Goal: Transaction & Acquisition: Purchase product/service

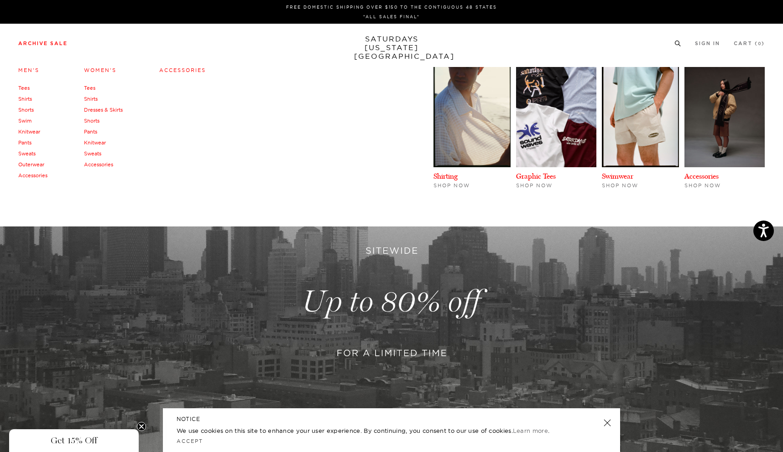
click at [23, 85] on link "Tees" at bounding box center [23, 88] width 11 height 6
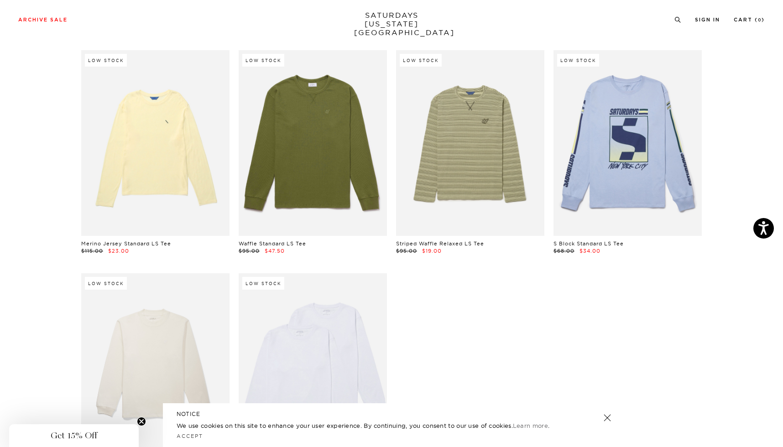
scroll to position [1248, 0]
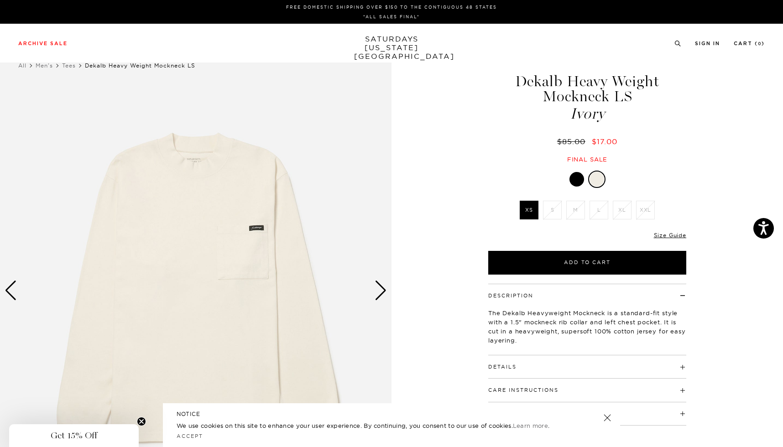
click at [578, 181] on div at bounding box center [576, 179] width 15 height 15
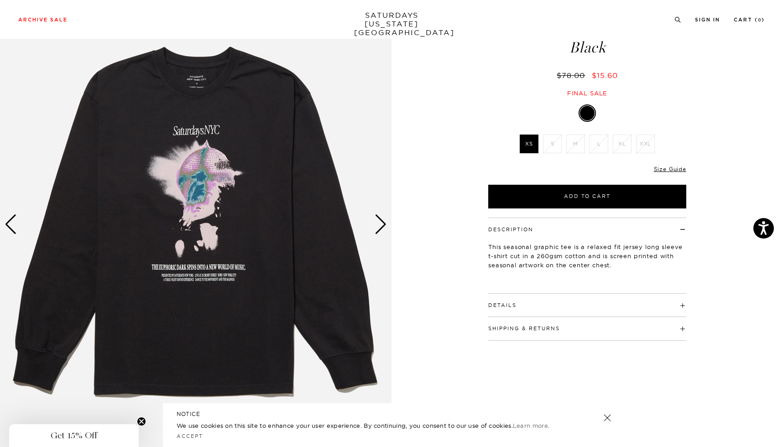
scroll to position [149, 0]
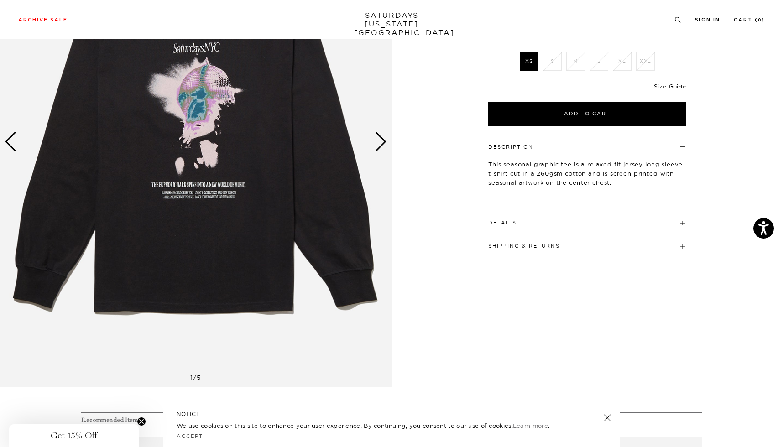
click at [542, 224] on h4 "Details" at bounding box center [587, 218] width 198 height 15
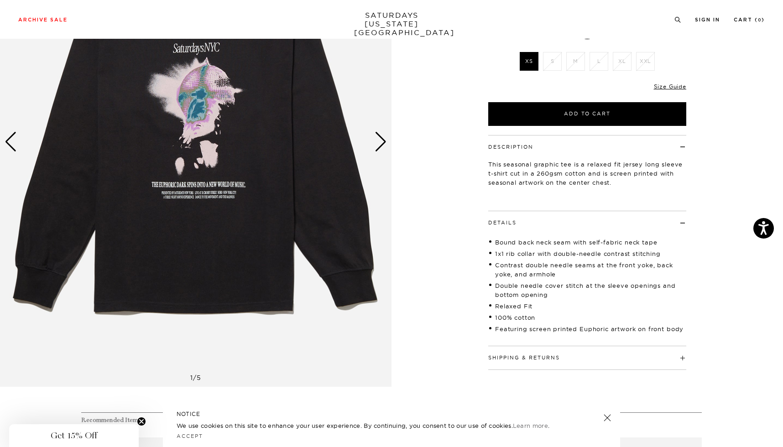
click at [542, 224] on h4 "Details" at bounding box center [587, 218] width 198 height 15
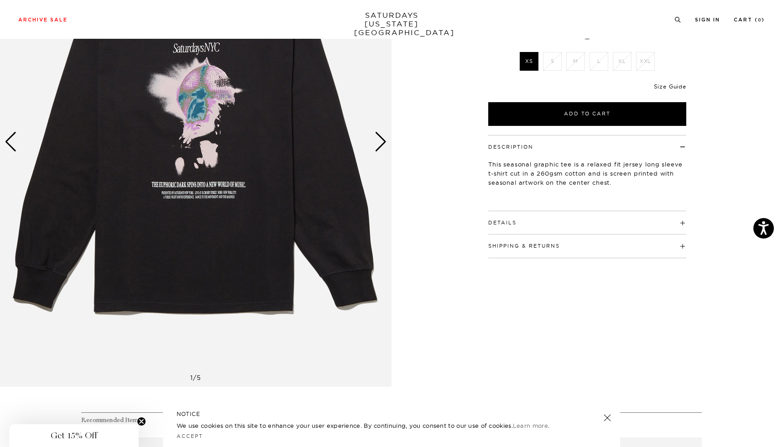
click at [681, 86] on link "Size Guide" at bounding box center [670, 86] width 32 height 7
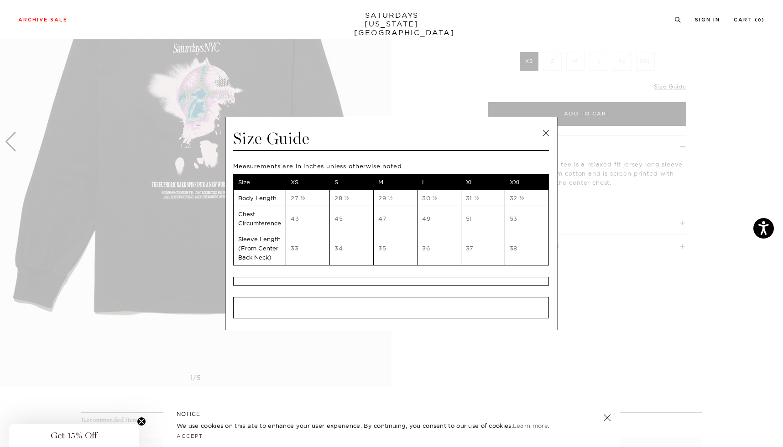
click at [548, 130] on link at bounding box center [546, 133] width 14 height 14
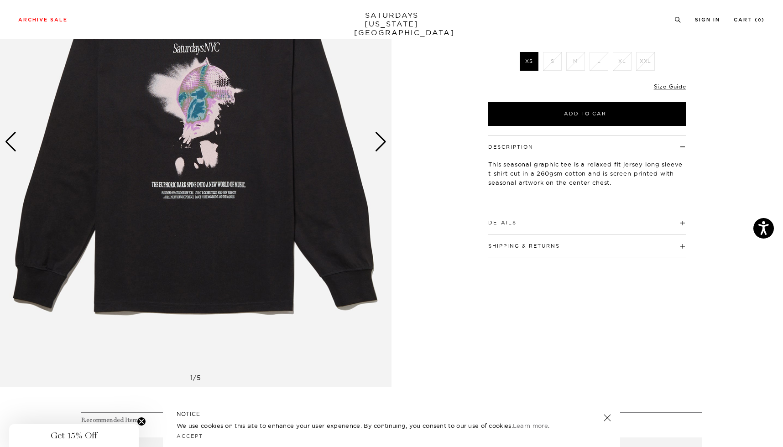
click at [385, 141] on div "Next slide" at bounding box center [380, 142] width 12 height 20
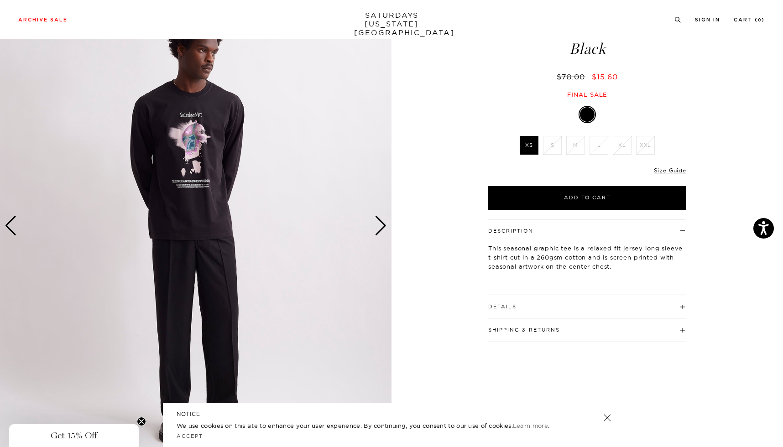
scroll to position [62, 2]
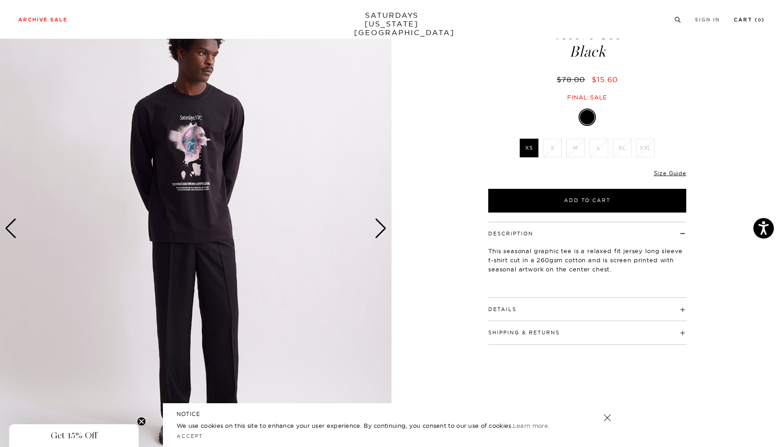
click at [755, 18] on link "Cart ( 0 )" at bounding box center [748, 19] width 31 height 5
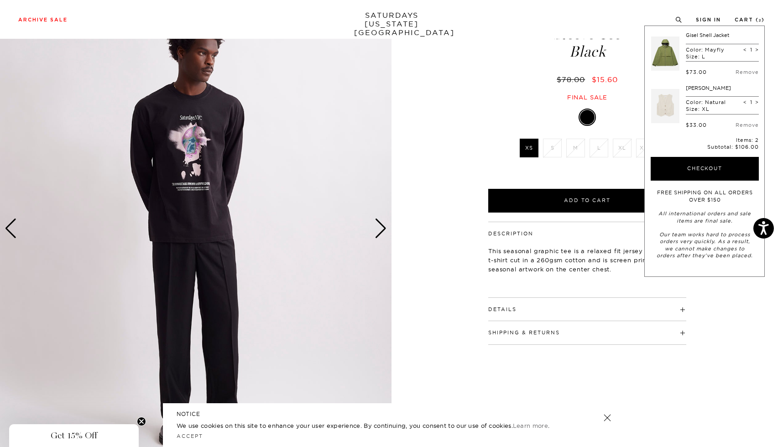
click at [745, 100] on span "<" at bounding box center [745, 102] width 4 height 6
type input "0"
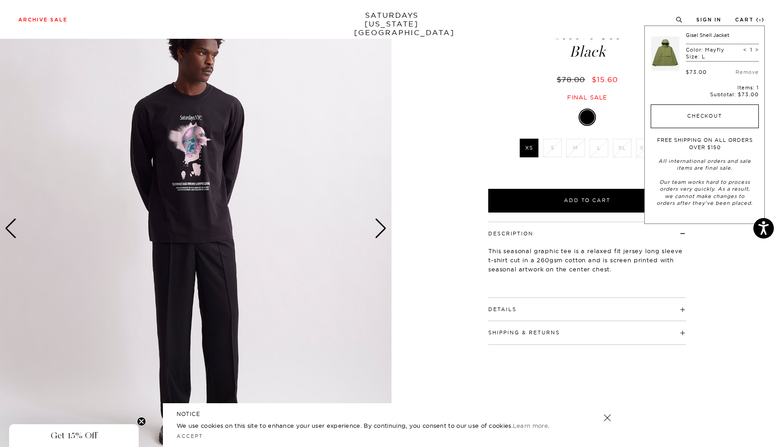
click at [700, 114] on button "Checkout" at bounding box center [704, 116] width 108 height 24
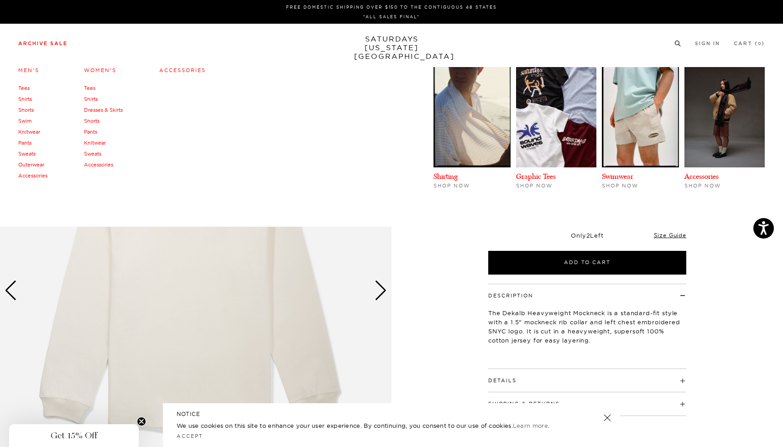
click at [89, 88] on link "Tees" at bounding box center [89, 88] width 11 height 6
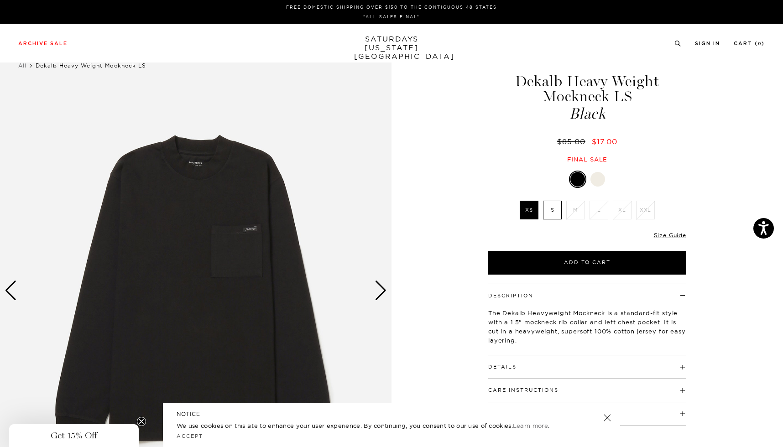
click at [550, 214] on label "S" at bounding box center [552, 210] width 19 height 19
click at [0, 0] on input "S" at bounding box center [0, 0] width 0 height 0
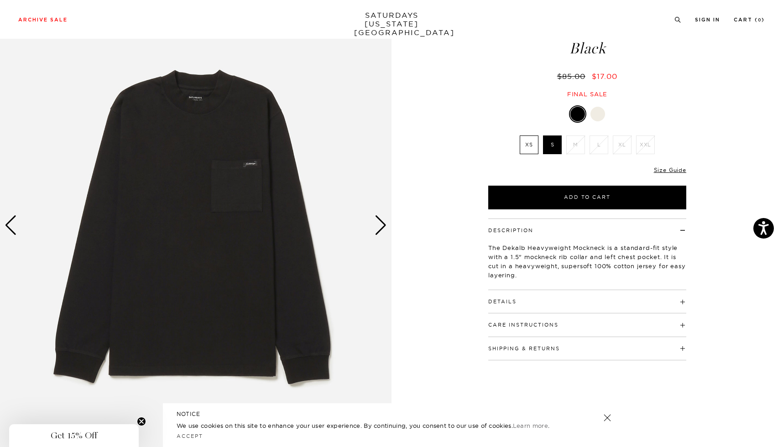
scroll to position [66, 0]
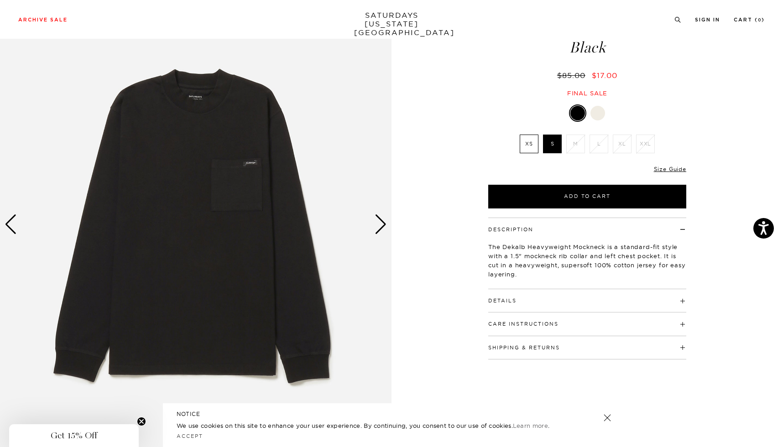
click at [598, 114] on div at bounding box center [597, 113] width 15 height 15
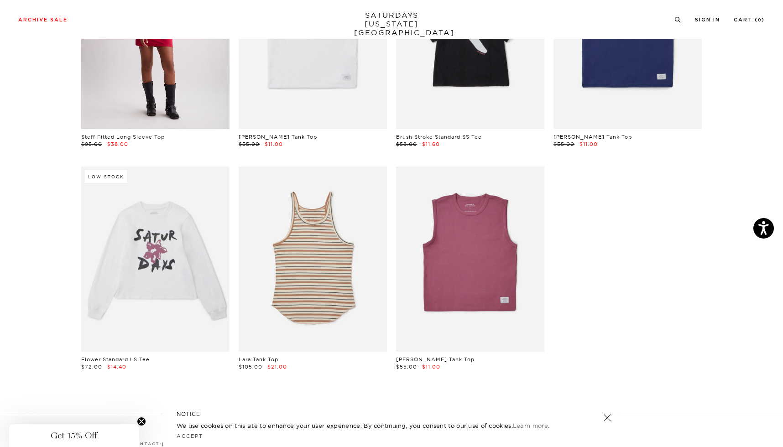
scroll to position [436, 0]
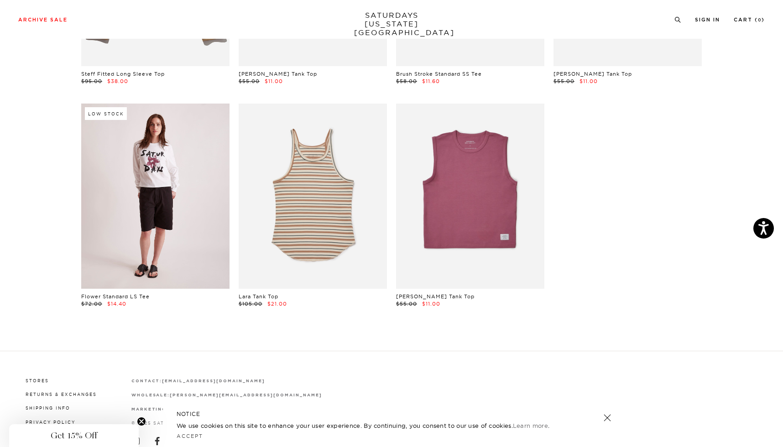
click at [159, 194] on link at bounding box center [155, 196] width 148 height 185
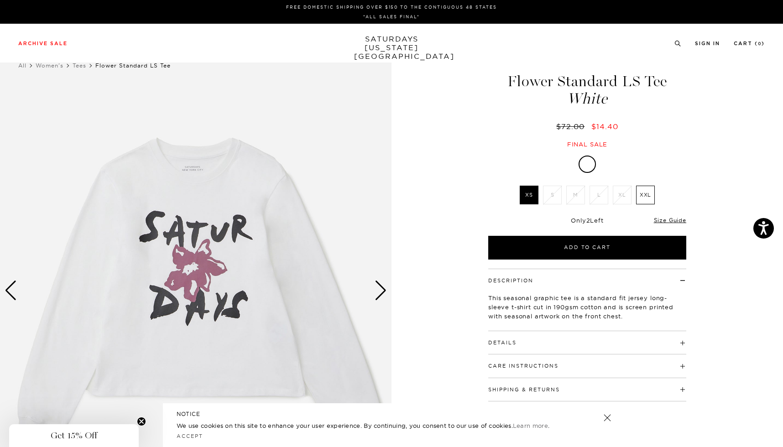
click at [365, 46] on link "SATURDAYS NEW YORK CITY" at bounding box center [391, 48] width 75 height 26
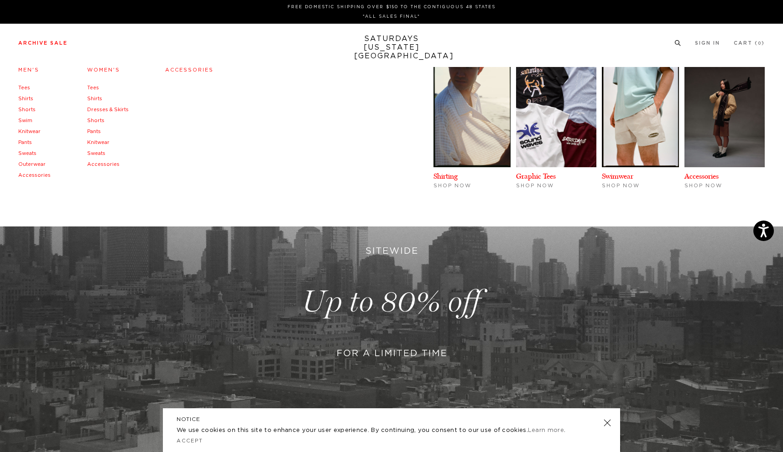
click at [23, 88] on link "Tees" at bounding box center [24, 87] width 12 height 5
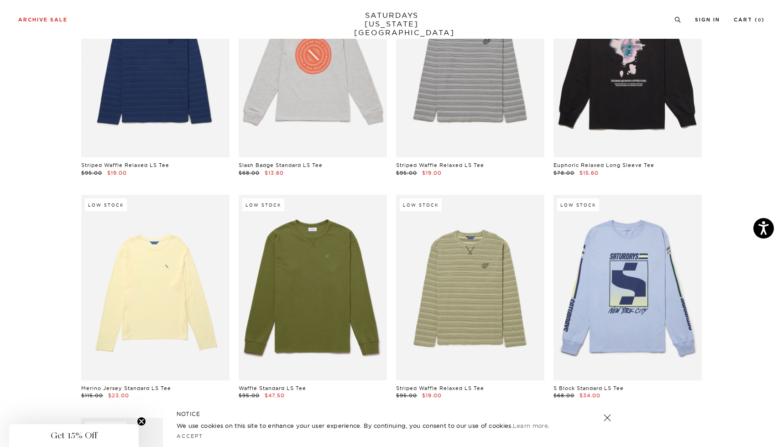
scroll to position [919, 0]
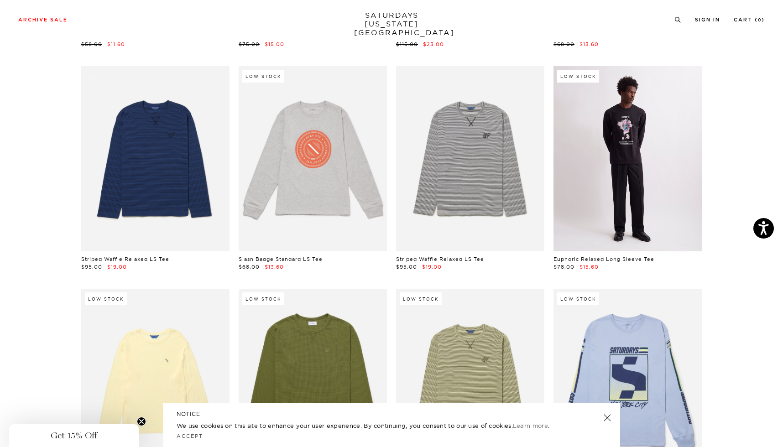
click at [611, 131] on link at bounding box center [627, 158] width 148 height 185
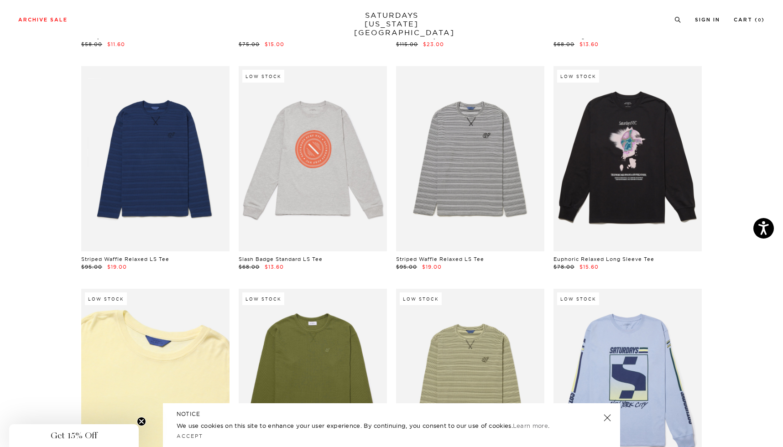
scroll to position [1386, 0]
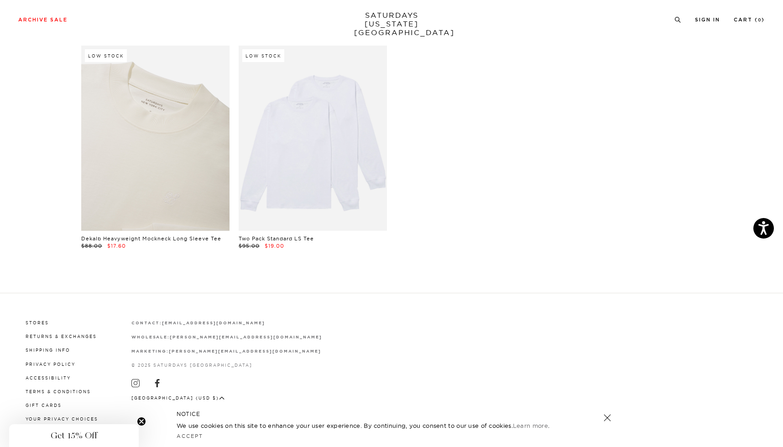
click at [166, 170] on link at bounding box center [155, 138] width 148 height 185
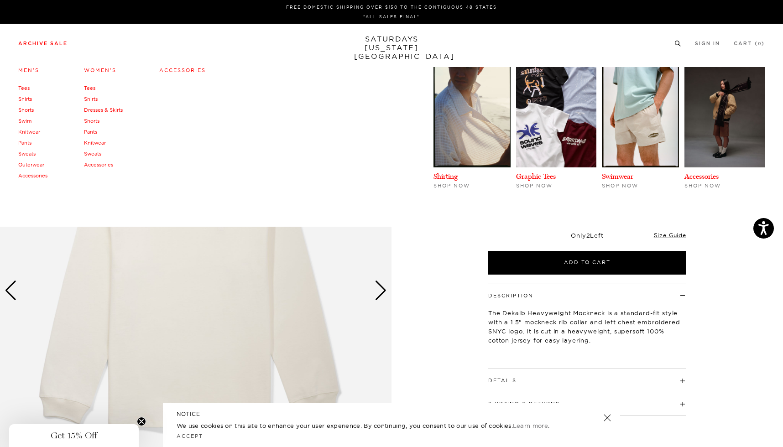
click at [38, 166] on link "Outerwear" at bounding box center [31, 164] width 26 height 6
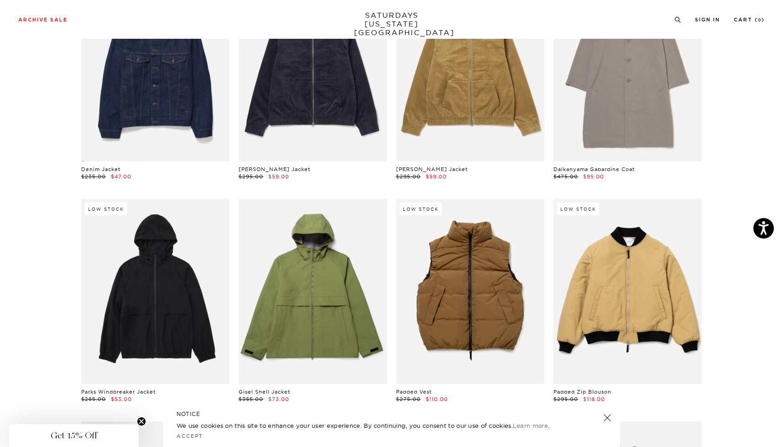
scroll to position [269, 0]
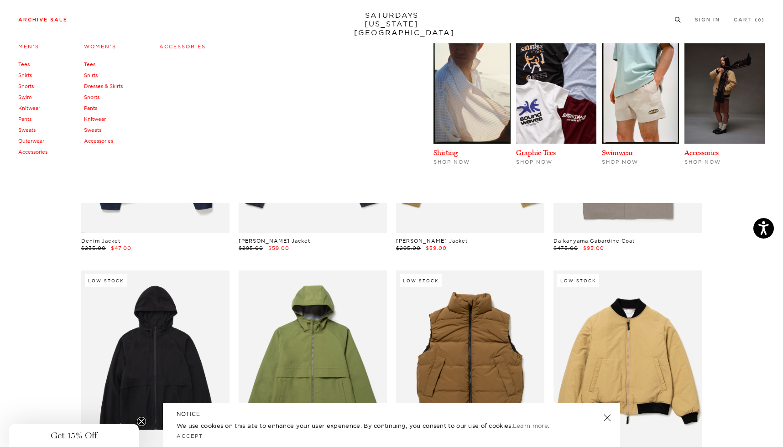
click at [95, 110] on link "Pants" at bounding box center [90, 108] width 13 height 6
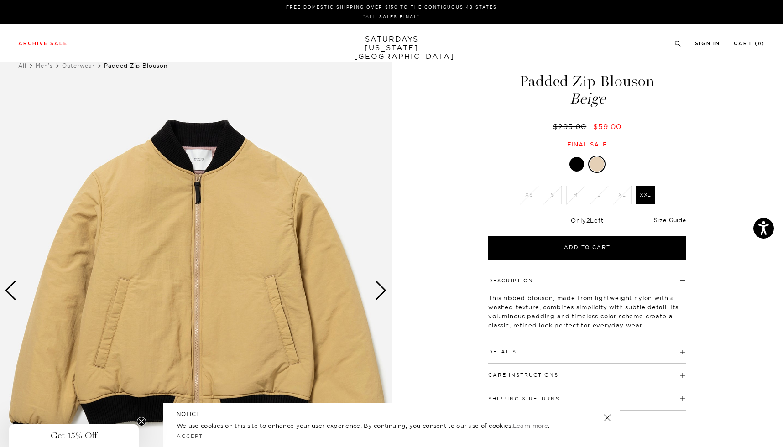
click at [381, 288] on div "Next slide" at bounding box center [380, 291] width 12 height 20
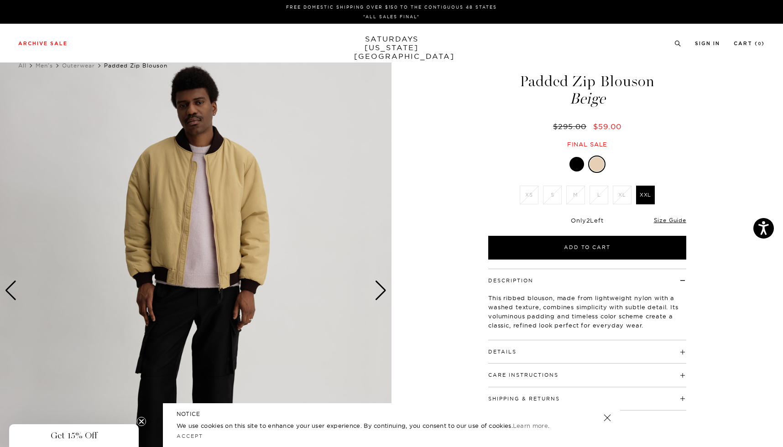
click at [381, 288] on div "Next slide" at bounding box center [380, 291] width 12 height 20
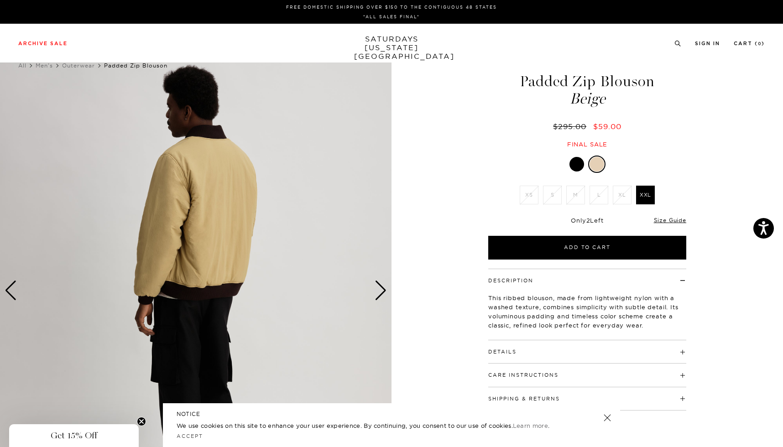
click at [381, 288] on div "Next slide" at bounding box center [380, 291] width 12 height 20
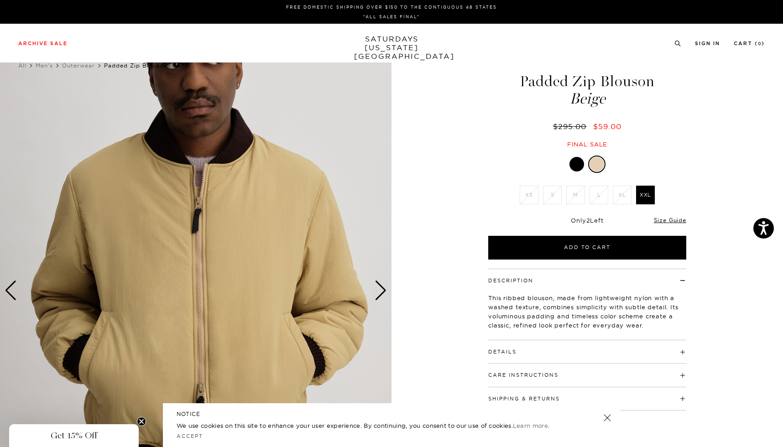
click at [381, 288] on div "Next slide" at bounding box center [380, 291] width 12 height 20
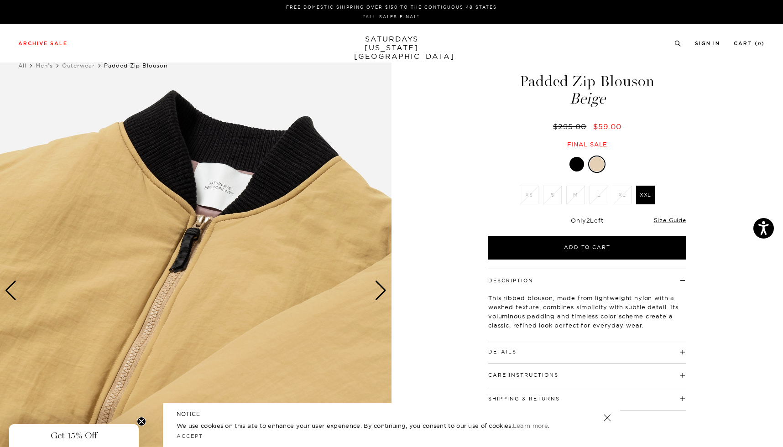
click at [381, 288] on div "Next slide" at bounding box center [380, 291] width 12 height 20
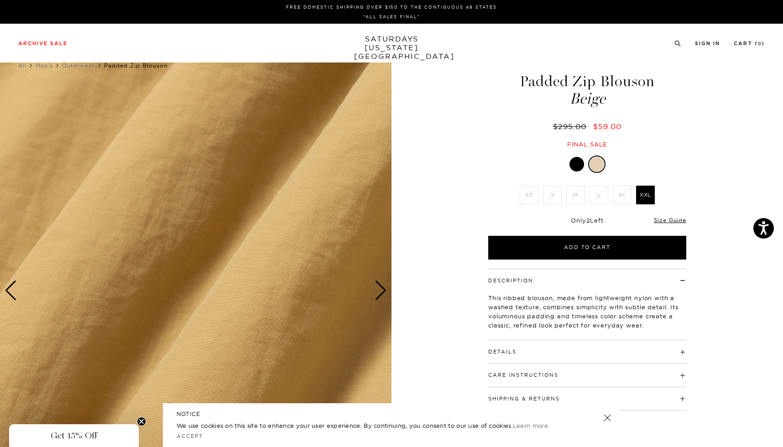
click at [576, 165] on div at bounding box center [576, 164] width 15 height 15
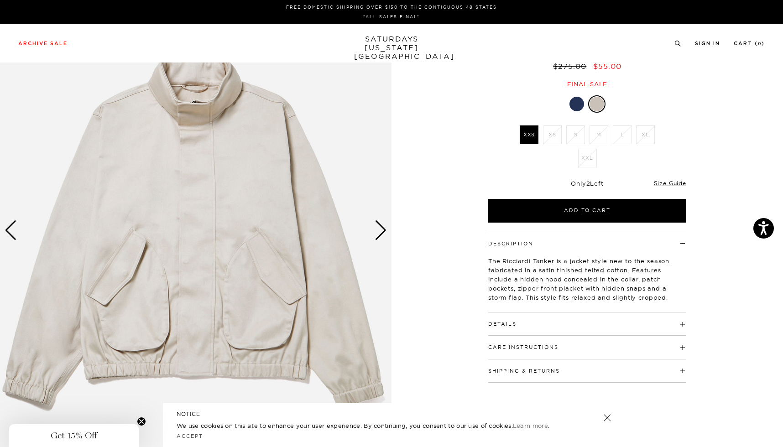
scroll to position [62, 0]
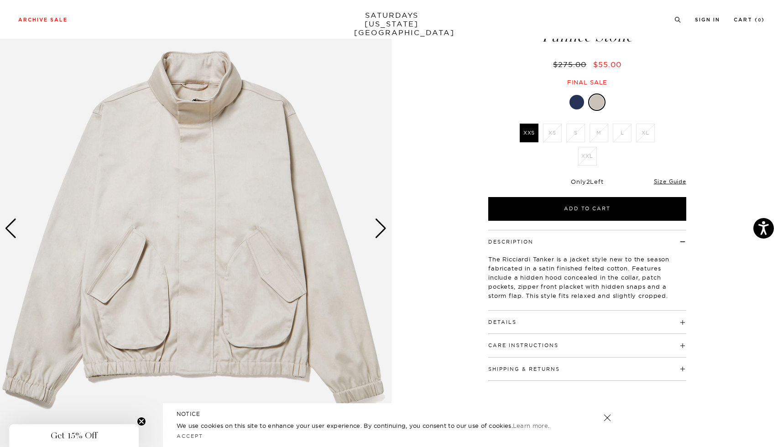
click at [579, 103] on div at bounding box center [576, 102] width 15 height 15
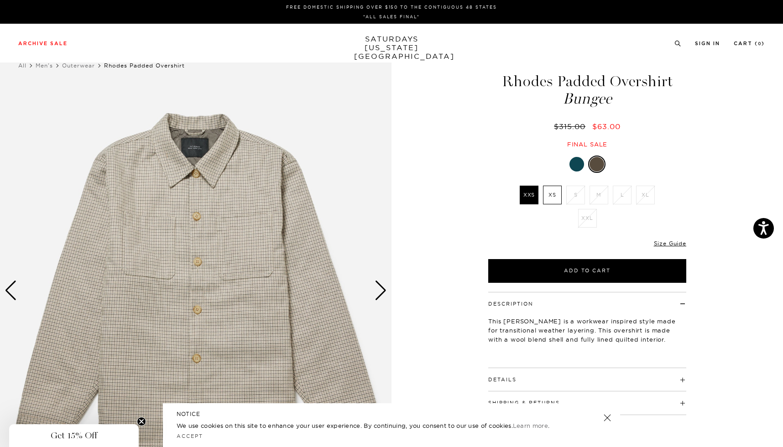
click at [553, 195] on label "XS" at bounding box center [552, 195] width 19 height 19
click at [0, 0] on input "XS" at bounding box center [0, 0] width 0 height 0
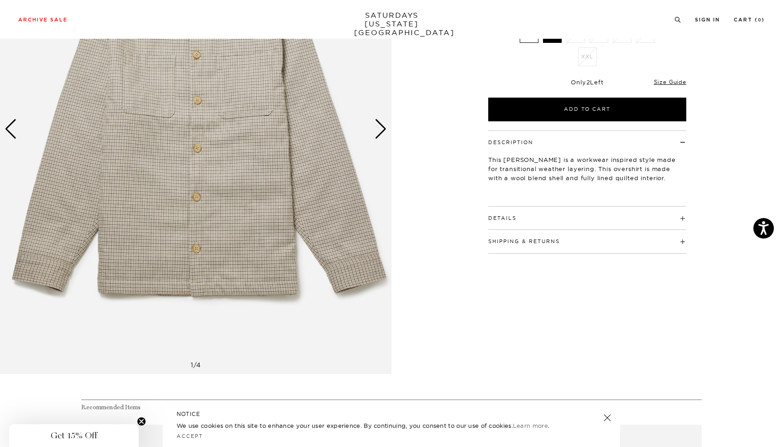
scroll to position [157, 0]
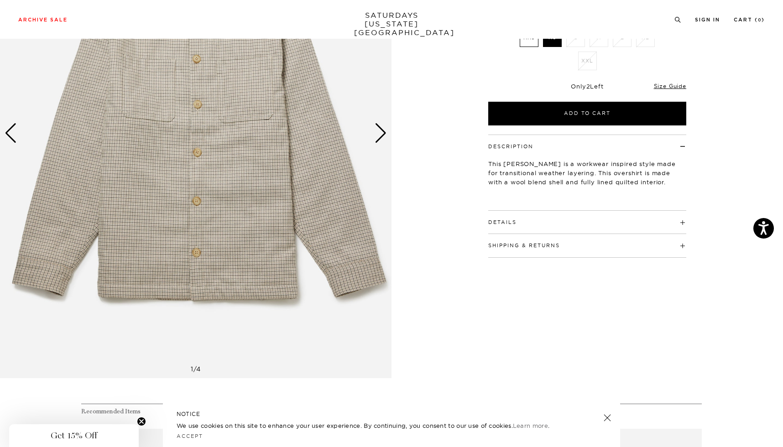
click at [384, 135] on div "Next slide" at bounding box center [380, 133] width 12 height 20
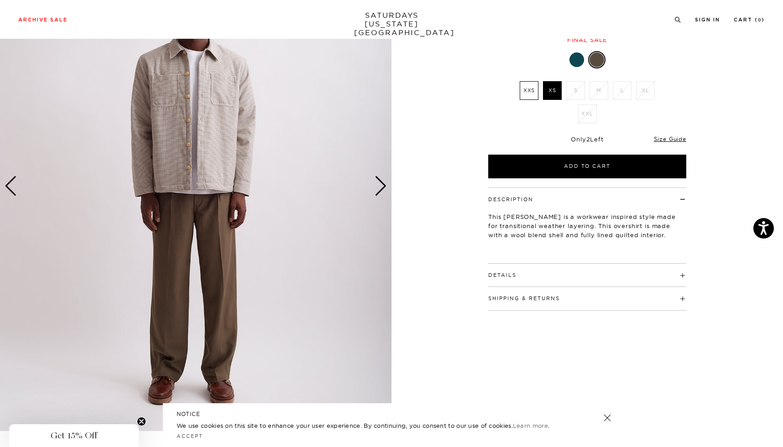
scroll to position [57, 0]
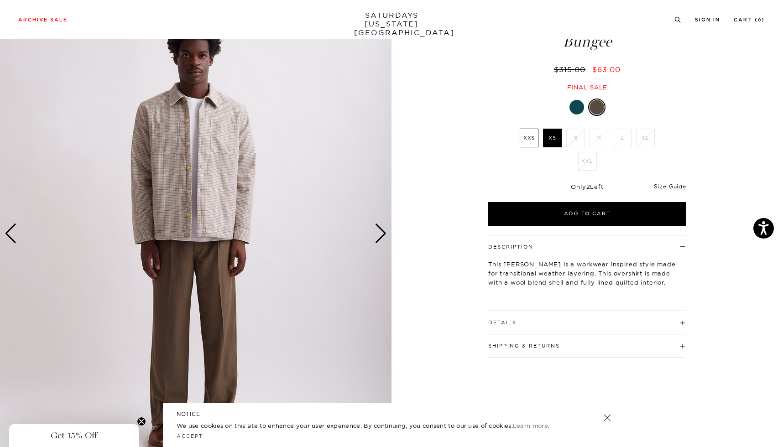
click at [511, 318] on h4 "Details" at bounding box center [587, 318] width 198 height 15
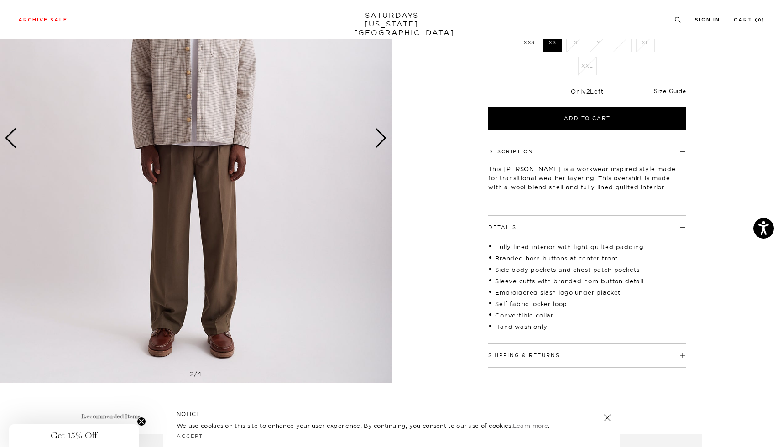
scroll to position [156, 0]
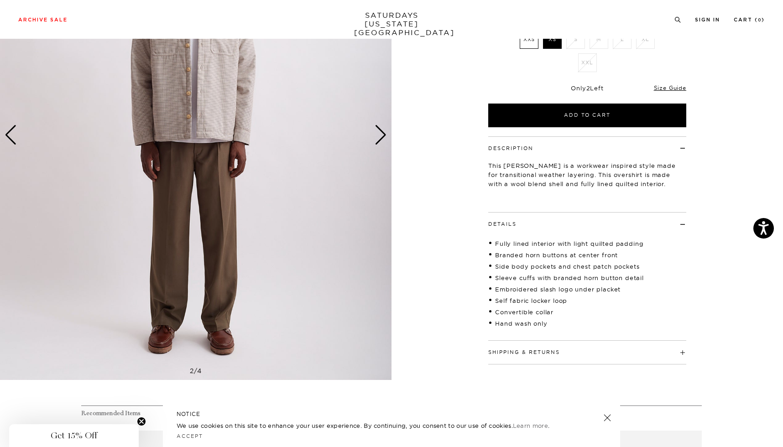
click at [501, 224] on button "Details" at bounding box center [502, 224] width 28 height 5
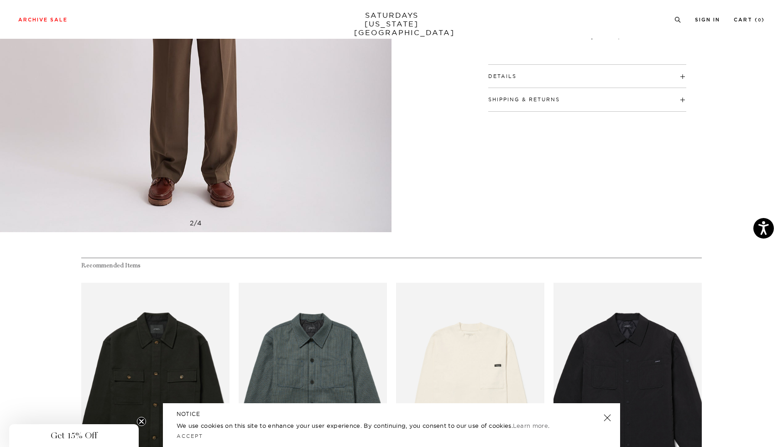
scroll to position [42, 0]
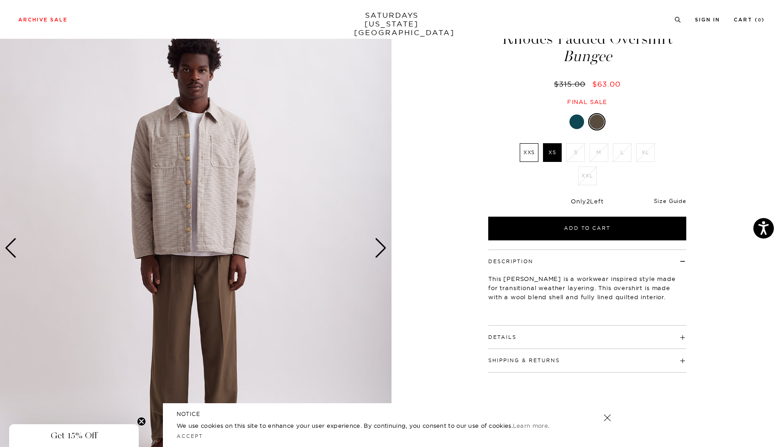
click at [669, 199] on link "Size Guide" at bounding box center [670, 201] width 32 height 7
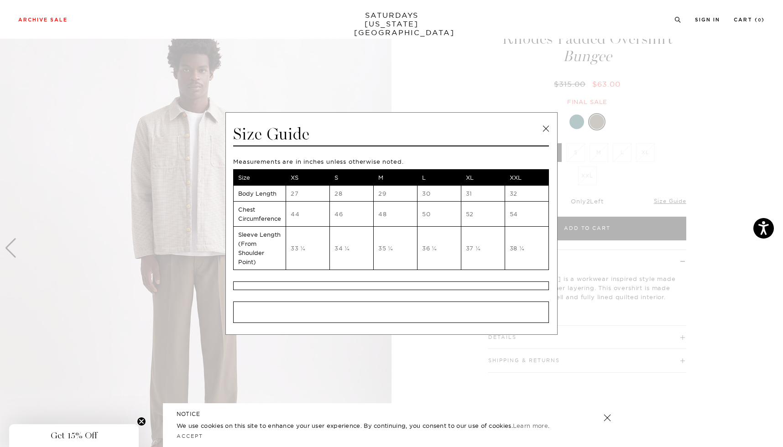
click at [544, 131] on link at bounding box center [546, 129] width 14 height 14
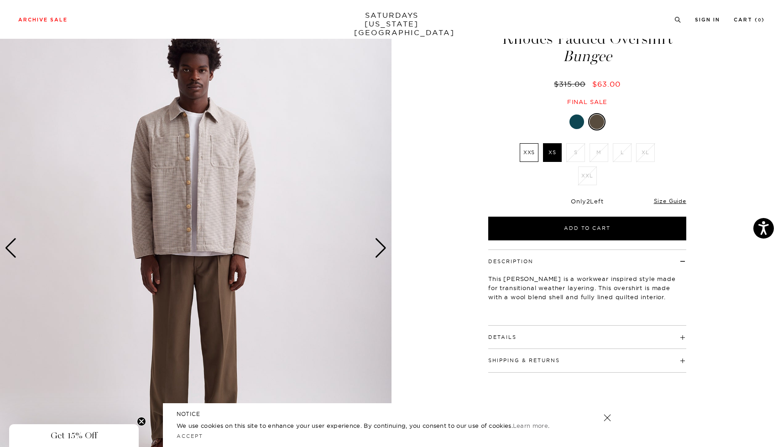
click at [577, 122] on div at bounding box center [576, 121] width 15 height 15
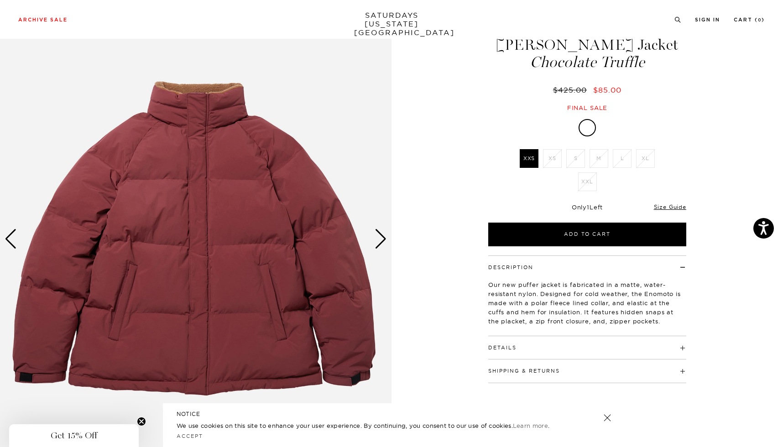
scroll to position [73, 0]
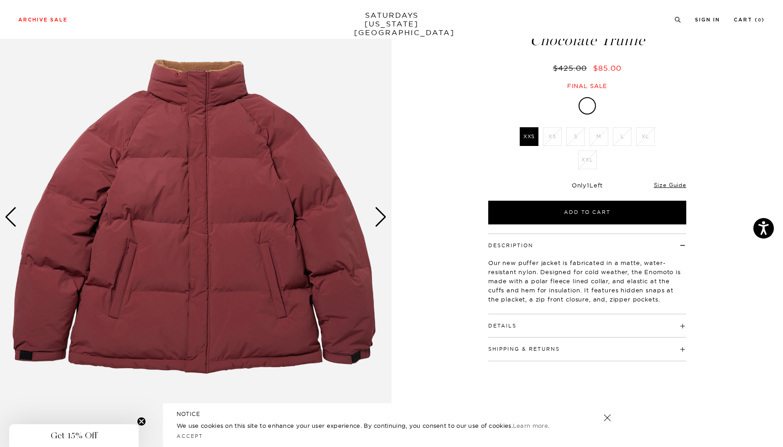
click at [386, 210] on div "Next slide" at bounding box center [380, 217] width 12 height 20
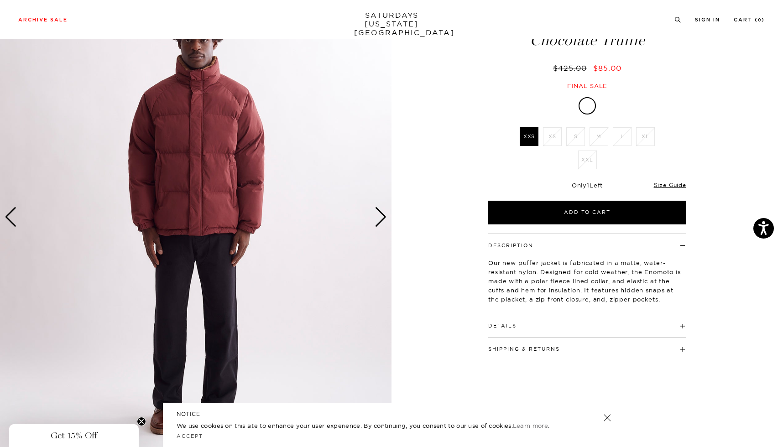
click at [386, 211] on div "Next slide" at bounding box center [380, 217] width 12 height 20
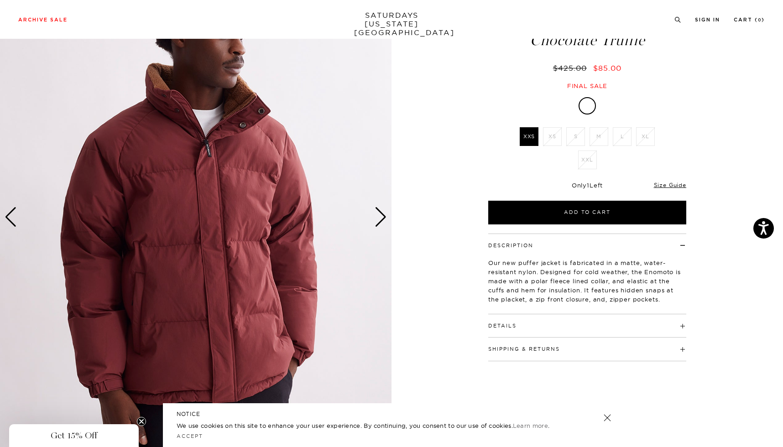
click at [386, 211] on div "Next slide" at bounding box center [380, 217] width 12 height 20
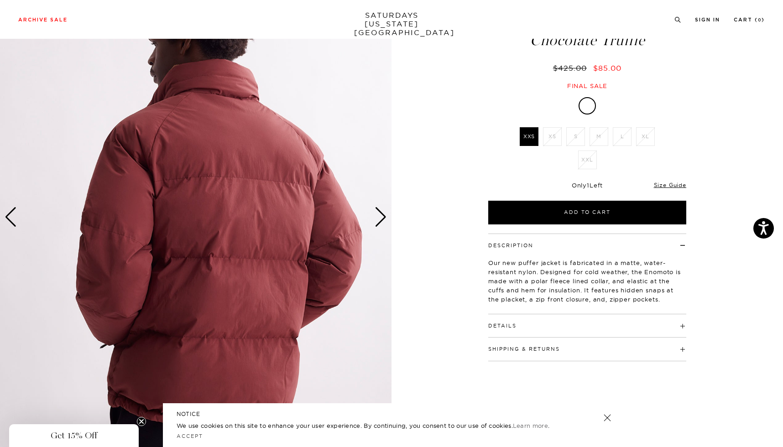
click at [386, 211] on div "Next slide" at bounding box center [380, 217] width 12 height 20
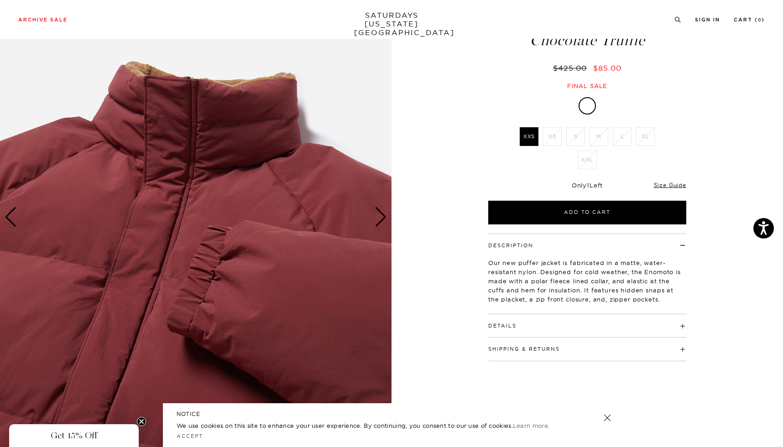
click at [386, 211] on div "Next slide" at bounding box center [380, 217] width 12 height 20
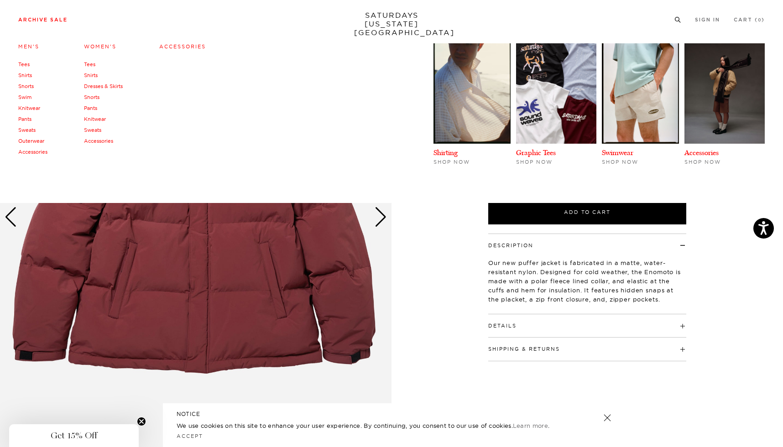
click at [92, 75] on link "Shirts" at bounding box center [91, 75] width 14 height 6
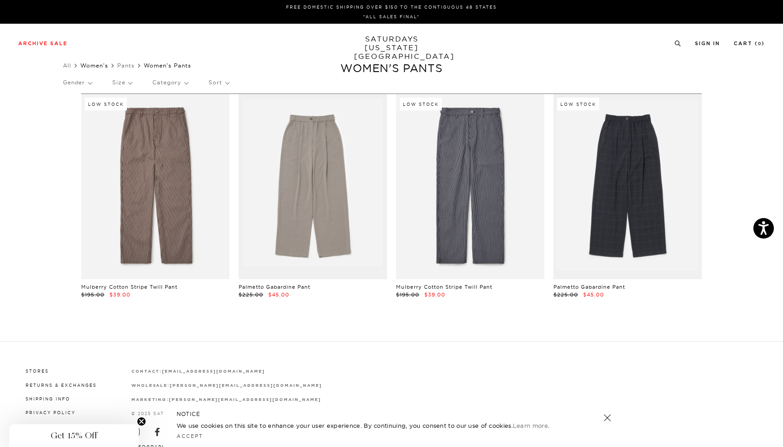
click at [98, 63] on link "Women's" at bounding box center [94, 65] width 28 height 7
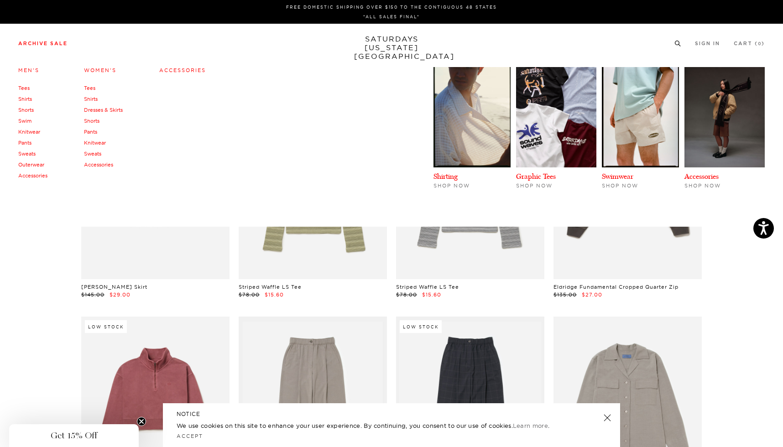
click at [90, 88] on link "Tees" at bounding box center [89, 88] width 11 height 6
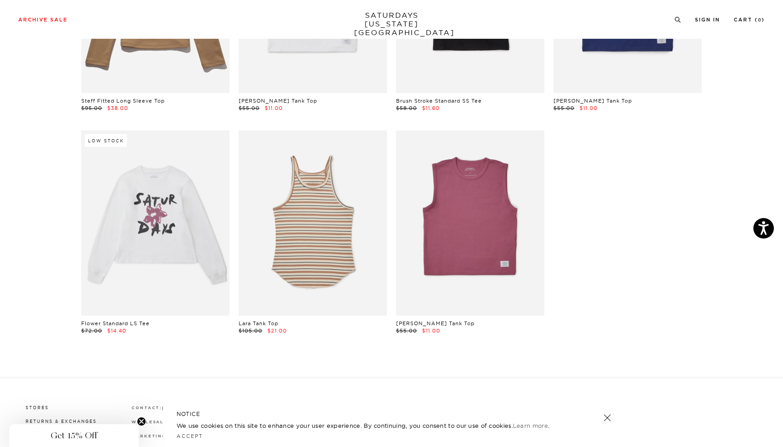
scroll to position [77, 0]
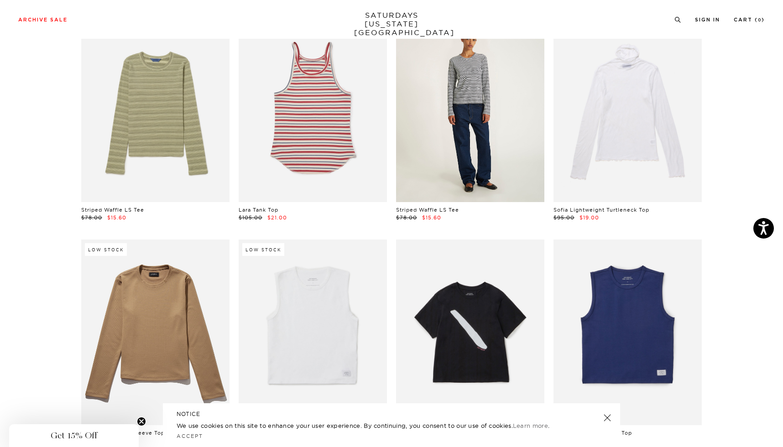
click at [475, 135] on link at bounding box center [470, 109] width 148 height 185
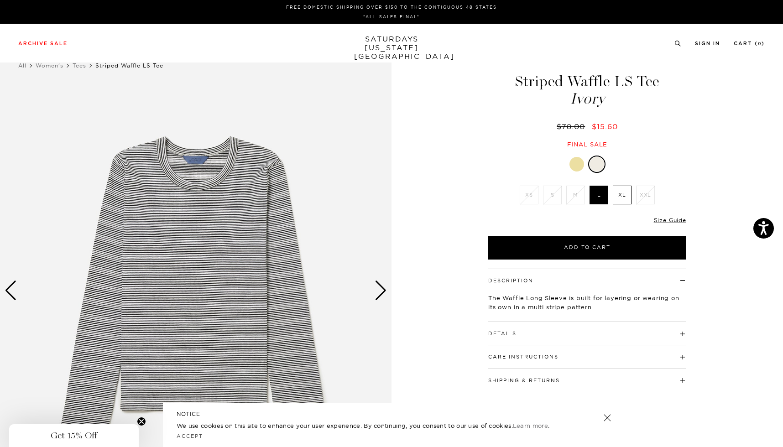
click at [578, 165] on div at bounding box center [576, 164] width 15 height 15
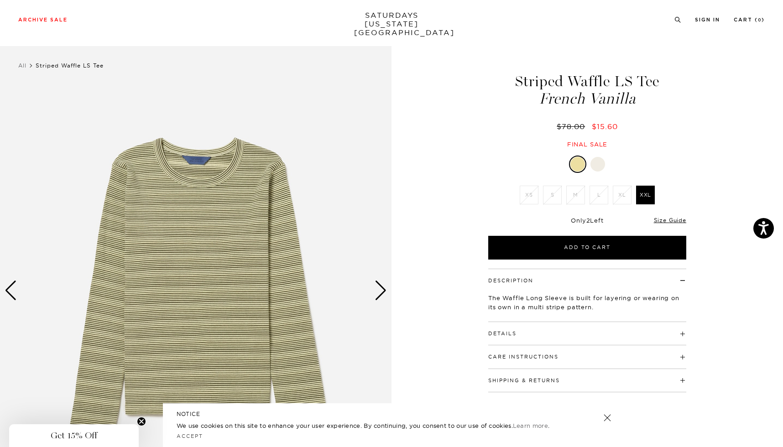
scroll to position [20, 0]
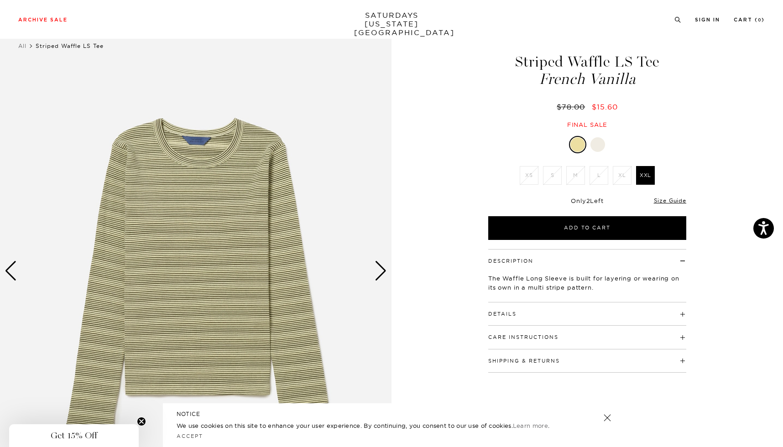
click at [382, 267] on div "Next slide" at bounding box center [380, 271] width 12 height 20
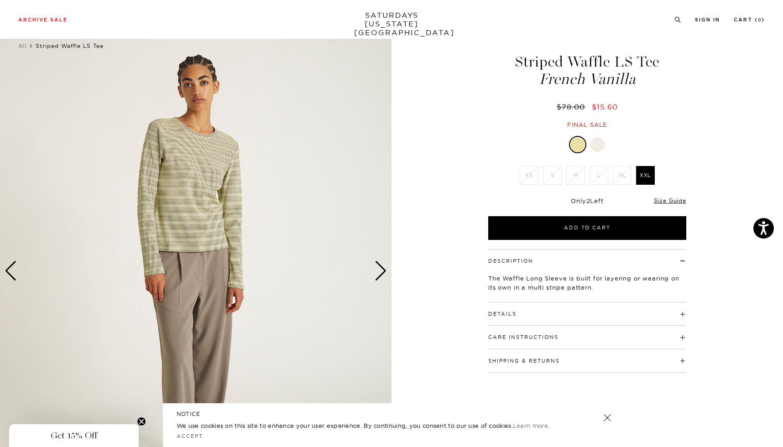
click at [382, 267] on div "Next slide" at bounding box center [380, 271] width 12 height 20
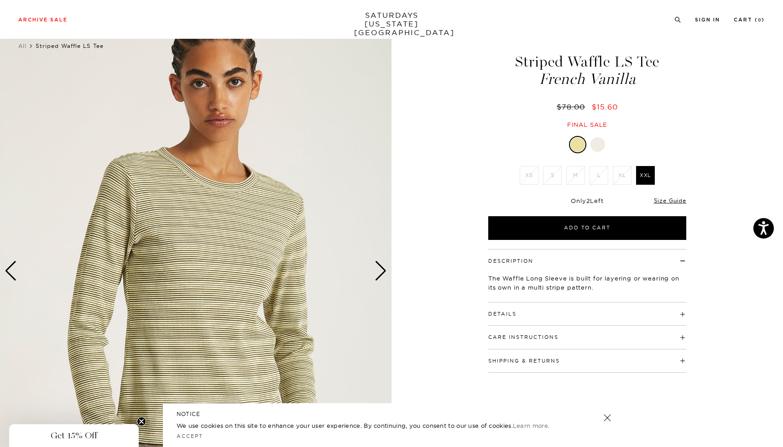
click at [382, 267] on div "Next slide" at bounding box center [380, 271] width 12 height 20
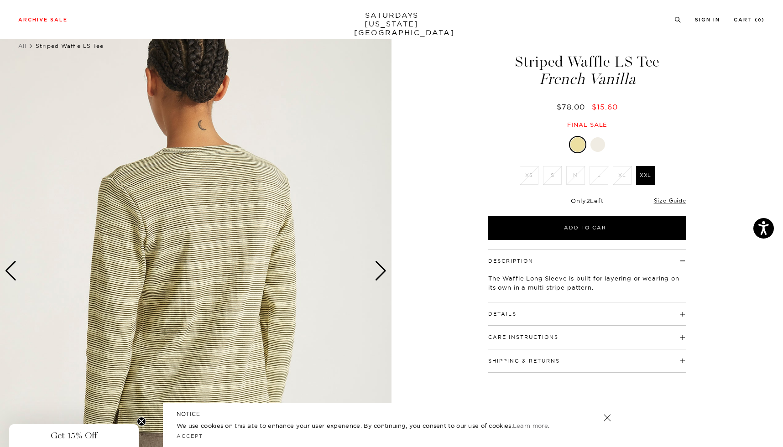
click at [599, 143] on div at bounding box center [597, 144] width 15 height 15
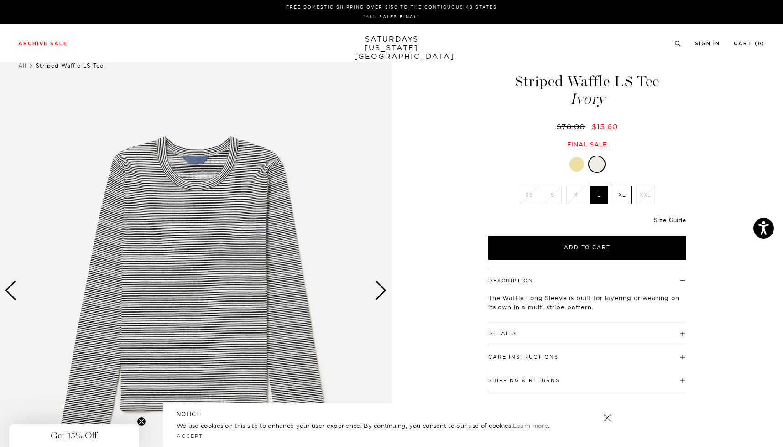
click at [381, 290] on div "Next slide" at bounding box center [380, 291] width 12 height 20
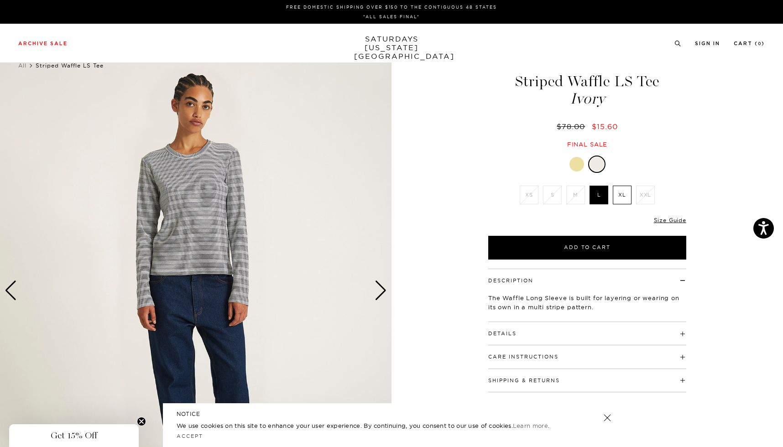
click at [381, 290] on div "Next slide" at bounding box center [380, 291] width 12 height 20
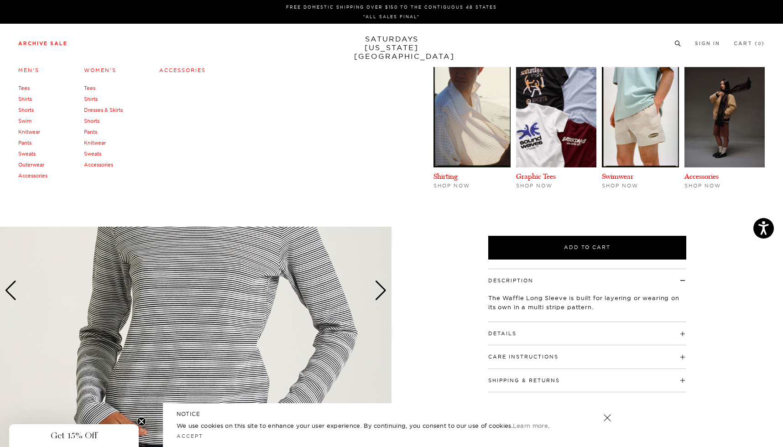
click at [101, 145] on link "Knitwear" at bounding box center [95, 143] width 22 height 6
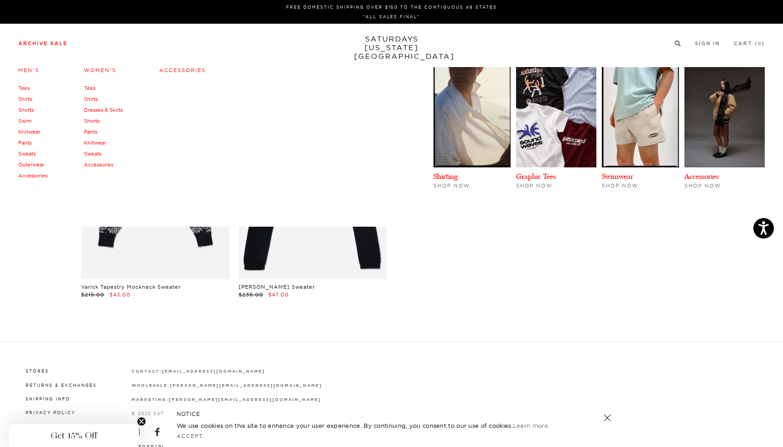
click at [94, 154] on link "Sweats" at bounding box center [92, 154] width 17 height 6
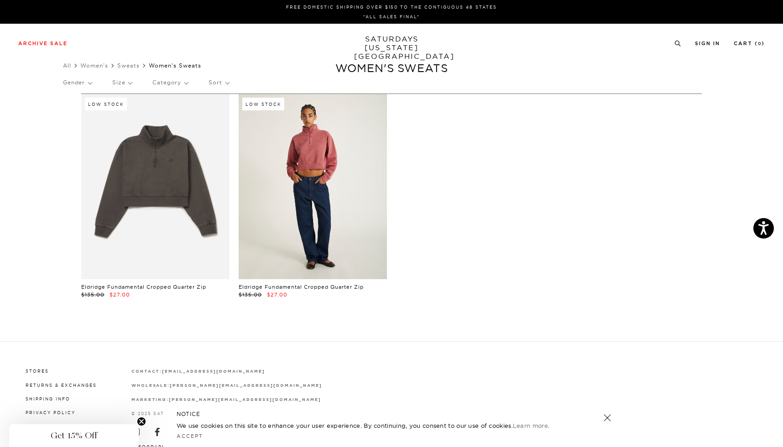
click at [303, 208] on link at bounding box center [313, 186] width 148 height 185
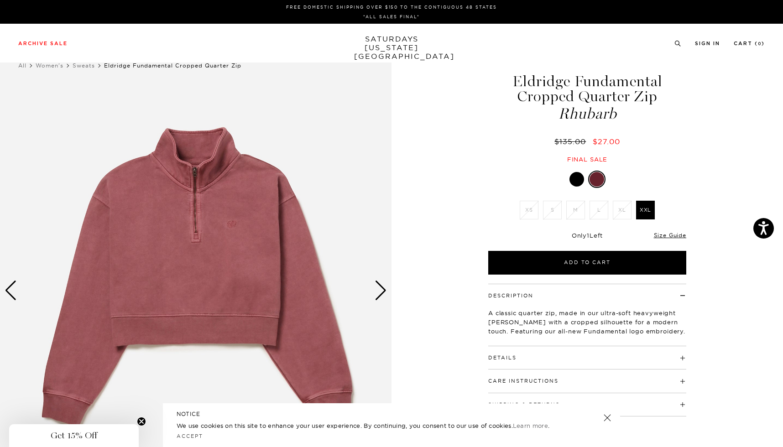
click at [574, 181] on div at bounding box center [576, 179] width 15 height 15
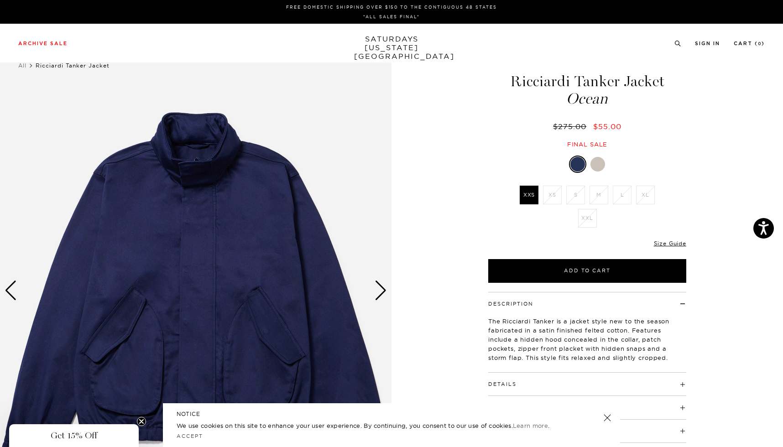
click at [603, 166] on div at bounding box center [597, 164] width 15 height 15
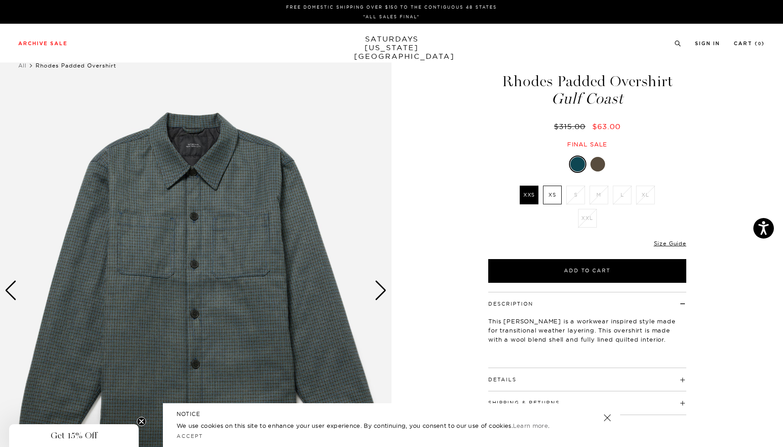
click at [598, 166] on div at bounding box center [597, 164] width 15 height 15
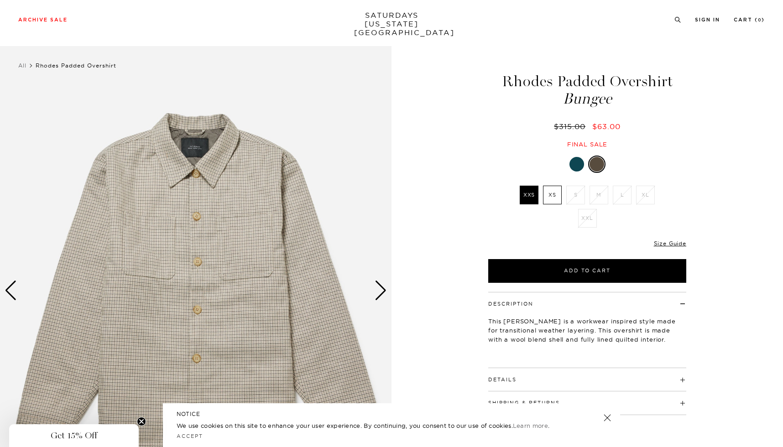
scroll to position [140, 0]
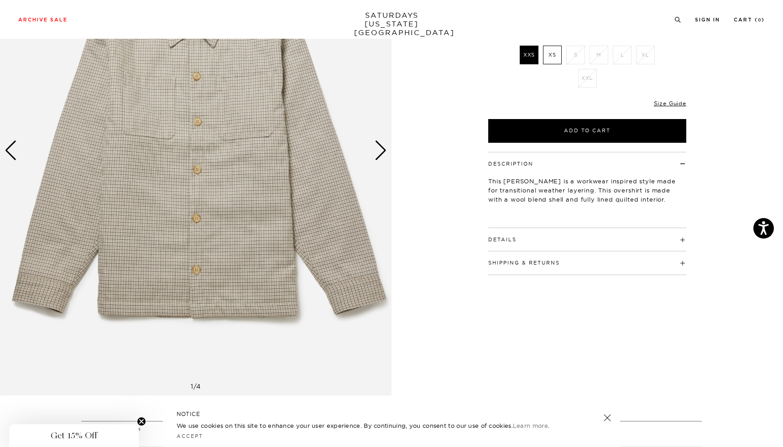
click at [544, 244] on div "Details Fully lined interior with light quilted padding Branded horn buttons at…" at bounding box center [587, 239] width 198 height 23
click at [515, 242] on button "Details" at bounding box center [502, 239] width 28 height 5
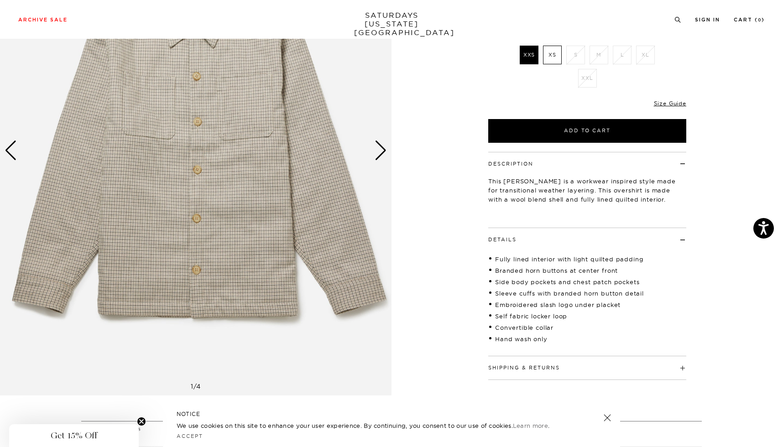
click at [515, 242] on button "Details" at bounding box center [502, 239] width 28 height 5
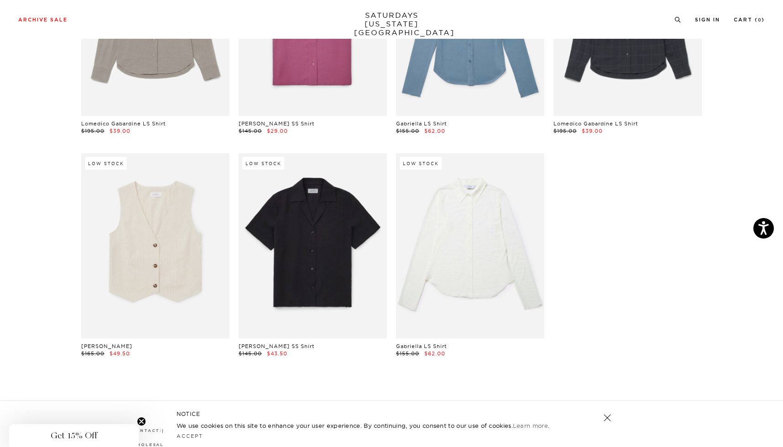
scroll to position [406, 0]
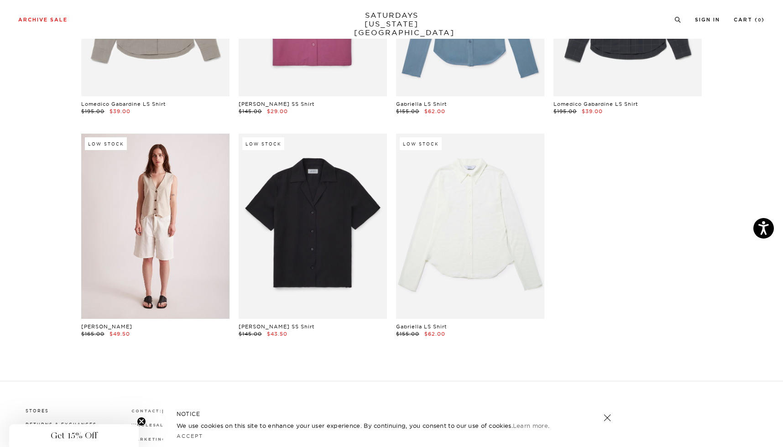
click at [155, 248] on link at bounding box center [155, 226] width 148 height 185
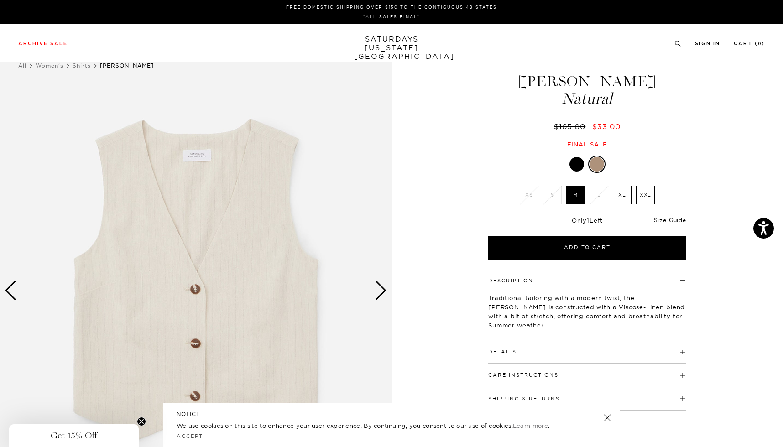
click at [381, 289] on div "Next slide" at bounding box center [380, 291] width 12 height 20
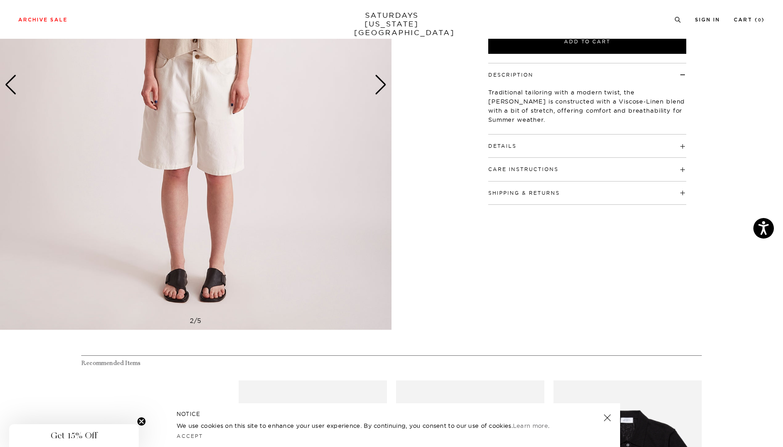
scroll to position [117, 0]
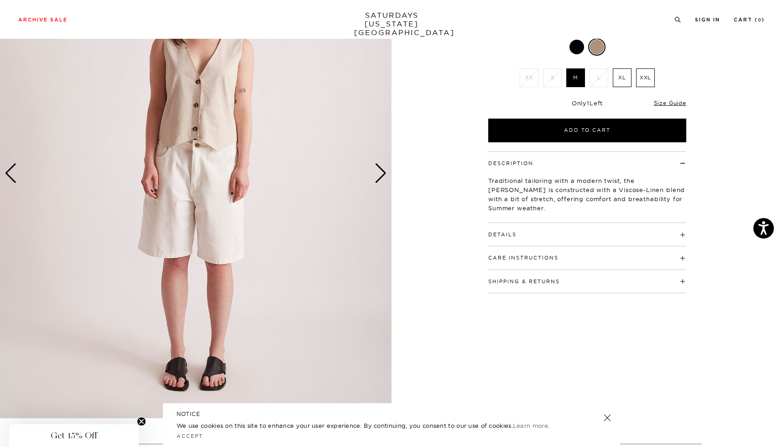
click at [515, 233] on button "Details" at bounding box center [502, 234] width 28 height 5
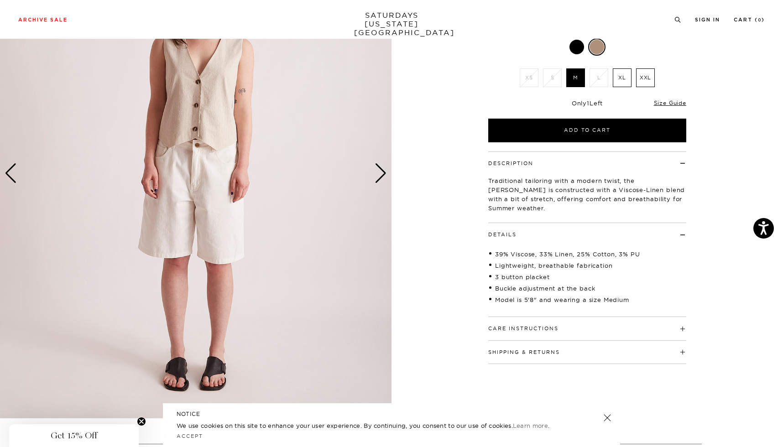
click at [515, 234] on button "Details" at bounding box center [502, 234] width 28 height 5
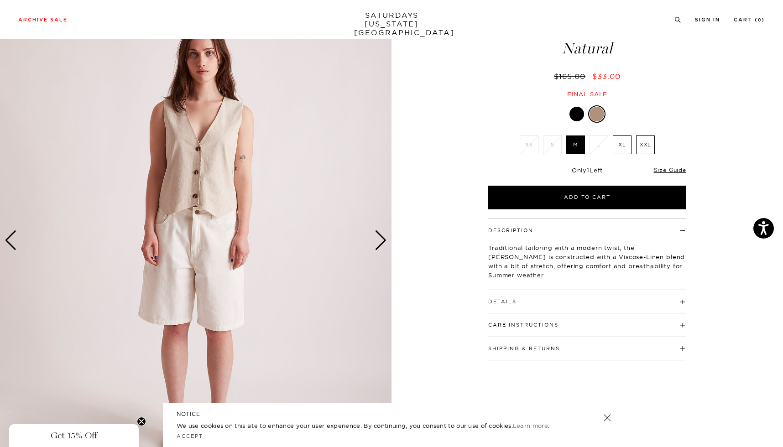
scroll to position [31, 0]
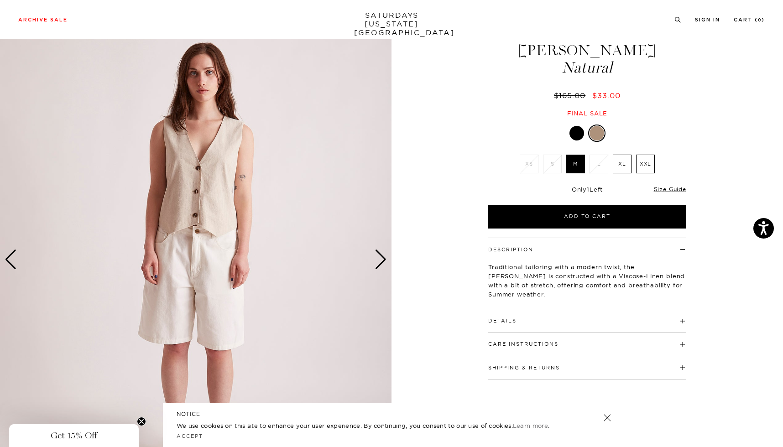
click at [624, 162] on label "XL" at bounding box center [622, 164] width 19 height 19
click at [0, 0] on input "XL" at bounding box center [0, 0] width 0 height 0
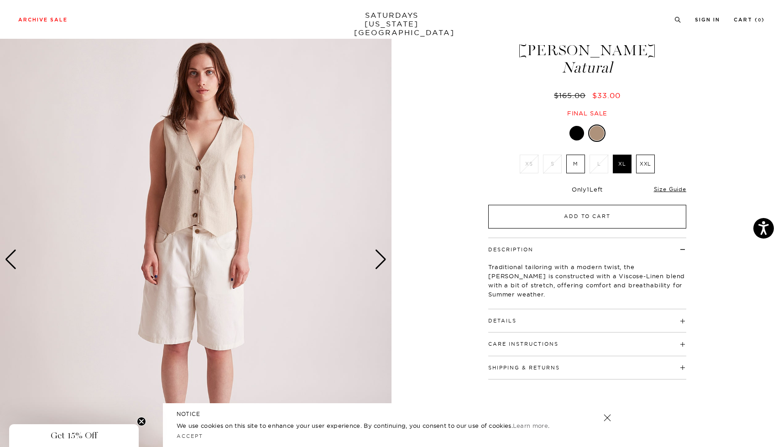
click at [600, 219] on button "Add to Cart" at bounding box center [587, 217] width 198 height 24
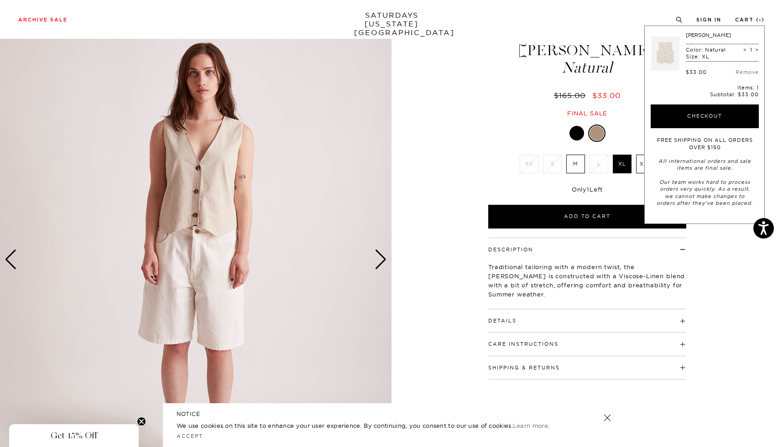
click at [576, 134] on div at bounding box center [576, 133] width 15 height 15
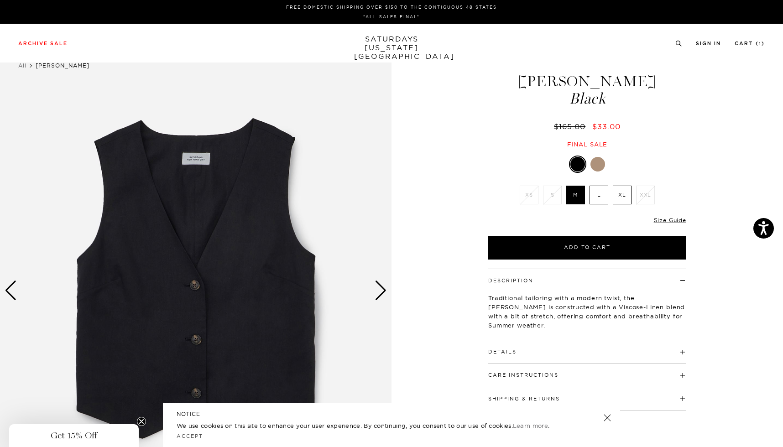
click at [386, 288] on div "Next slide" at bounding box center [380, 291] width 12 height 20
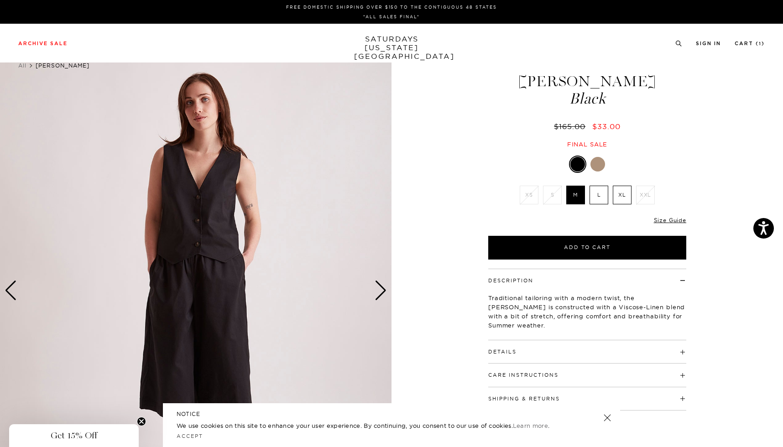
click at [386, 288] on div "Next slide" at bounding box center [380, 291] width 12 height 20
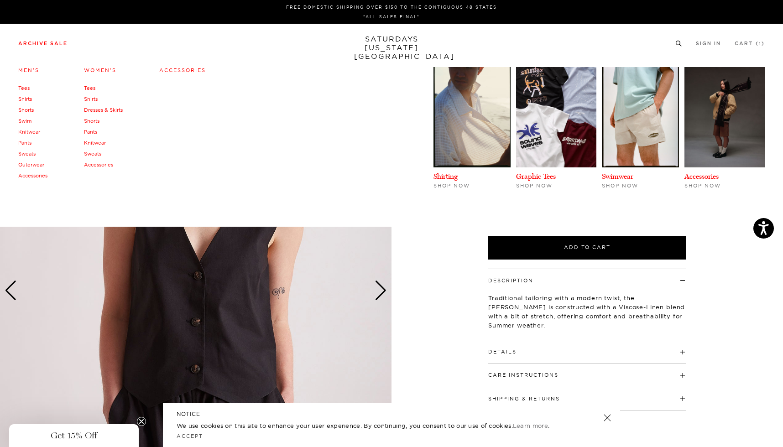
click at [38, 172] on link "Accessories" at bounding box center [32, 175] width 29 height 6
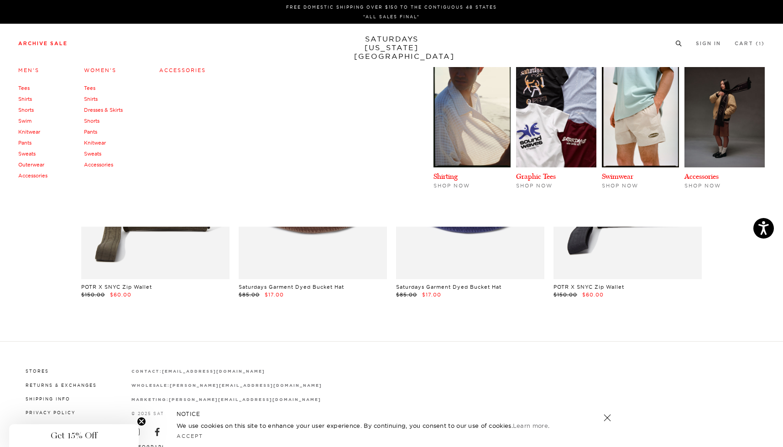
click at [94, 166] on link "Accessories" at bounding box center [98, 164] width 29 height 6
click at [95, 164] on link "Accessories" at bounding box center [98, 164] width 29 height 6
click at [174, 71] on link "Accessories" at bounding box center [182, 70] width 47 height 6
click at [31, 109] on link "Shorts" at bounding box center [26, 110] width 16 height 6
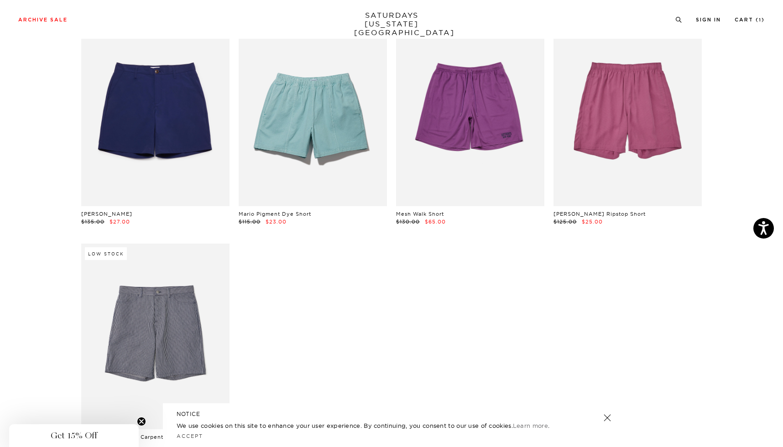
scroll to position [77, 0]
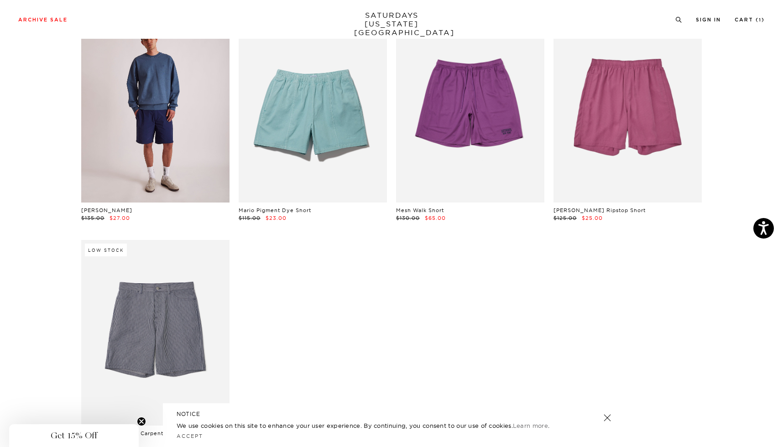
click at [172, 135] on link at bounding box center [155, 109] width 148 height 185
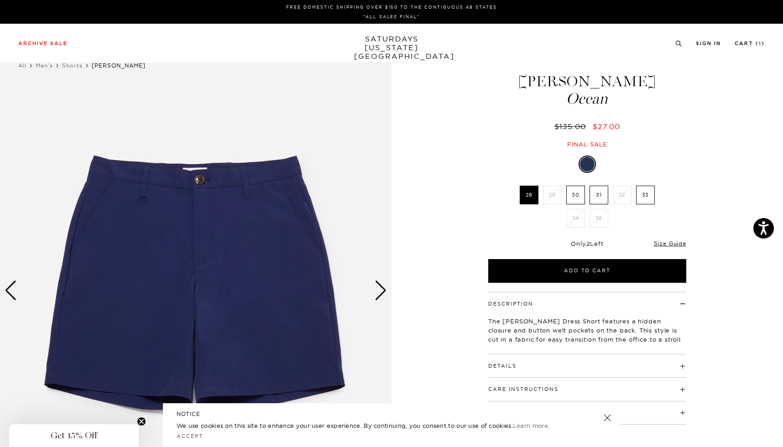
click at [383, 291] on div "Next slide" at bounding box center [380, 291] width 12 height 20
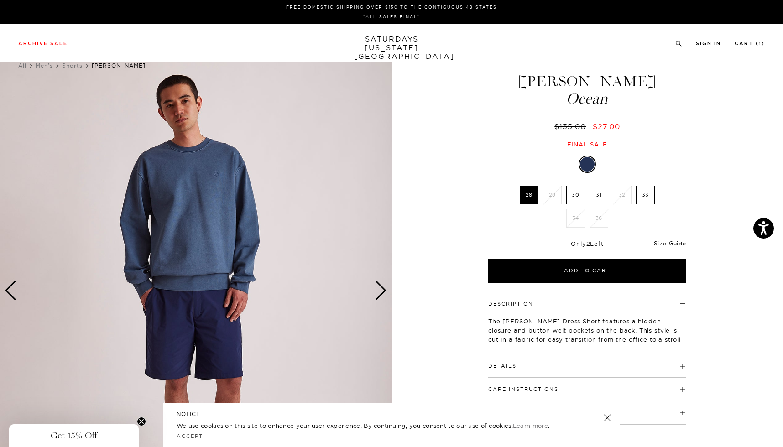
click at [383, 291] on div "Next slide" at bounding box center [380, 291] width 12 height 20
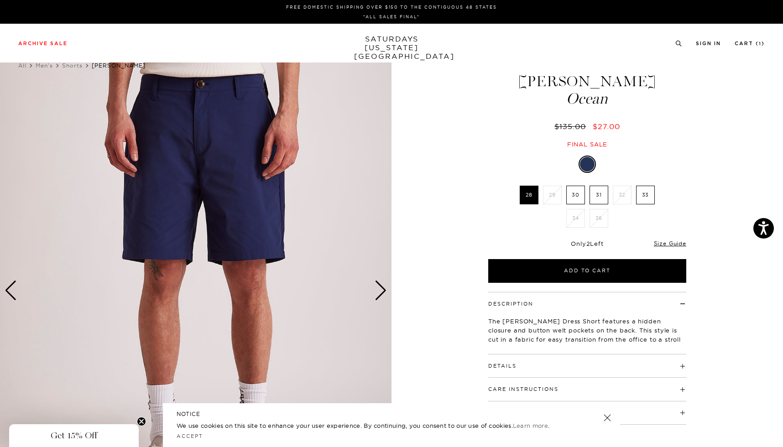
click at [383, 291] on div "Next slide" at bounding box center [380, 291] width 12 height 20
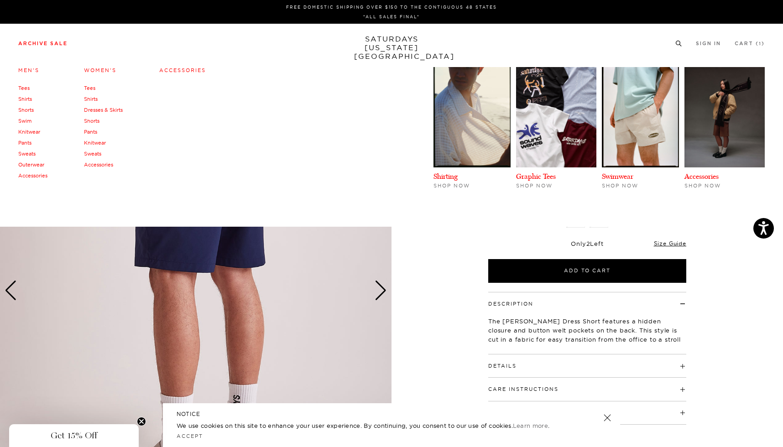
click at [36, 131] on link "Knitwear" at bounding box center [29, 132] width 22 height 6
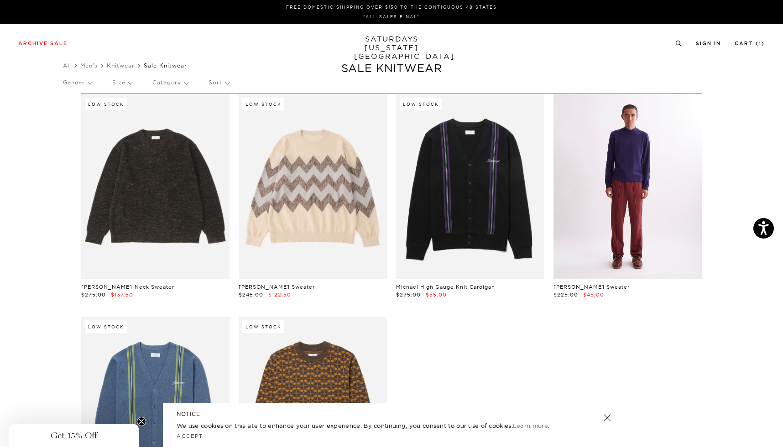
click at [626, 174] on link at bounding box center [627, 186] width 148 height 185
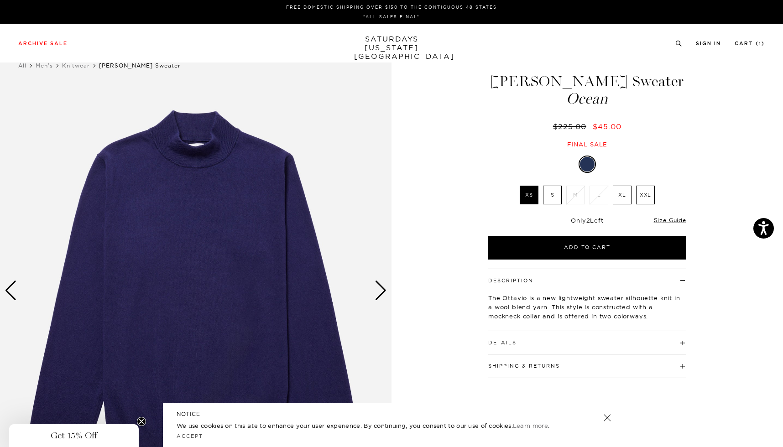
click at [378, 286] on div "Next slide" at bounding box center [380, 291] width 12 height 20
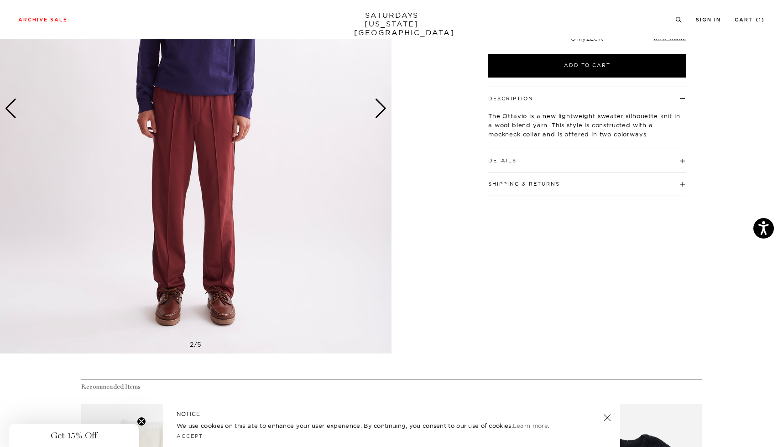
scroll to position [204, 0]
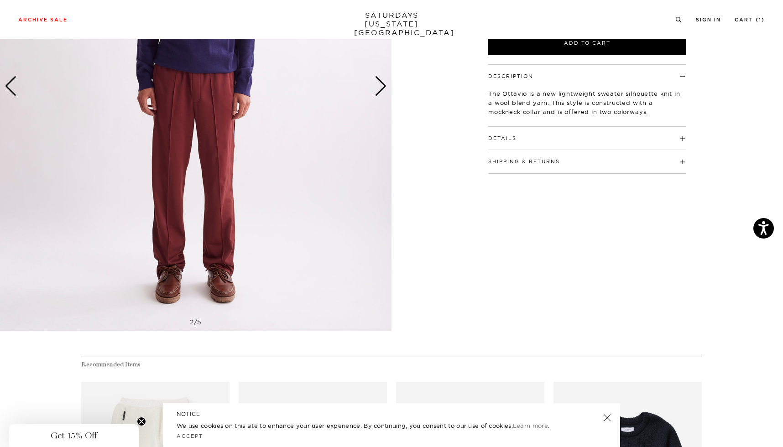
click at [528, 139] on h4 "Details" at bounding box center [587, 134] width 198 height 15
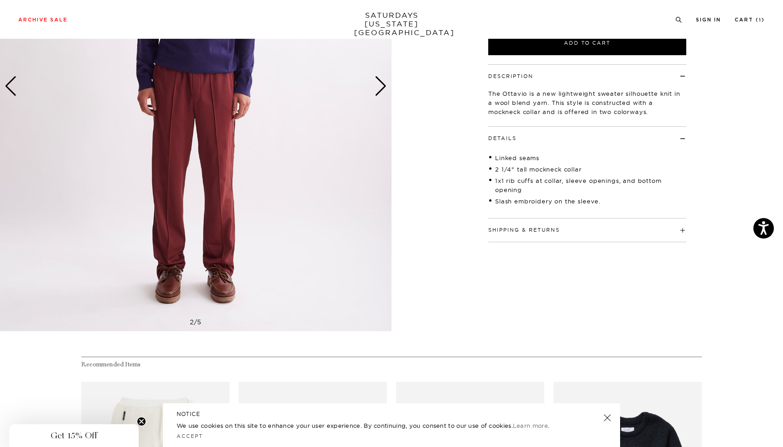
click at [528, 139] on h4 "Details" at bounding box center [587, 134] width 198 height 15
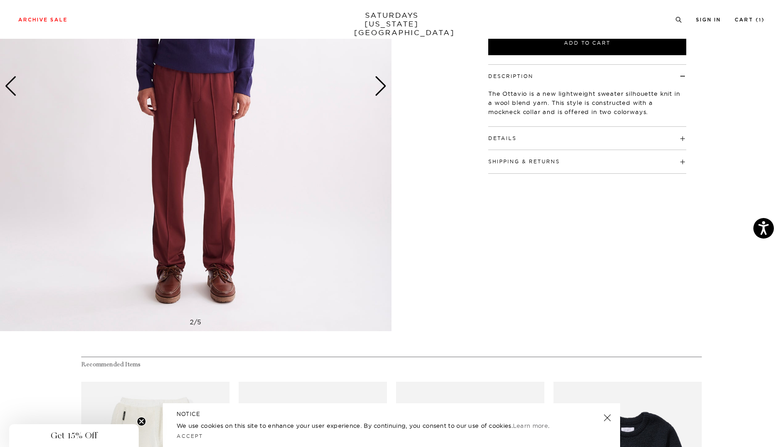
scroll to position [0, 0]
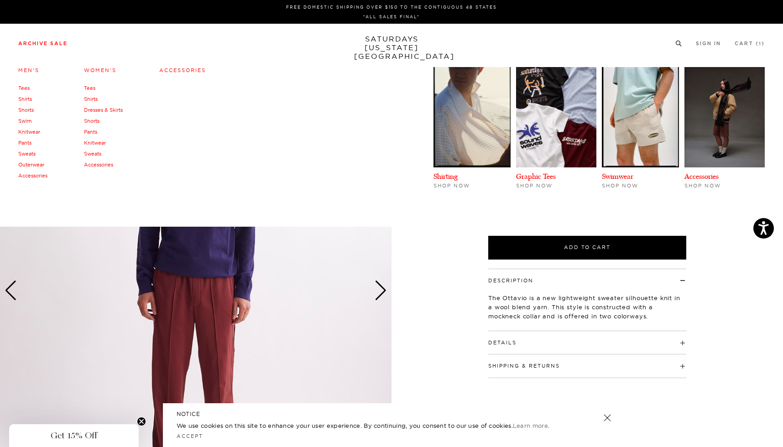
click at [26, 154] on link "Sweats" at bounding box center [26, 154] width 17 height 6
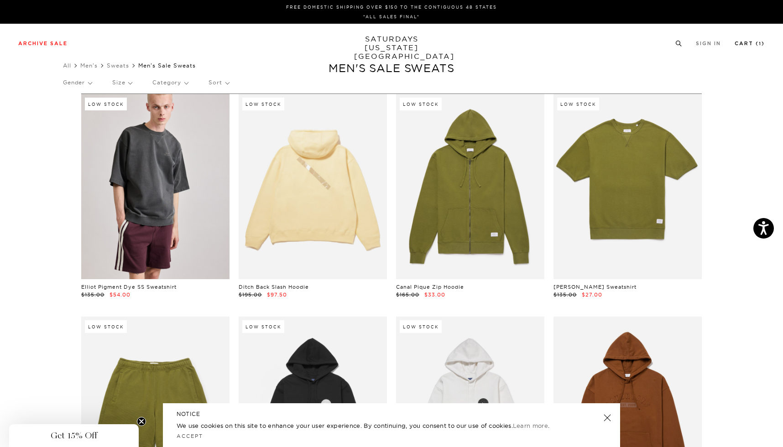
click at [746, 44] on link "Cart ( 1 )" at bounding box center [749, 43] width 30 height 5
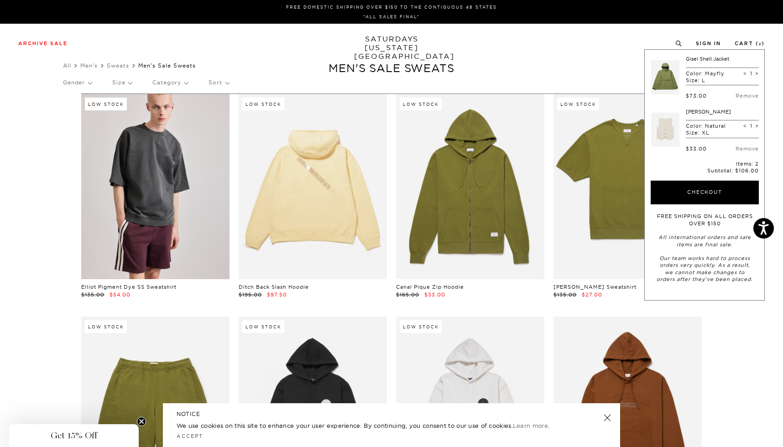
click at [564, 60] on div "Archive Sale Men's Tees Shirts Shorts Swim Knitwear Pants Sweats Women's" at bounding box center [391, 43] width 783 height 39
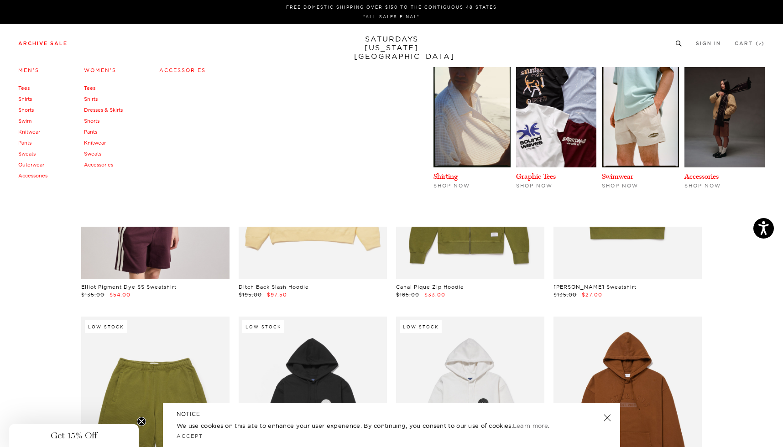
click at [36, 164] on link "Outerwear" at bounding box center [31, 164] width 26 height 6
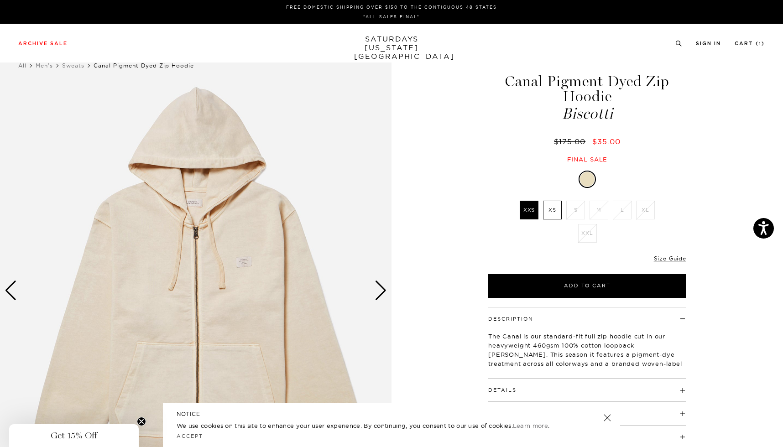
click at [380, 291] on div "Next slide" at bounding box center [380, 291] width 12 height 20
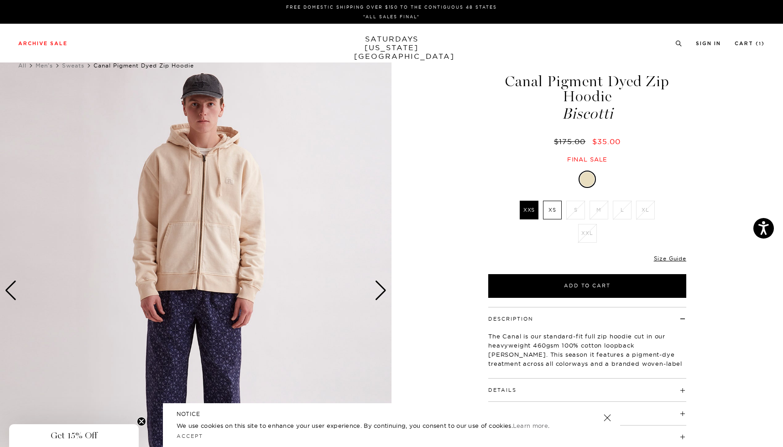
click at [380, 291] on div "Next slide" at bounding box center [380, 291] width 12 height 20
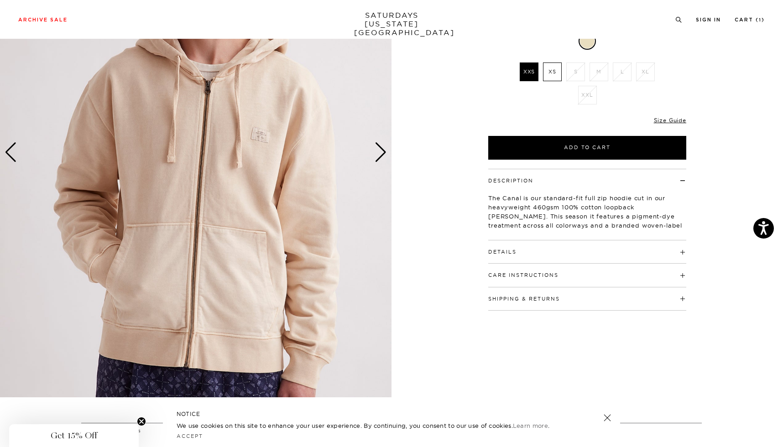
scroll to position [171, 0]
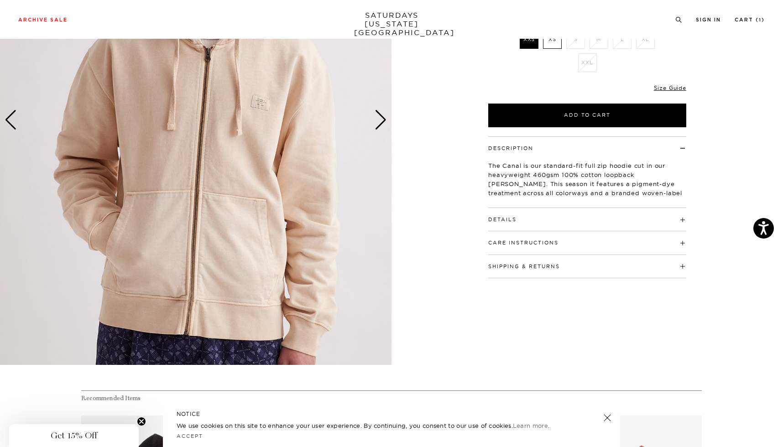
click at [520, 222] on h4 "Details" at bounding box center [587, 215] width 198 height 15
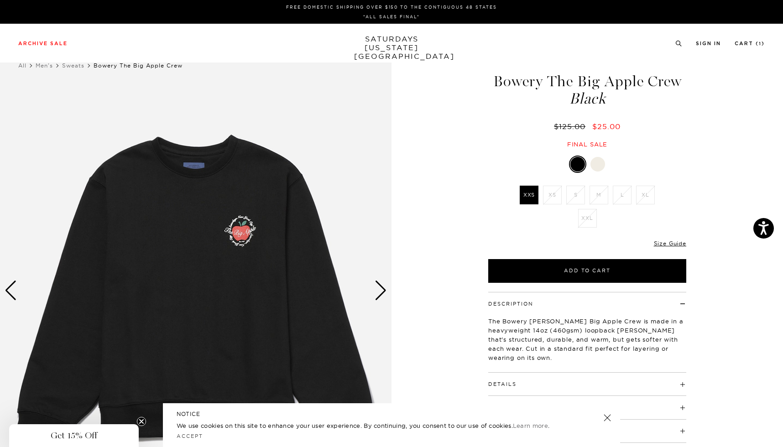
click at [593, 167] on div at bounding box center [597, 164] width 15 height 15
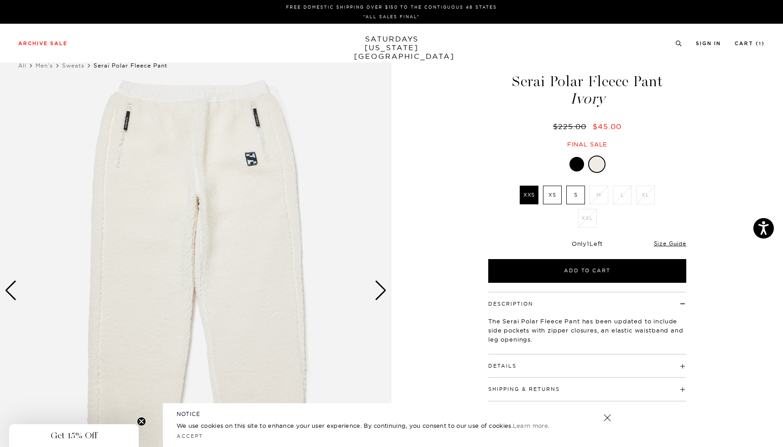
click at [383, 286] on div "Next slide" at bounding box center [380, 291] width 12 height 20
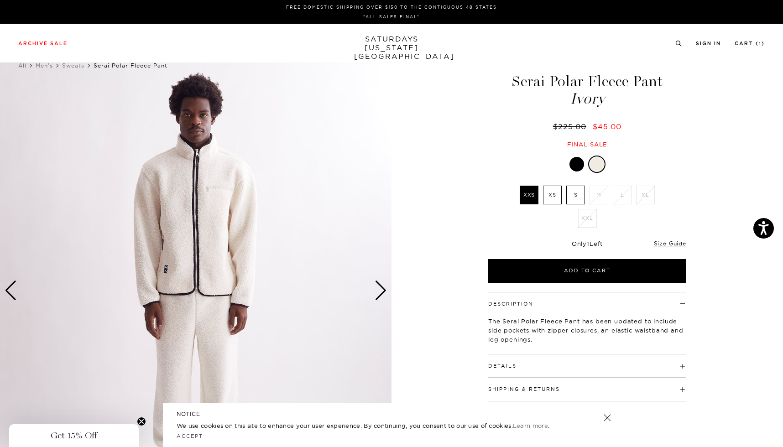
click at [578, 163] on div at bounding box center [576, 164] width 15 height 15
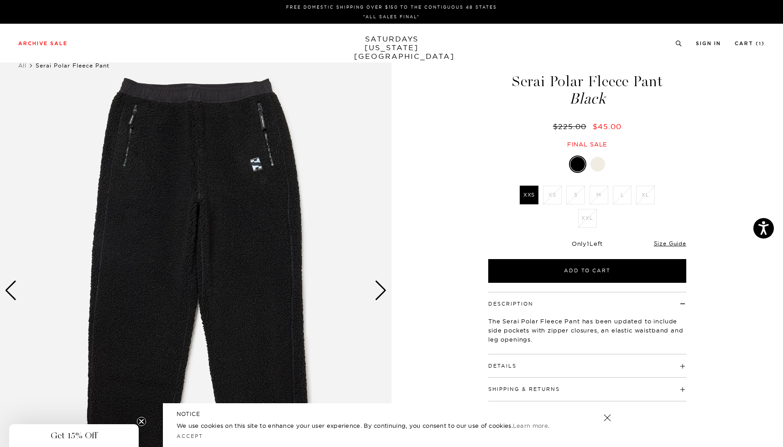
click at [381, 290] on div "Next slide" at bounding box center [380, 291] width 12 height 20
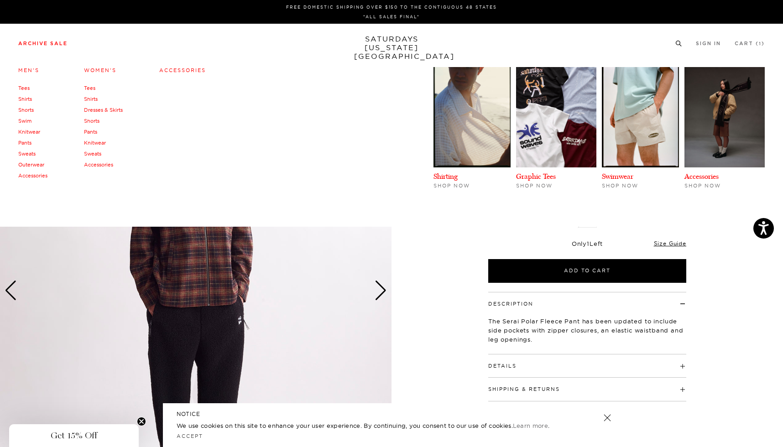
click at [56, 43] on link "Archive Sale" at bounding box center [42, 43] width 49 height 5
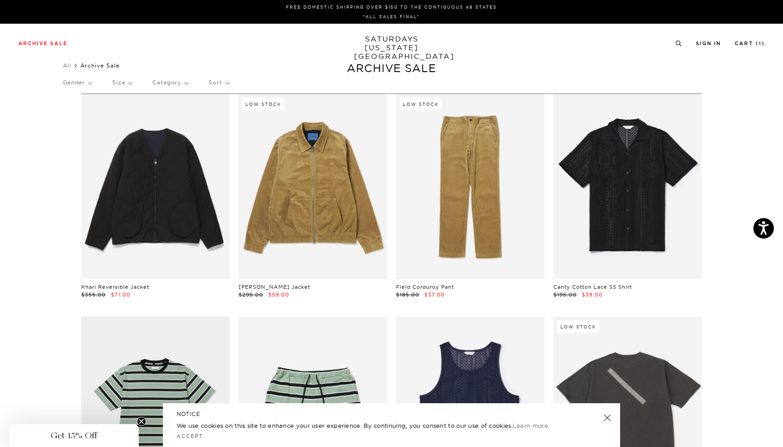
click at [125, 83] on p "Size" at bounding box center [122, 82] width 20 height 21
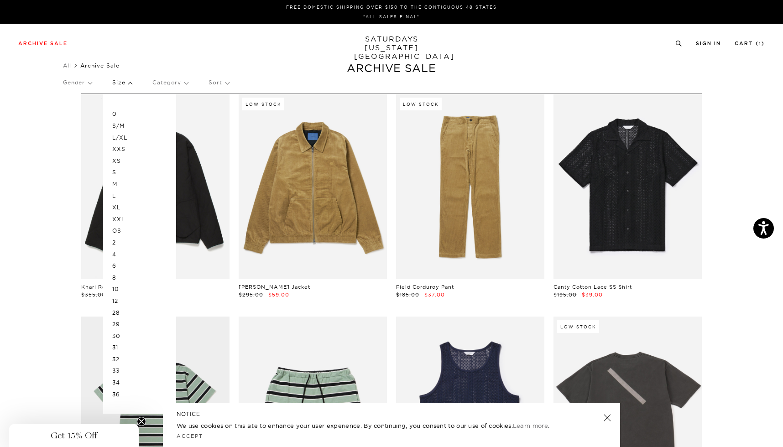
click at [116, 184] on p "M" at bounding box center [139, 184] width 55 height 12
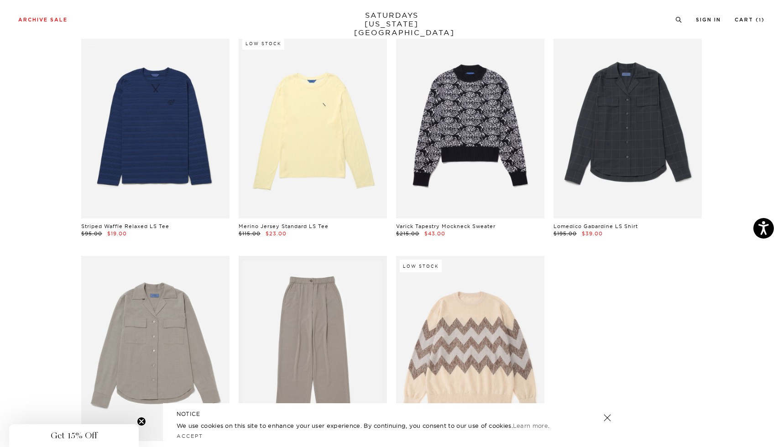
scroll to position [3161, 0]
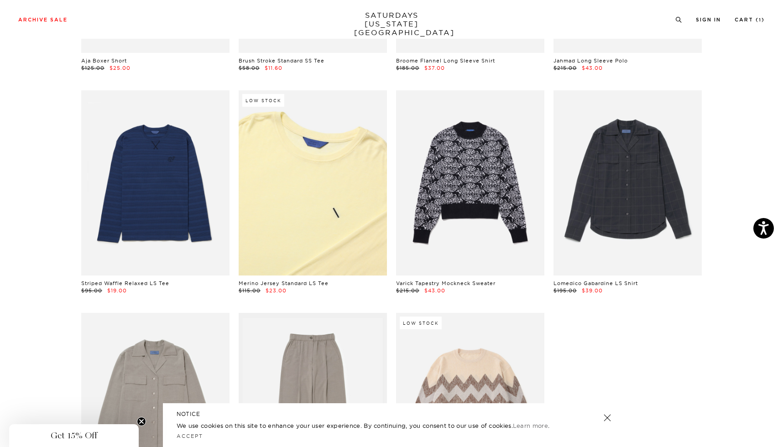
click at [365, 177] on link at bounding box center [313, 182] width 148 height 185
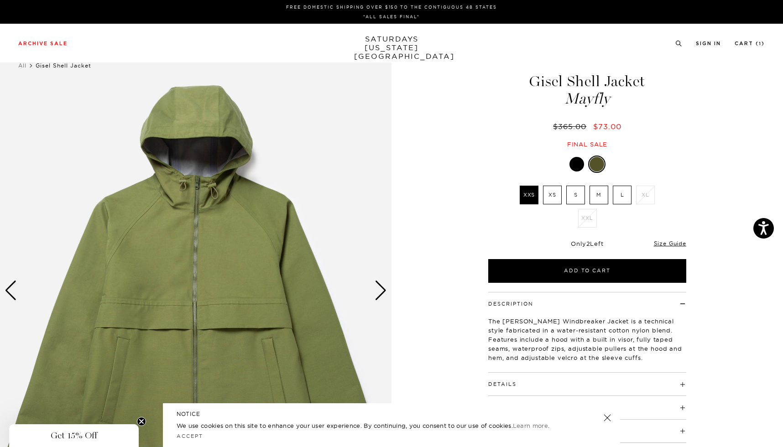
click at [382, 287] on div "Next slide" at bounding box center [380, 291] width 12 height 20
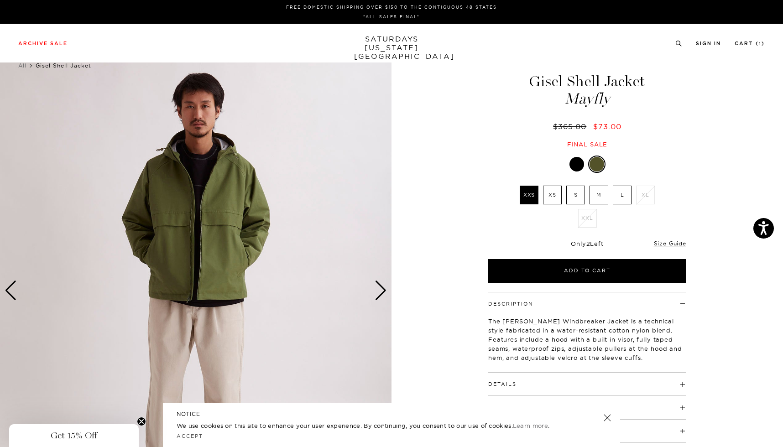
click at [382, 288] on div "Next slide" at bounding box center [380, 291] width 12 height 20
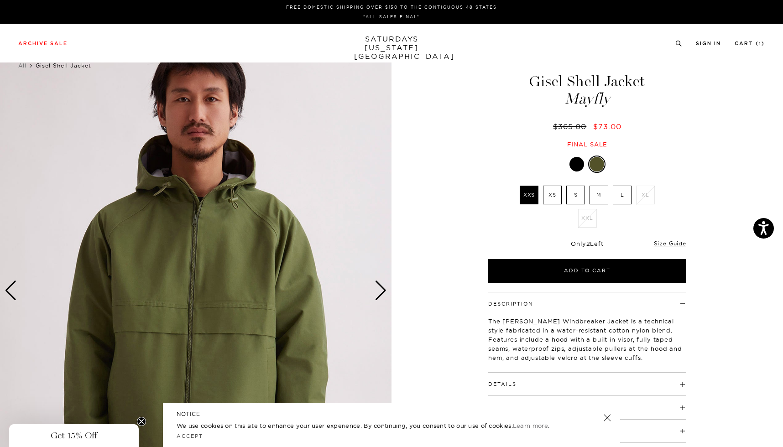
click at [382, 288] on div "Next slide" at bounding box center [380, 291] width 12 height 20
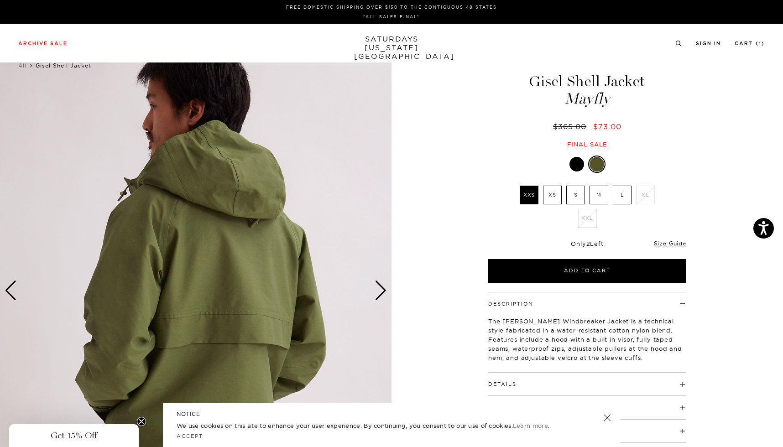
click at [382, 288] on div "Next slide" at bounding box center [380, 291] width 12 height 20
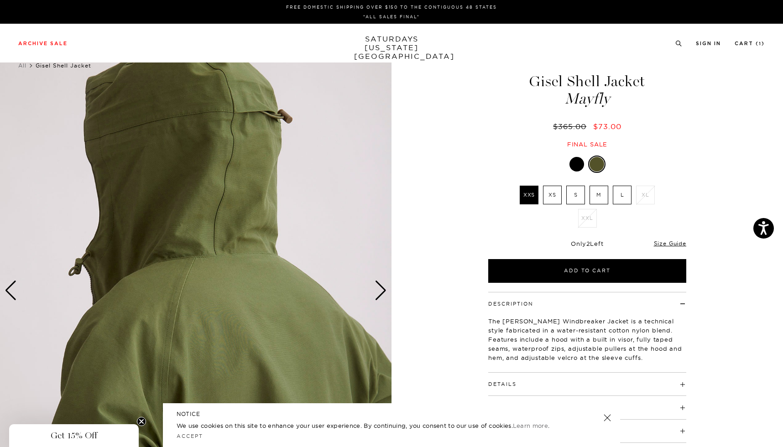
click at [382, 288] on div "Next slide" at bounding box center [380, 291] width 12 height 20
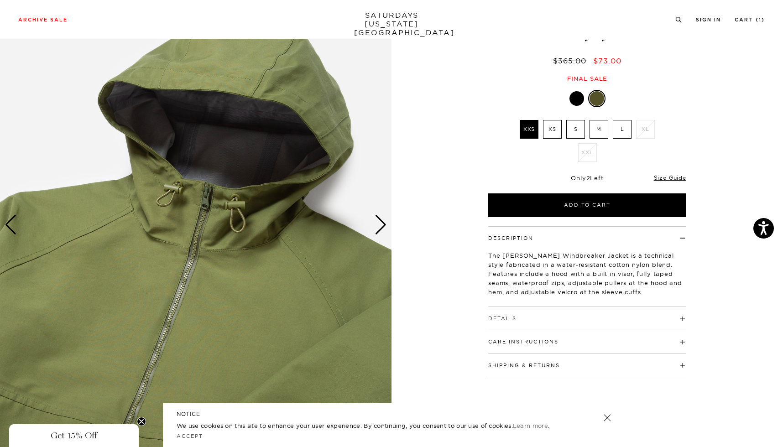
scroll to position [122, 0]
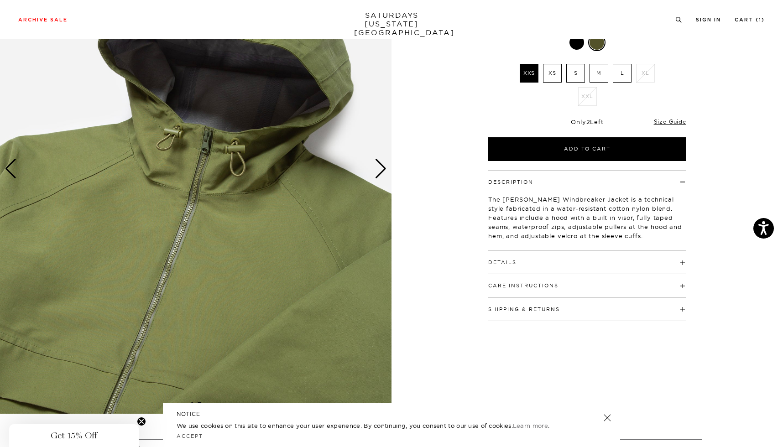
click at [523, 263] on h4 "Details" at bounding box center [587, 258] width 198 height 15
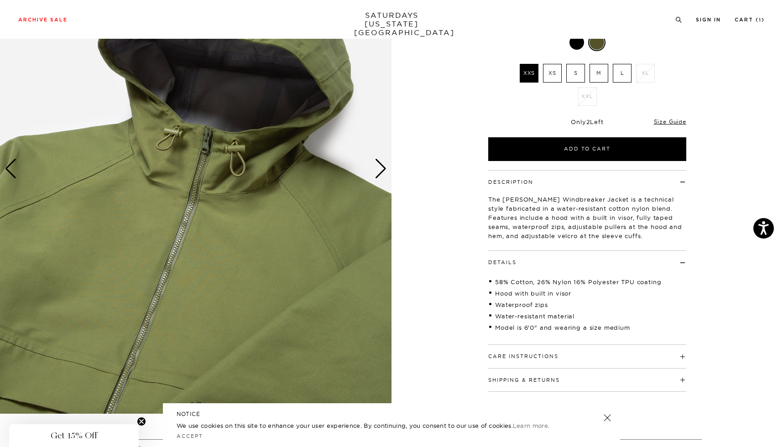
click at [523, 263] on h4 "Details" at bounding box center [587, 258] width 198 height 15
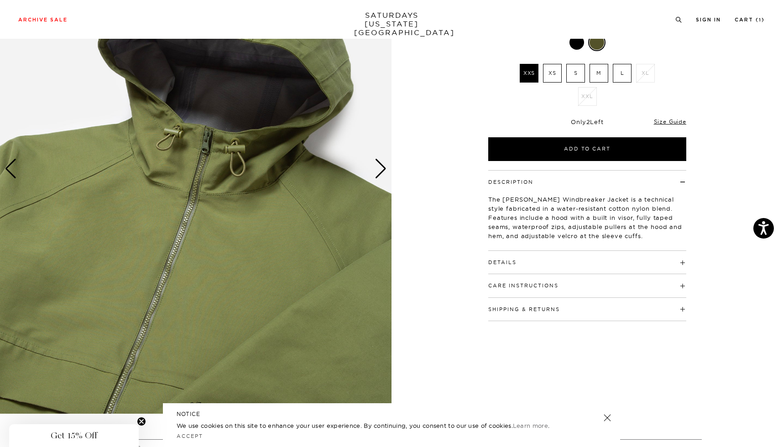
scroll to position [0, 0]
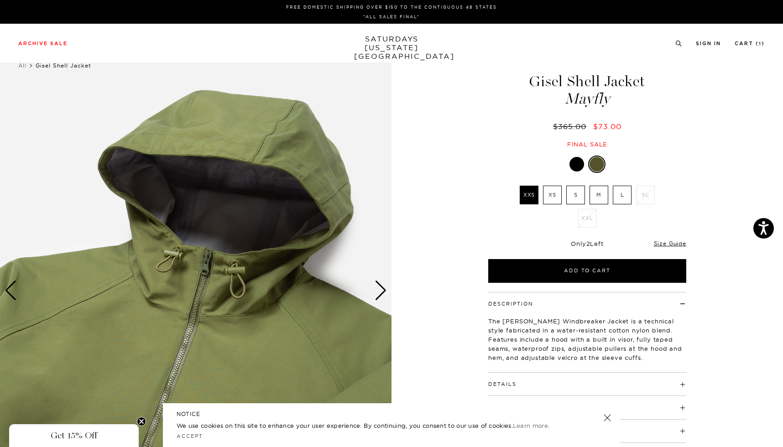
click at [386, 285] on div "Next slide" at bounding box center [380, 291] width 12 height 20
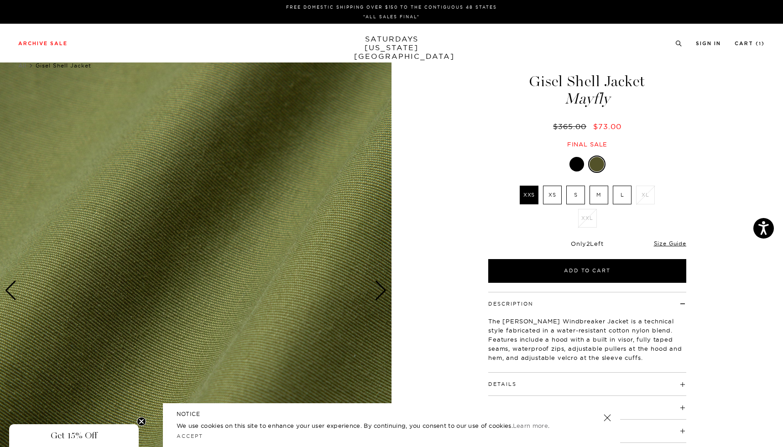
click at [386, 285] on div "Next slide" at bounding box center [380, 291] width 12 height 20
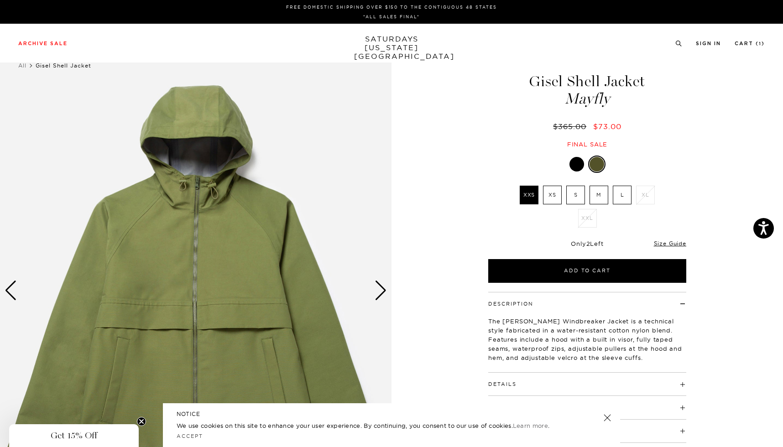
click at [386, 285] on div "Next slide" at bounding box center [380, 291] width 12 height 20
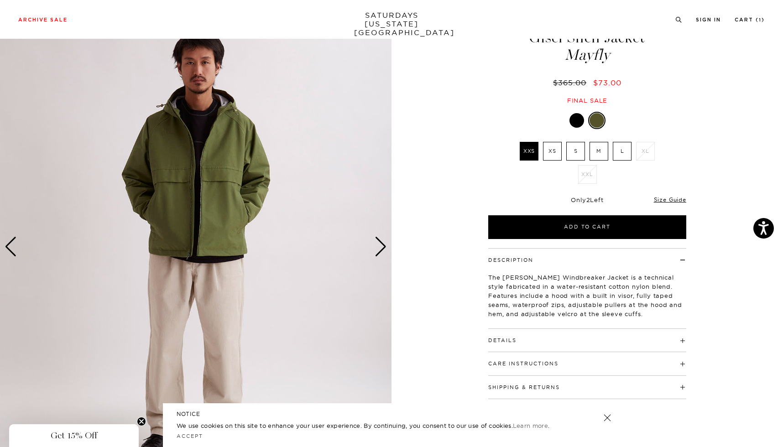
scroll to position [120, 0]
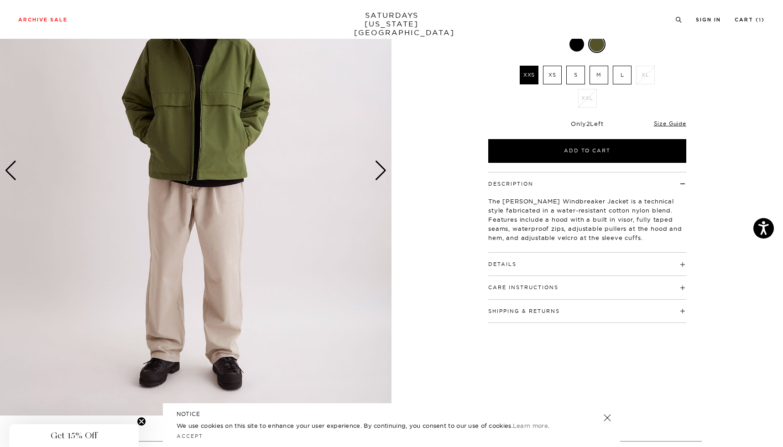
click at [504, 265] on button "Details" at bounding box center [502, 264] width 28 height 5
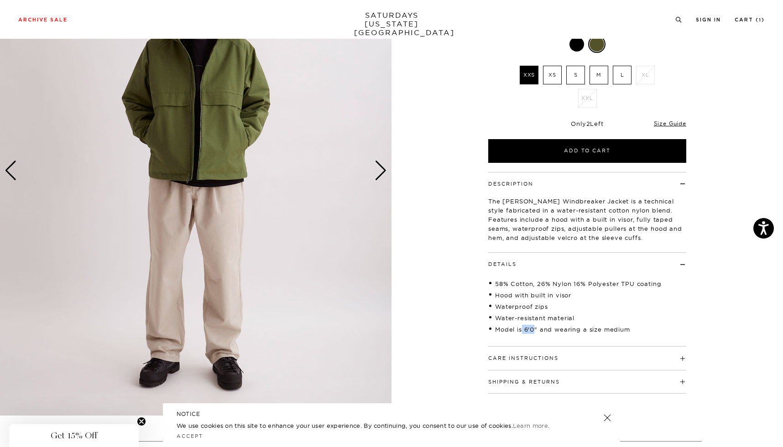
drag, startPoint x: 523, startPoint y: 326, endPoint x: 535, endPoint y: 328, distance: 12.4
click at [535, 328] on li "Model is 6'0" and wearing a size medium" at bounding box center [587, 329] width 198 height 9
click at [623, 72] on label "L" at bounding box center [622, 75] width 19 height 19
click at [0, 0] on input "L" at bounding box center [0, 0] width 0 height 0
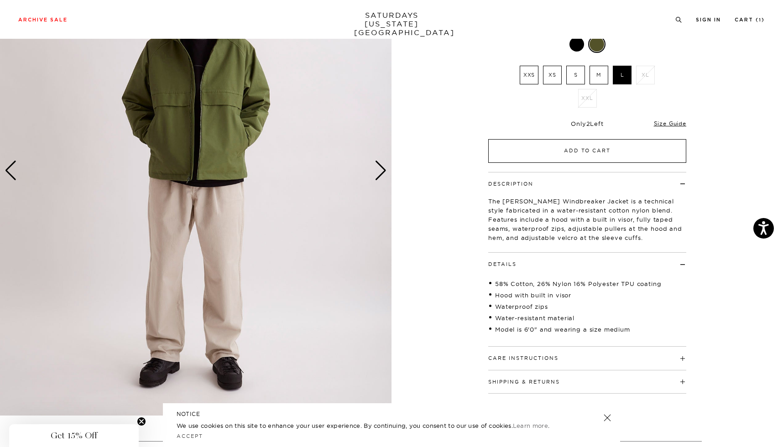
click at [595, 154] on button "Add to Cart" at bounding box center [587, 151] width 198 height 24
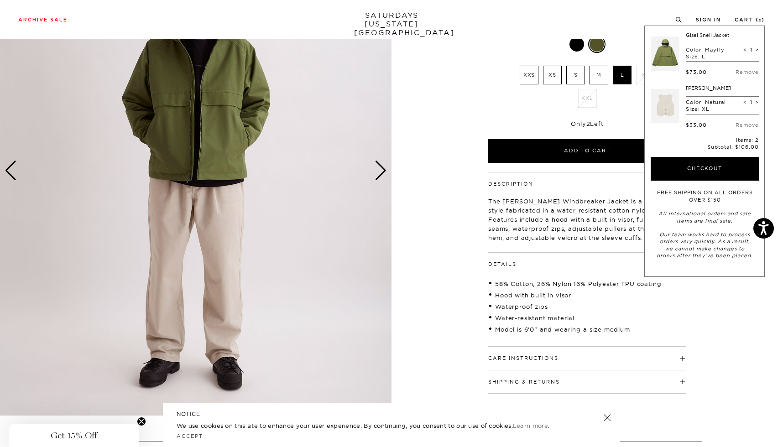
click at [593, 286] on li "58% Cotton, 26% Nylon 16% Polyester TPU coating" at bounding box center [587, 283] width 198 height 9
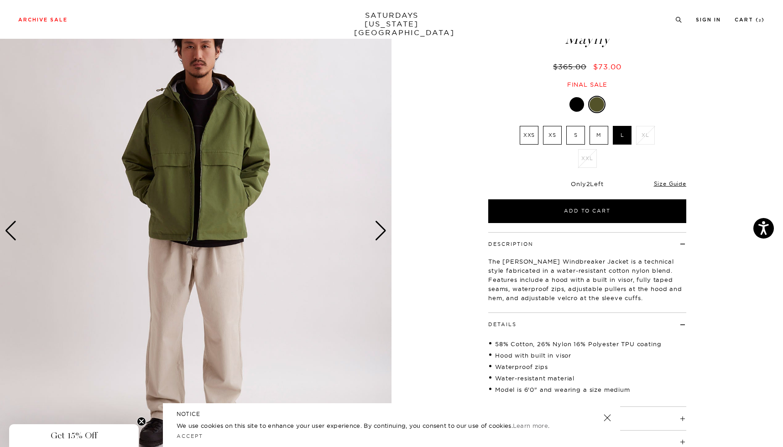
scroll to position [0, 0]
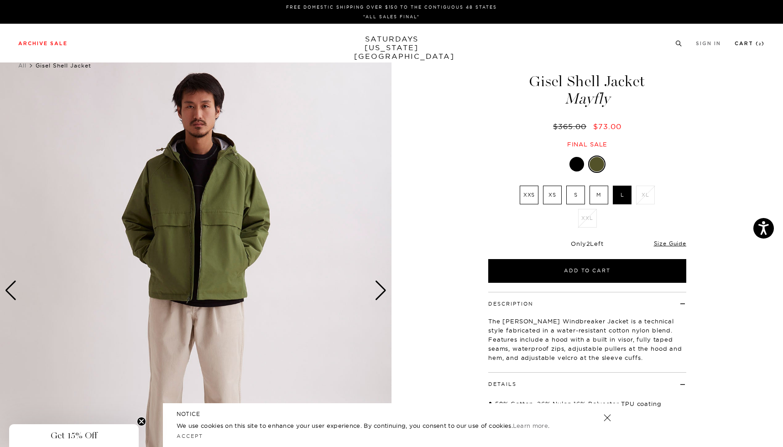
click at [753, 43] on link "Cart ( 2 )" at bounding box center [749, 43] width 30 height 5
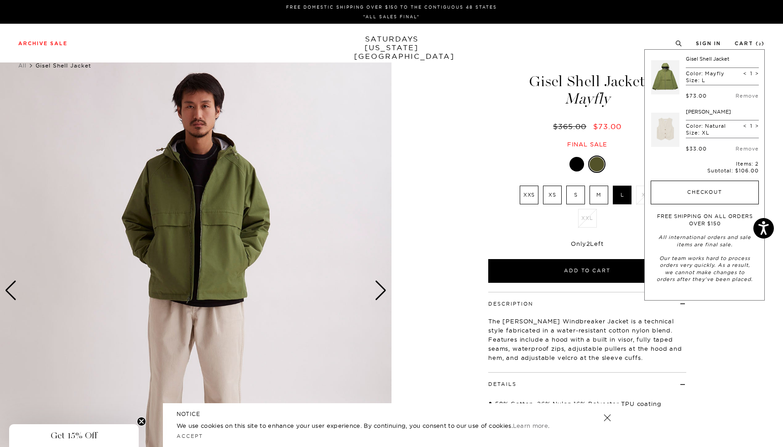
click at [691, 196] on button "Checkout" at bounding box center [704, 193] width 108 height 24
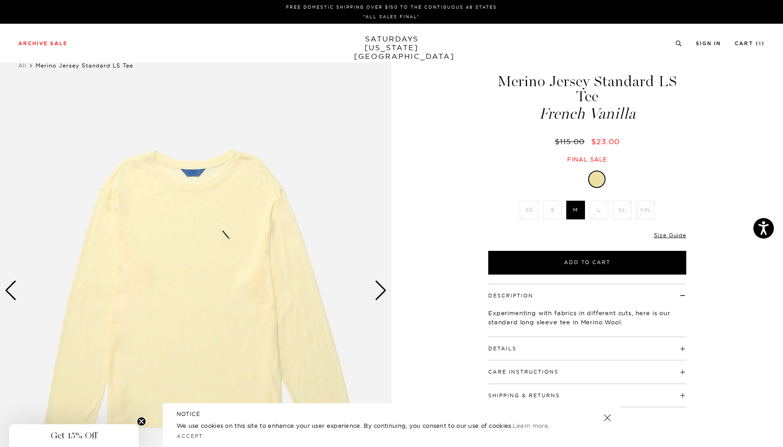
click at [384, 287] on div "Next slide" at bounding box center [380, 291] width 12 height 20
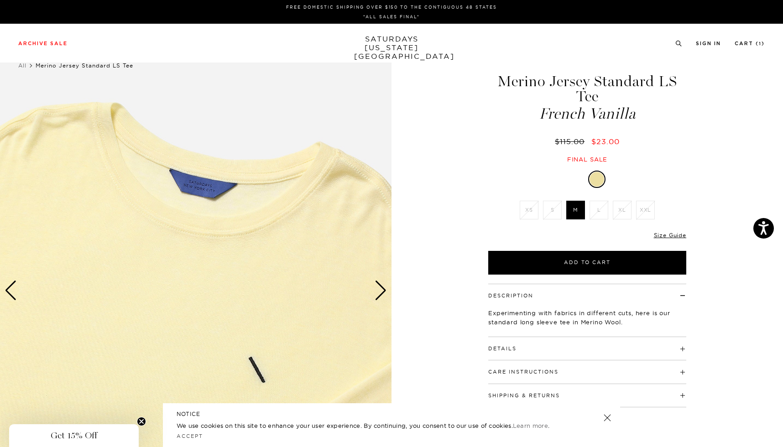
click at [384, 287] on div "Next slide" at bounding box center [380, 291] width 12 height 20
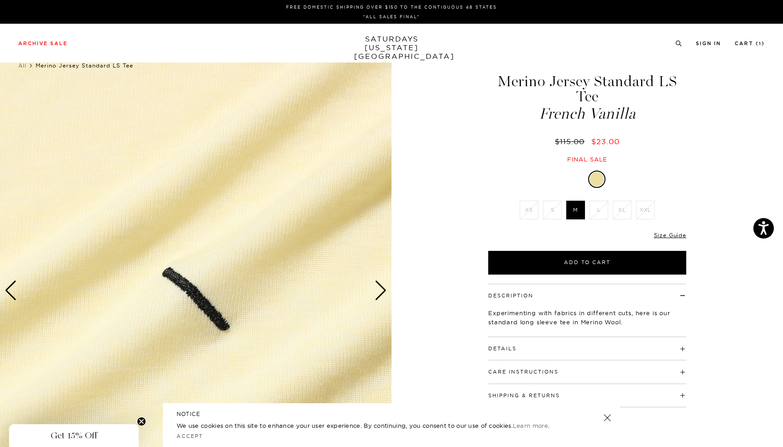
click at [384, 287] on div "Next slide" at bounding box center [380, 291] width 12 height 20
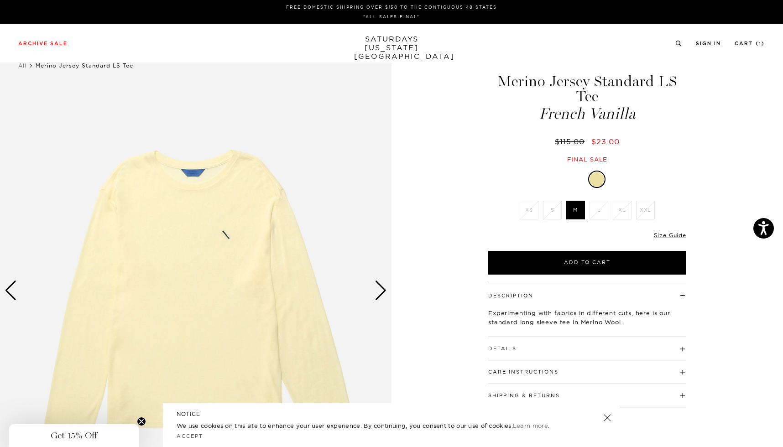
click at [384, 287] on div "Next slide" at bounding box center [380, 291] width 12 height 20
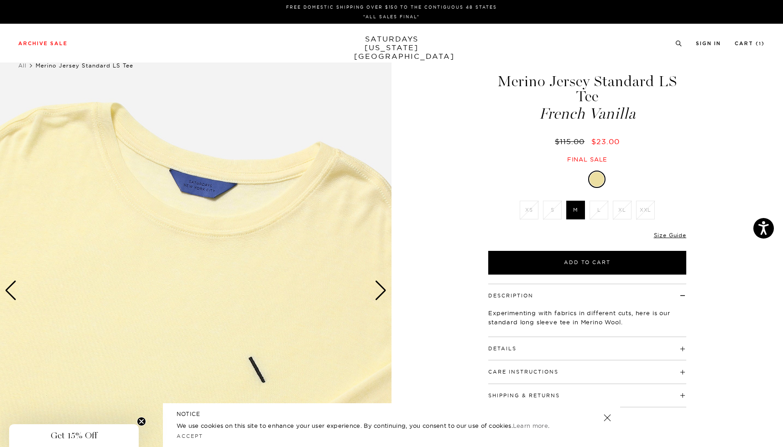
click at [384, 293] on div "Next slide" at bounding box center [380, 291] width 12 height 20
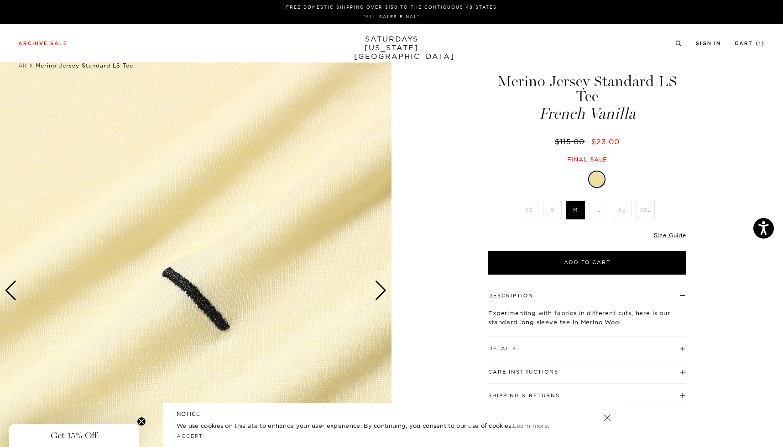
click at [384, 293] on div "Next slide" at bounding box center [380, 291] width 12 height 20
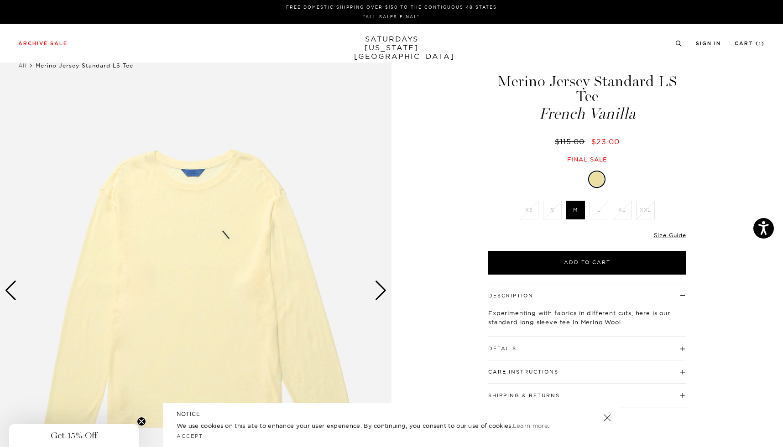
click at [508, 351] on button "Details" at bounding box center [502, 348] width 28 height 5
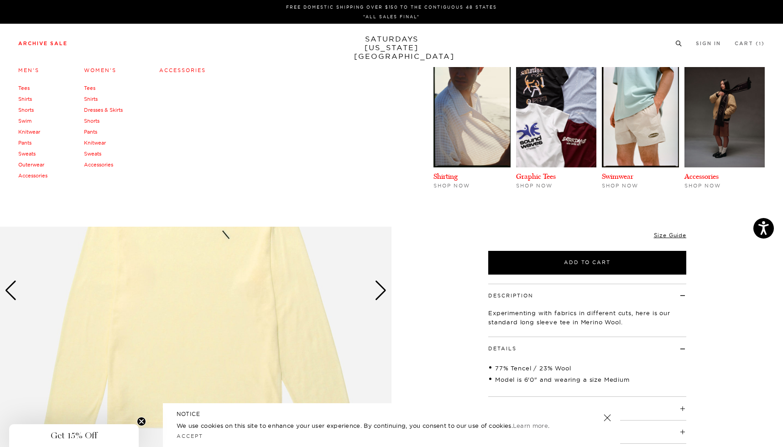
click at [42, 42] on link "Archive Sale" at bounding box center [42, 43] width 49 height 5
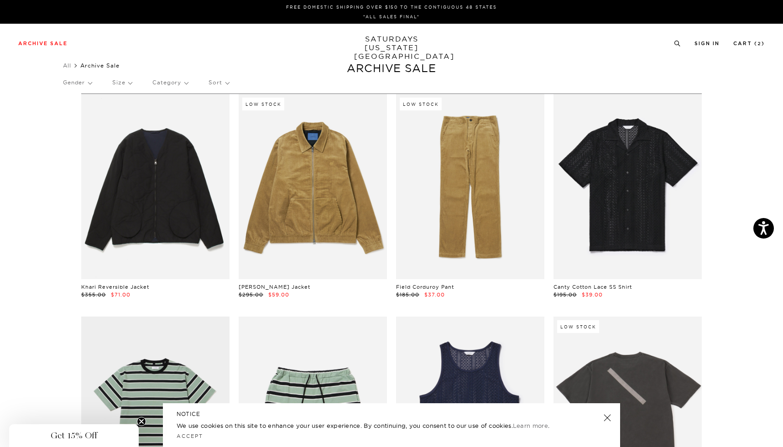
click at [132, 83] on p "Size" at bounding box center [122, 82] width 20 height 21
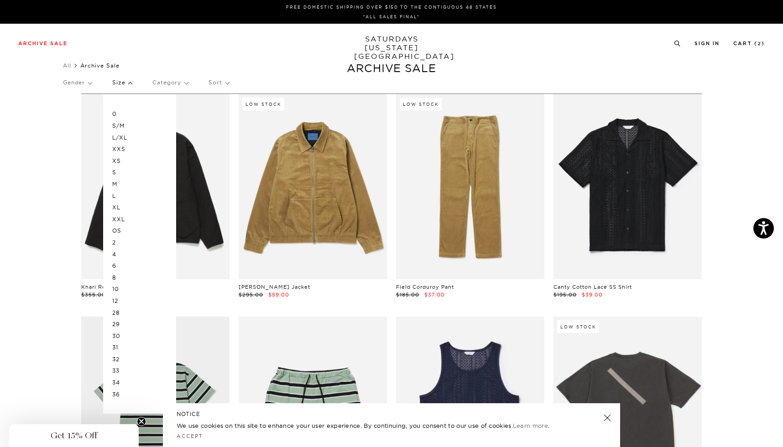
click at [117, 197] on p "L" at bounding box center [139, 196] width 55 height 12
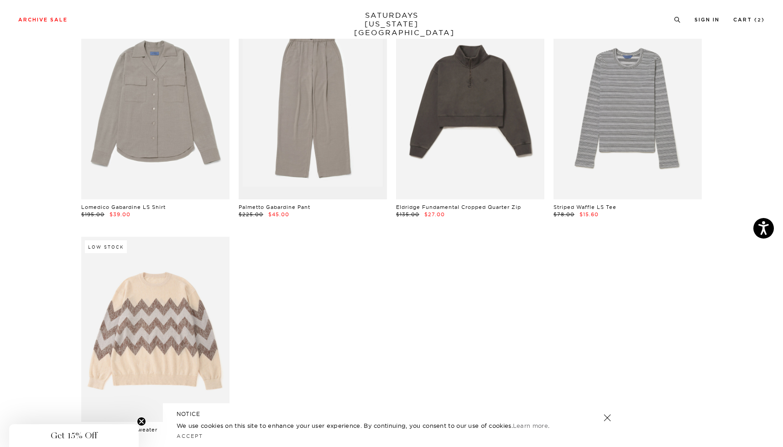
scroll to position [3967, 0]
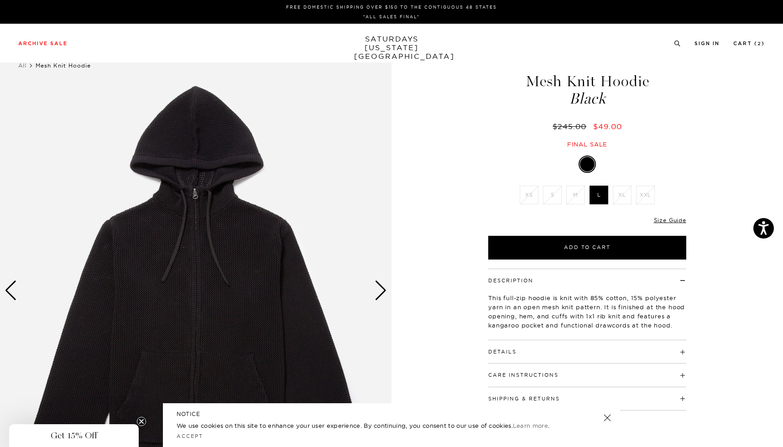
click at [391, 272] on div "1 / 5" at bounding box center [391, 290] width 783 height 489
click at [384, 287] on div "Next slide" at bounding box center [380, 291] width 12 height 20
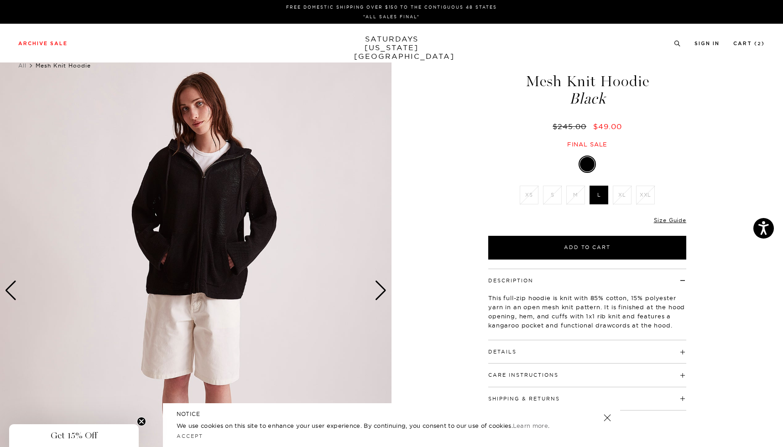
click at [384, 287] on div "Next slide" at bounding box center [380, 291] width 12 height 20
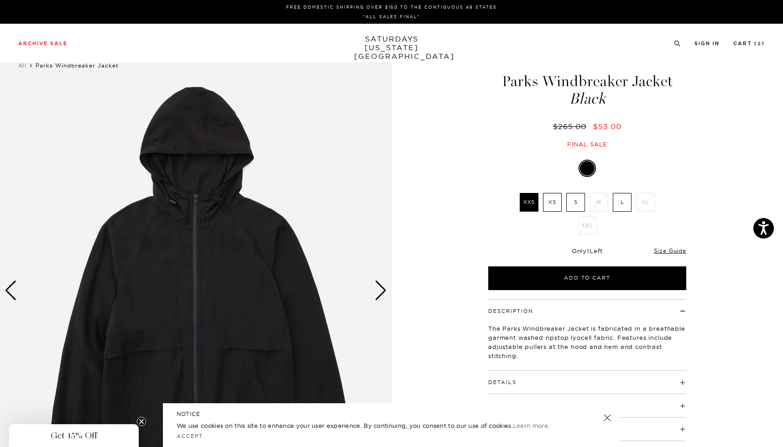
click at [384, 290] on div "Next slide" at bounding box center [380, 291] width 12 height 20
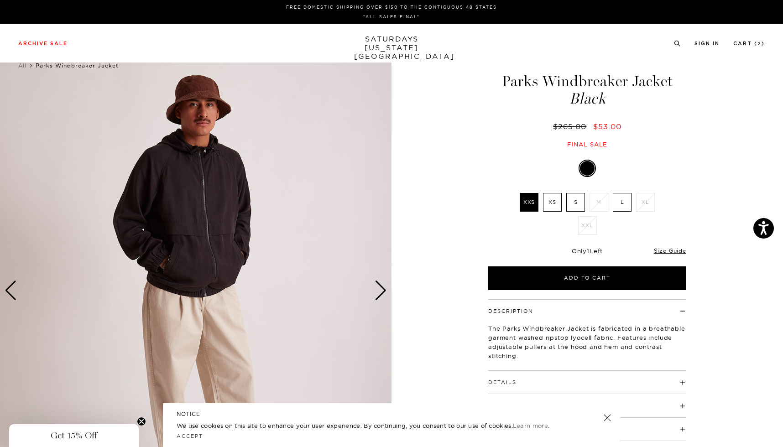
click at [384, 290] on div "Next slide" at bounding box center [380, 291] width 12 height 20
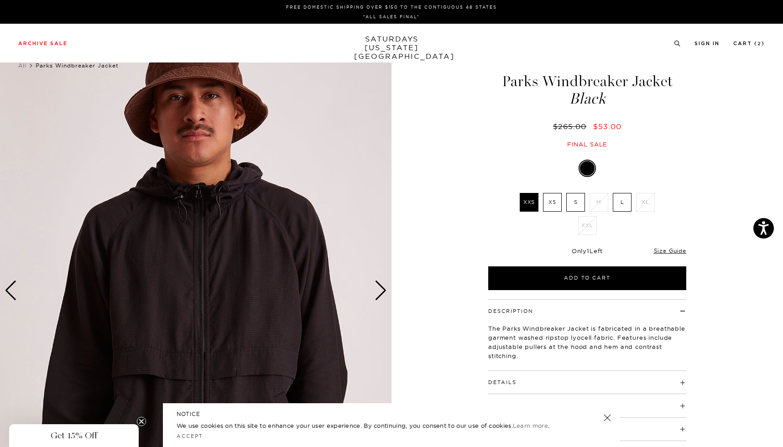
click at [384, 290] on div "Next slide" at bounding box center [380, 291] width 12 height 20
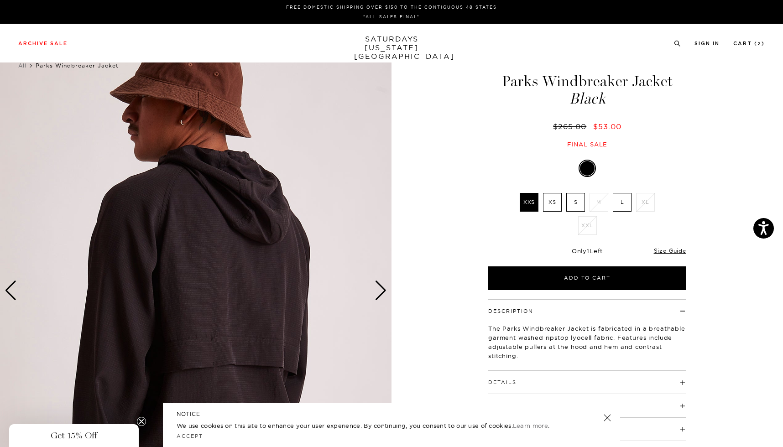
click at [384, 290] on div "Next slide" at bounding box center [380, 291] width 12 height 20
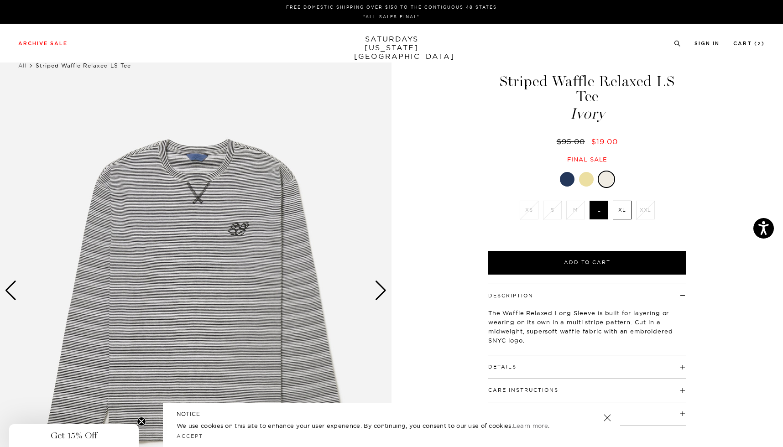
click at [387, 287] on img at bounding box center [195, 290] width 391 height 489
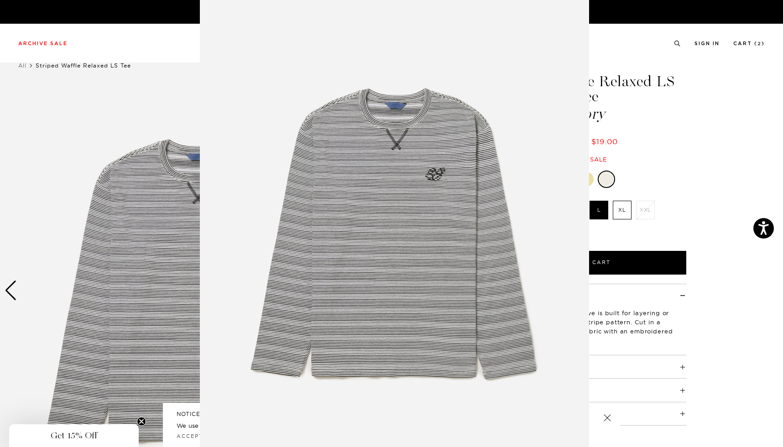
scroll to position [1, 0]
click at [661, 30] on figure at bounding box center [391, 223] width 783 height 447
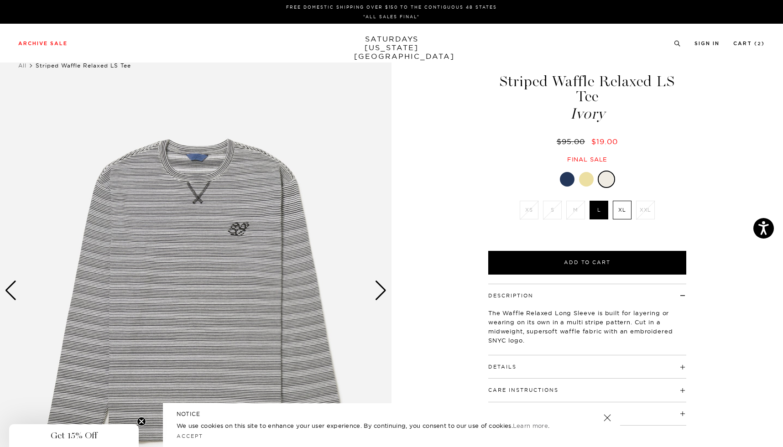
scroll to position [0, 0]
click at [384, 290] on div "Next slide" at bounding box center [380, 291] width 12 height 20
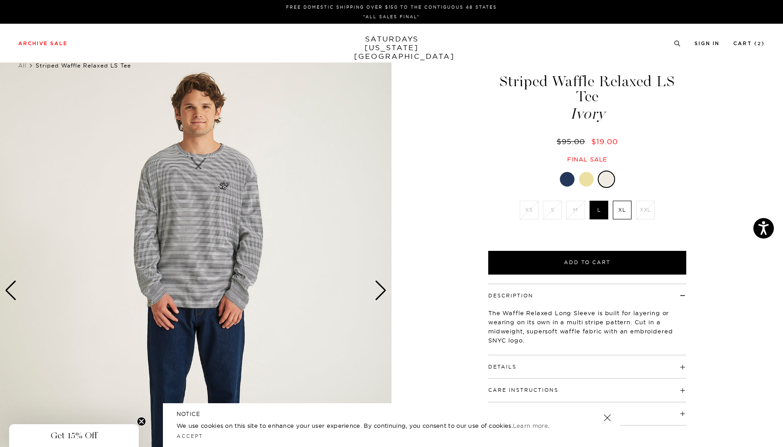
click at [384, 290] on div "Next slide" at bounding box center [380, 291] width 12 height 20
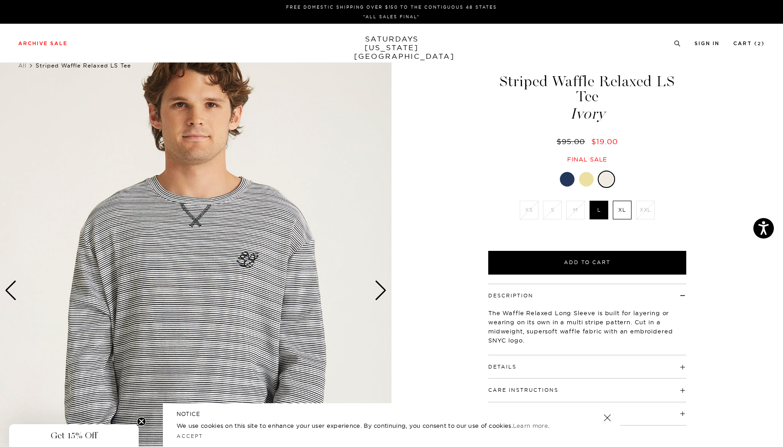
click at [383, 290] on div "Next slide" at bounding box center [380, 291] width 12 height 20
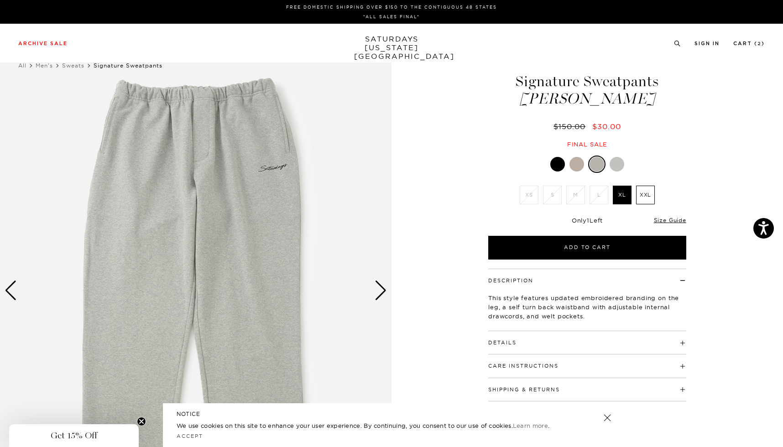
click at [387, 284] on img at bounding box center [195, 290] width 391 height 489
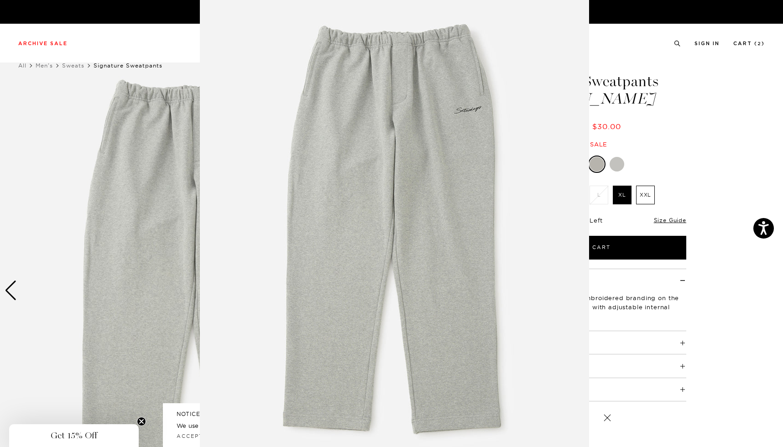
click at [382, 288] on img at bounding box center [394, 227] width 389 height 467
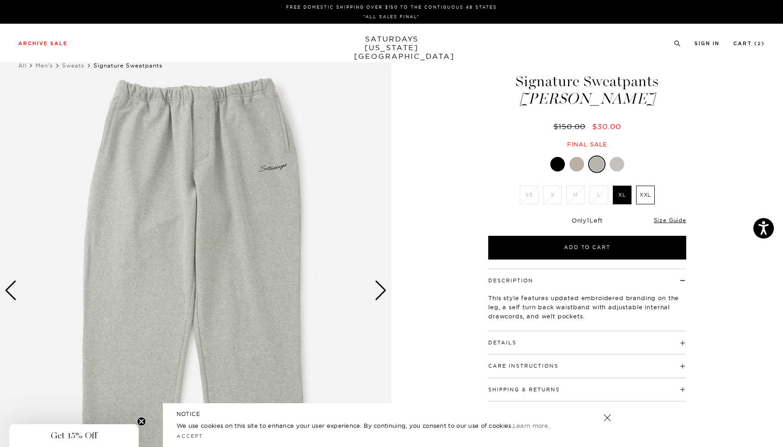
click at [382, 289] on div "Next slide" at bounding box center [380, 291] width 12 height 20
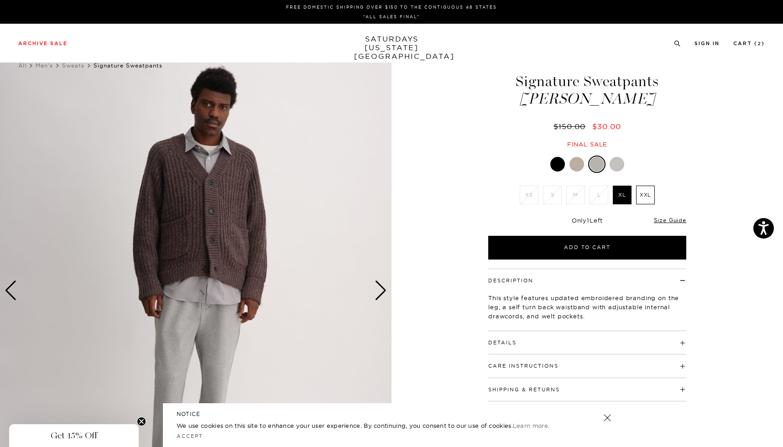
click at [382, 289] on div "Next slide" at bounding box center [380, 291] width 12 height 20
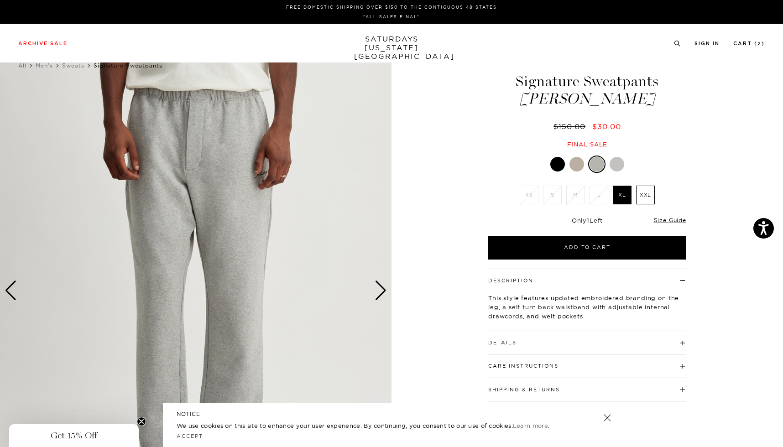
click at [578, 165] on div at bounding box center [576, 164] width 15 height 15
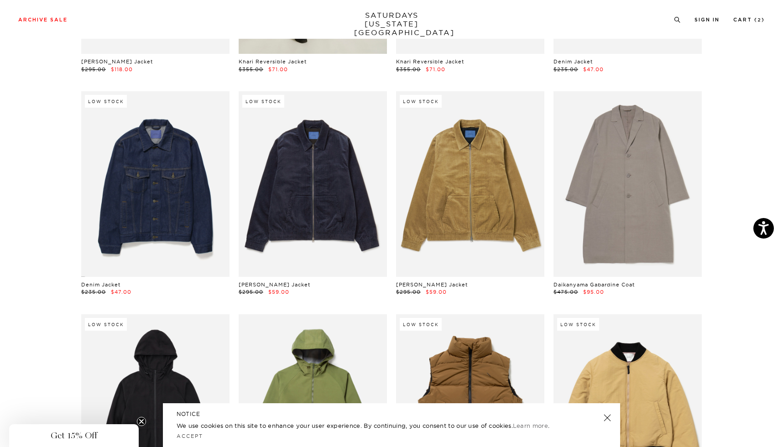
scroll to position [331, 0]
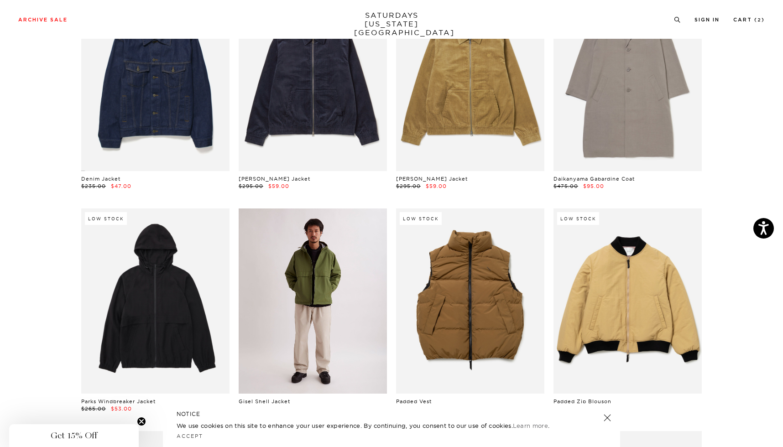
click at [307, 292] on link at bounding box center [313, 300] width 148 height 185
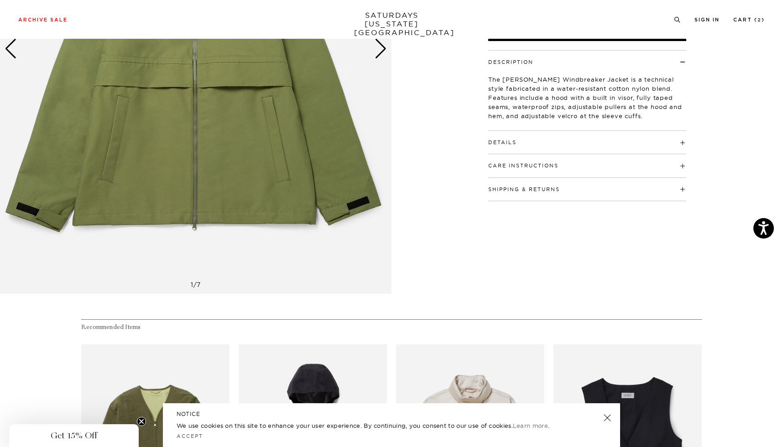
scroll to position [292, 0]
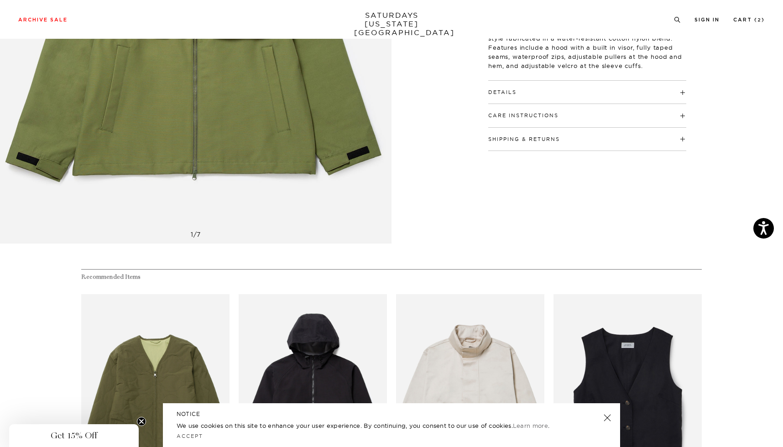
click at [502, 90] on button "Details" at bounding box center [502, 92] width 28 height 5
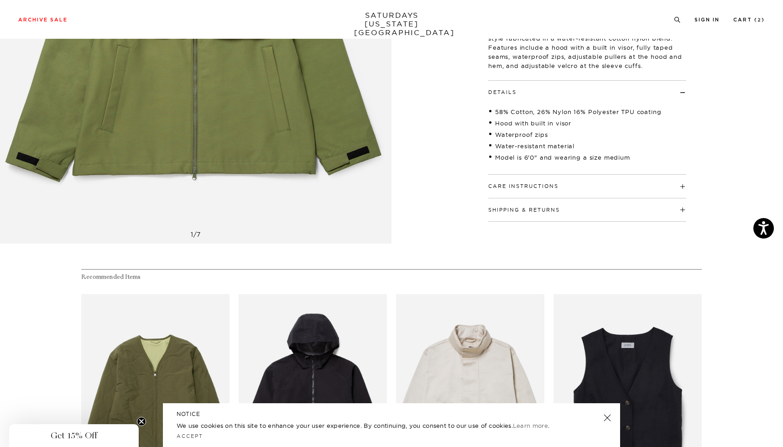
click at [502, 90] on button "Details" at bounding box center [502, 92] width 28 height 5
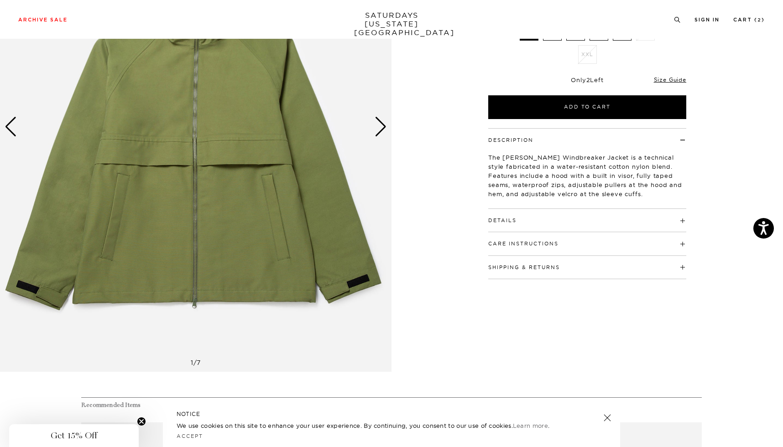
scroll to position [78, 0]
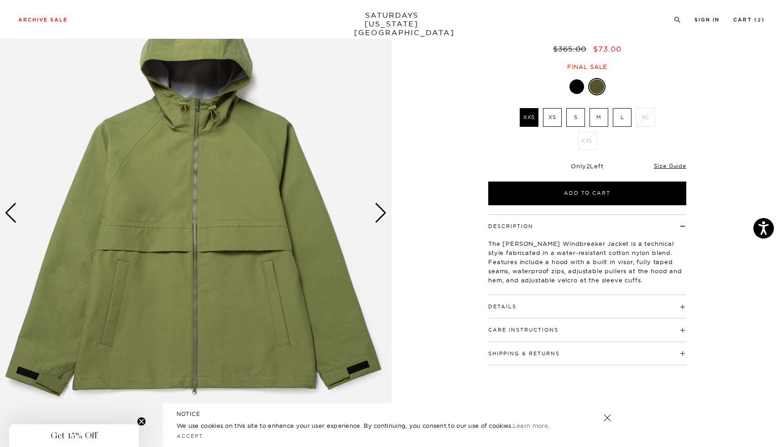
click at [385, 208] on div "Next slide" at bounding box center [380, 213] width 12 height 20
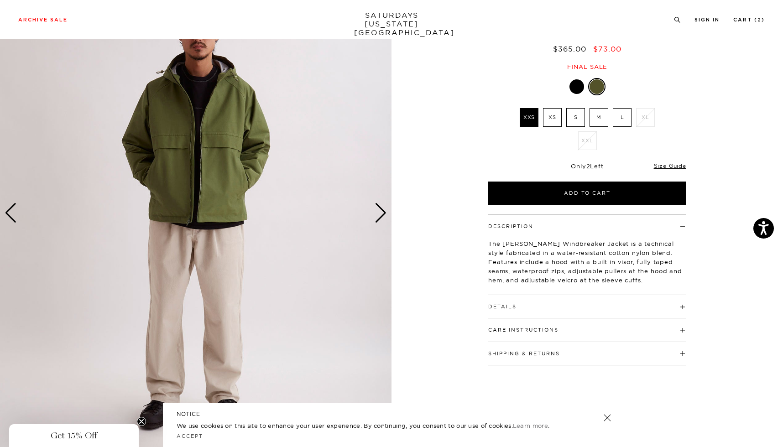
click at [385, 208] on div "Next slide" at bounding box center [380, 213] width 12 height 20
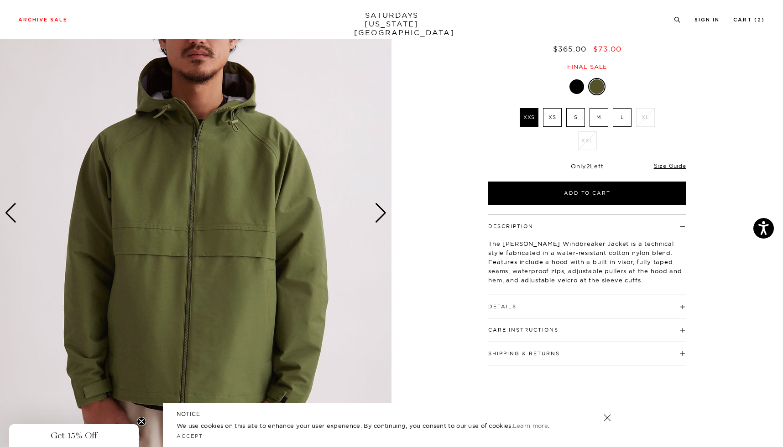
click at [385, 208] on div "Next slide" at bounding box center [380, 213] width 12 height 20
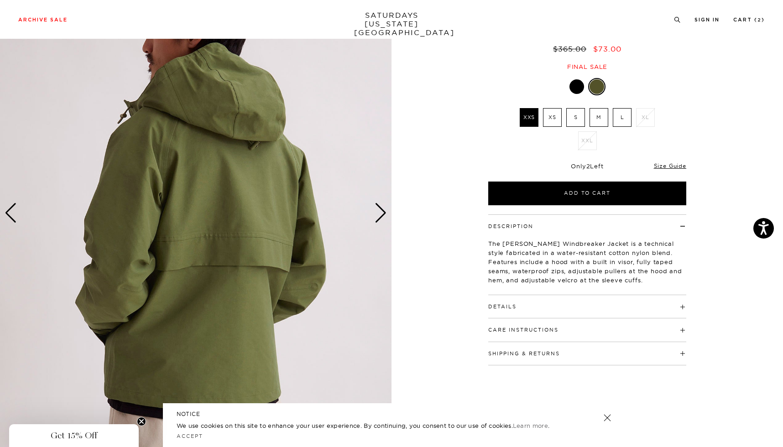
click at [385, 208] on div "Next slide" at bounding box center [380, 213] width 12 height 20
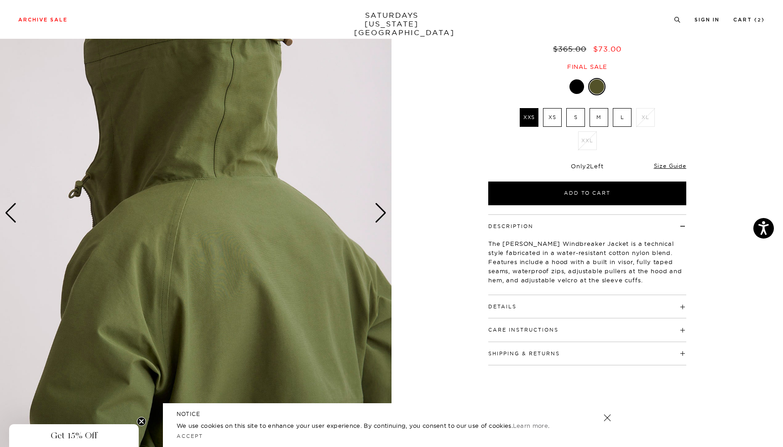
click at [385, 208] on div "Next slide" at bounding box center [380, 213] width 12 height 20
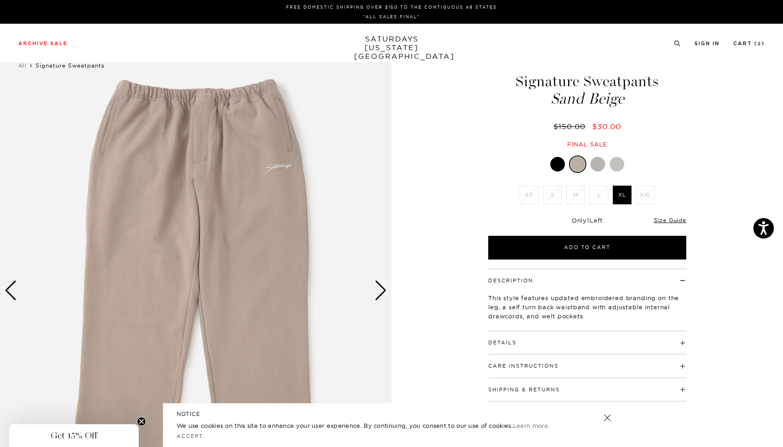
click at [556, 165] on div at bounding box center [557, 164] width 15 height 15
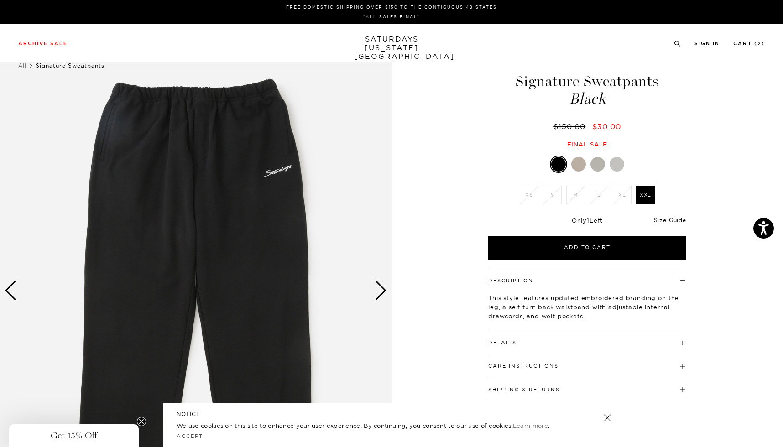
click at [612, 165] on div at bounding box center [616, 164] width 15 height 15
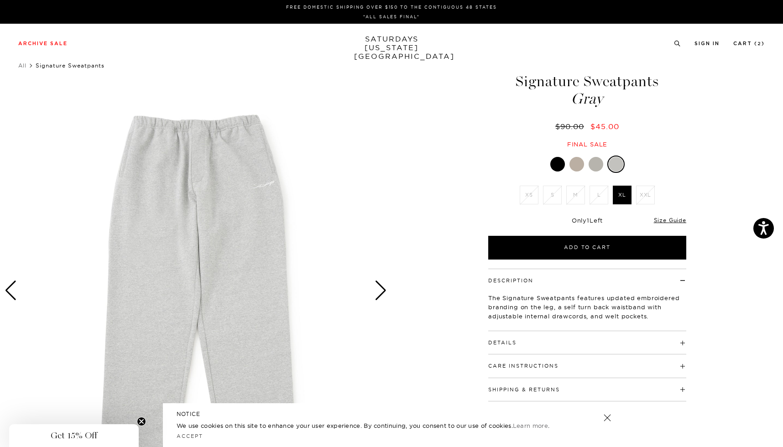
click at [597, 165] on div at bounding box center [595, 164] width 15 height 15
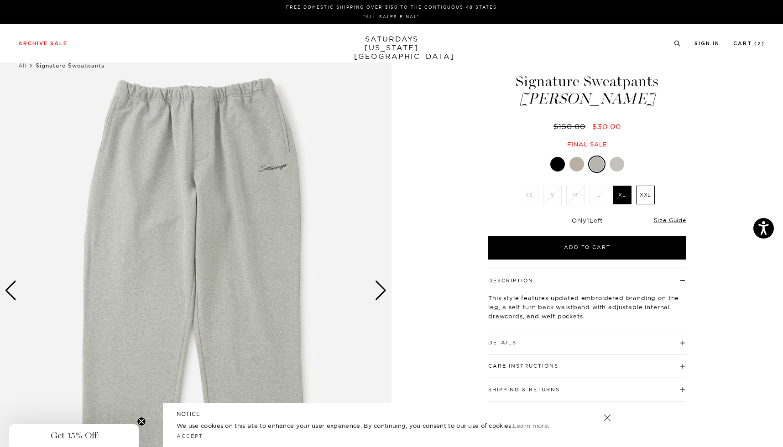
click at [616, 165] on div at bounding box center [616, 164] width 15 height 15
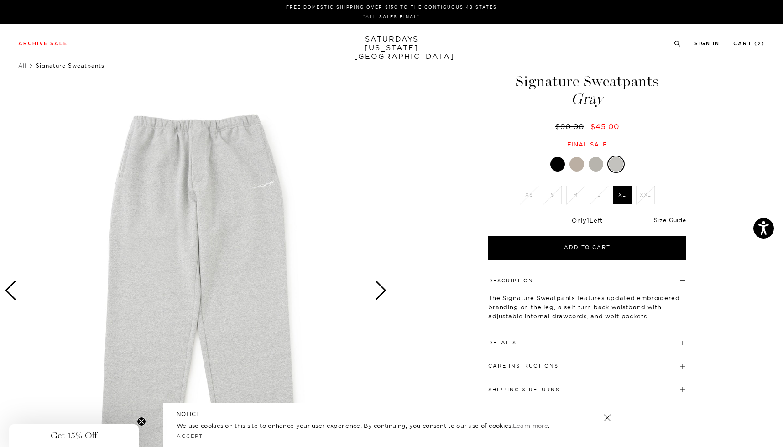
click at [670, 222] on link "Size Guide" at bounding box center [670, 220] width 32 height 7
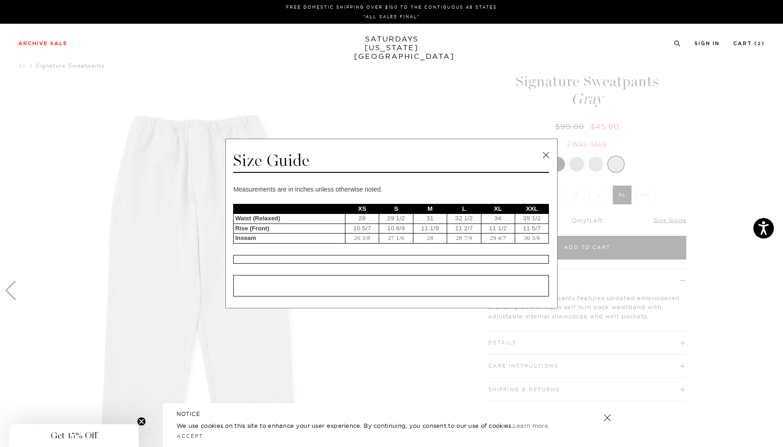
click at [546, 156] on link at bounding box center [546, 155] width 14 height 14
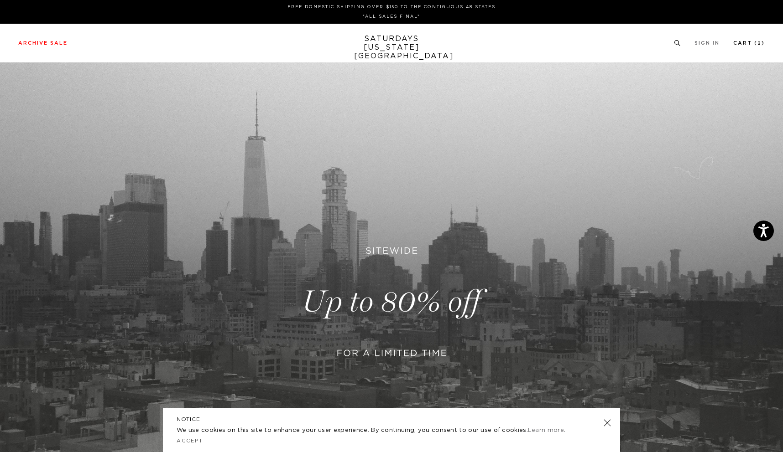
click at [748, 42] on link "Cart ( 2 )" at bounding box center [748, 43] width 31 height 5
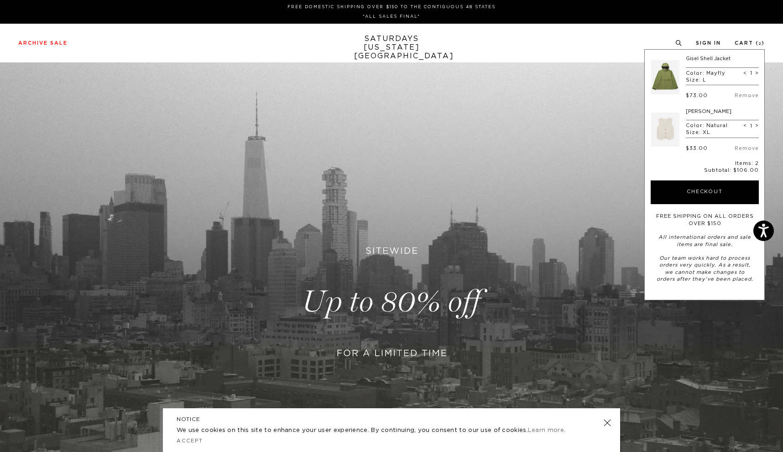
click at [668, 129] on link at bounding box center [665, 130] width 28 height 43
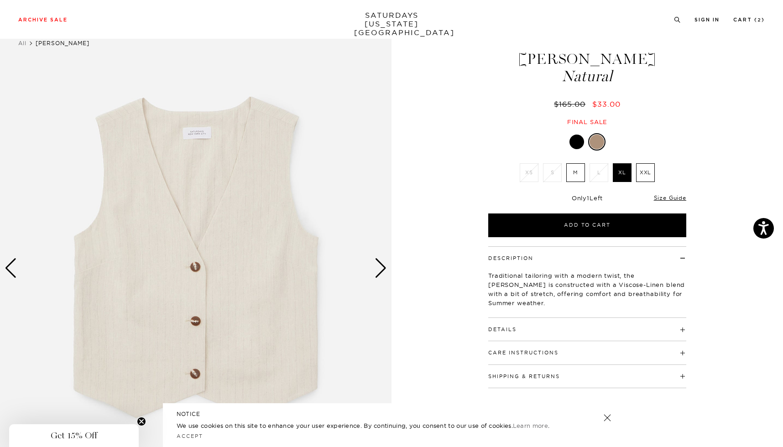
scroll to position [26, 0]
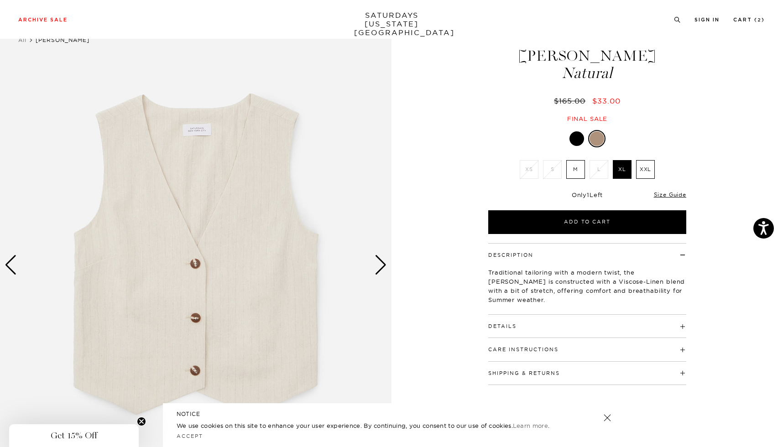
click at [378, 265] on div "Next slide" at bounding box center [380, 265] width 12 height 20
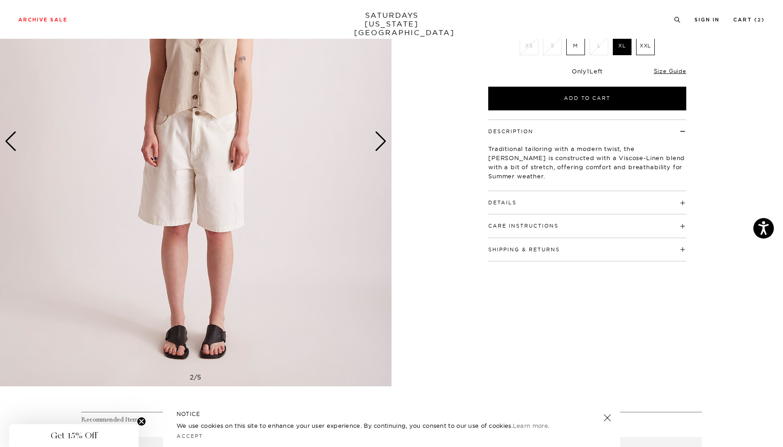
scroll to position [116, 0]
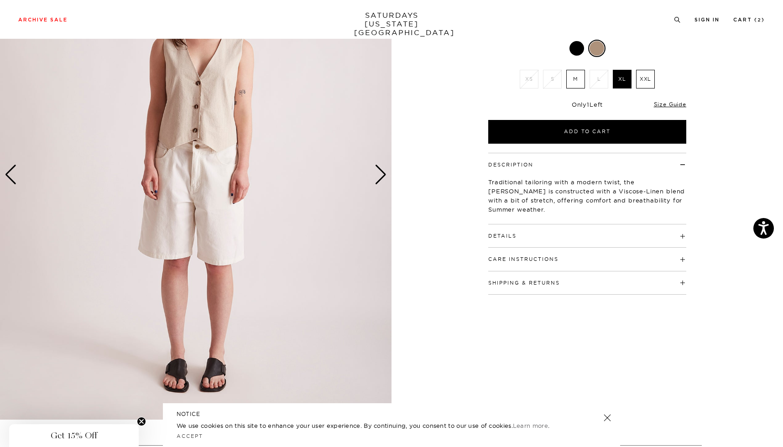
click at [383, 172] on div "Next slide" at bounding box center [380, 175] width 12 height 20
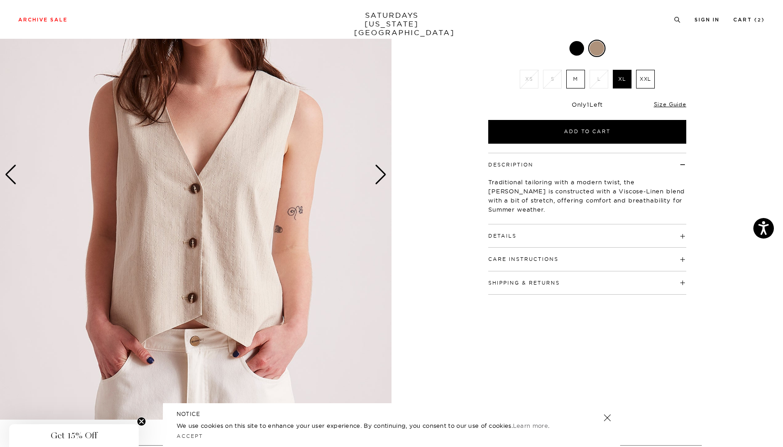
click at [383, 172] on div "Next slide" at bounding box center [380, 175] width 12 height 20
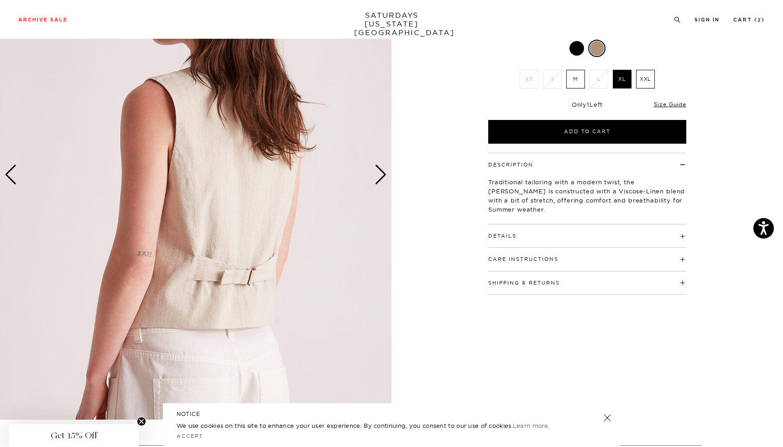
click at [383, 172] on div "Next slide" at bounding box center [380, 175] width 12 height 20
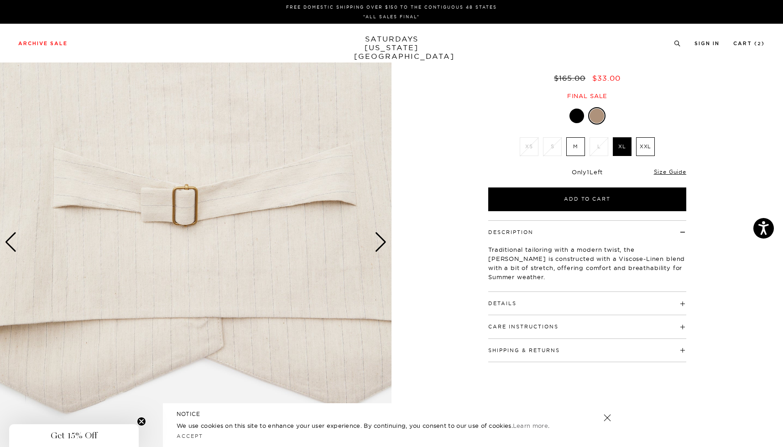
scroll to position [0, 0]
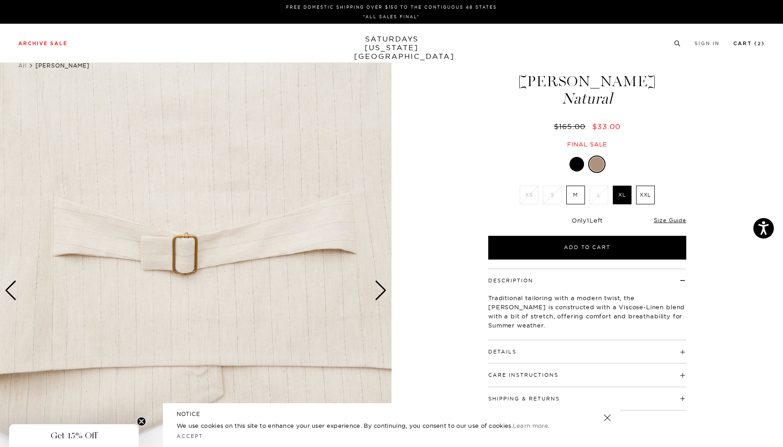
click at [750, 42] on link "Cart ( 2 )" at bounding box center [748, 43] width 31 height 5
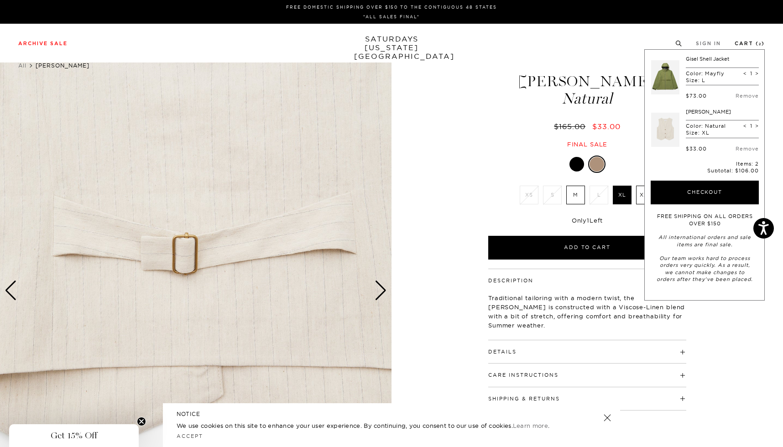
click at [744, 44] on link "Cart ( 2 )" at bounding box center [749, 43] width 30 height 5
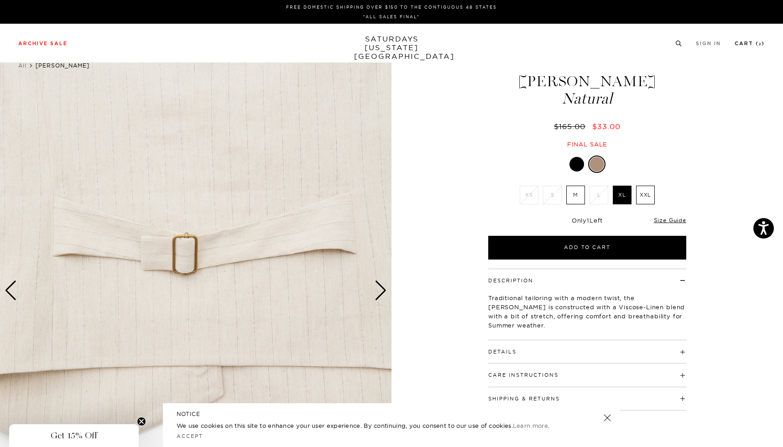
click at [744, 44] on link "Cart ( 2 )" at bounding box center [749, 43] width 30 height 5
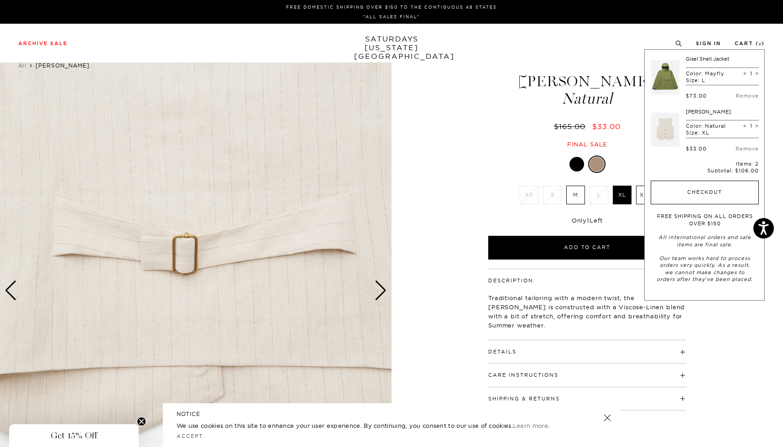
click at [702, 198] on button "Checkout" at bounding box center [704, 193] width 108 height 24
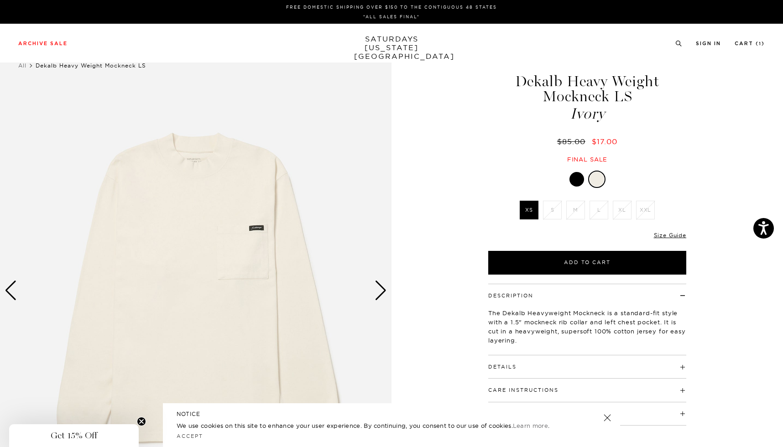
click at [572, 182] on div at bounding box center [576, 179] width 15 height 15
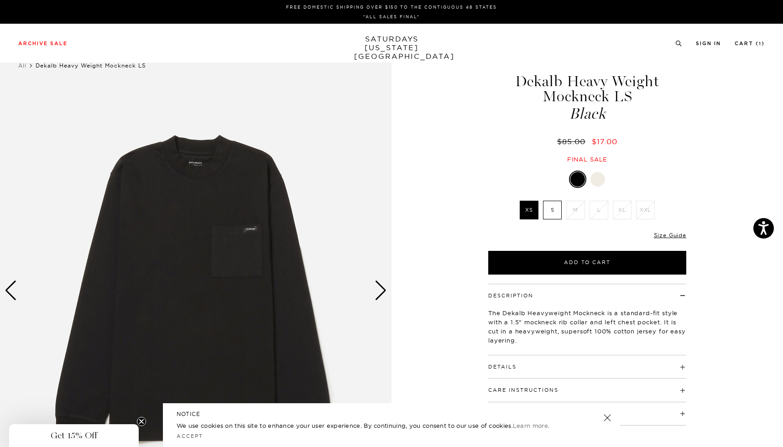
click at [548, 218] on label "S" at bounding box center [552, 210] width 19 height 19
click at [0, 0] on input "S" at bounding box center [0, 0] width 0 height 0
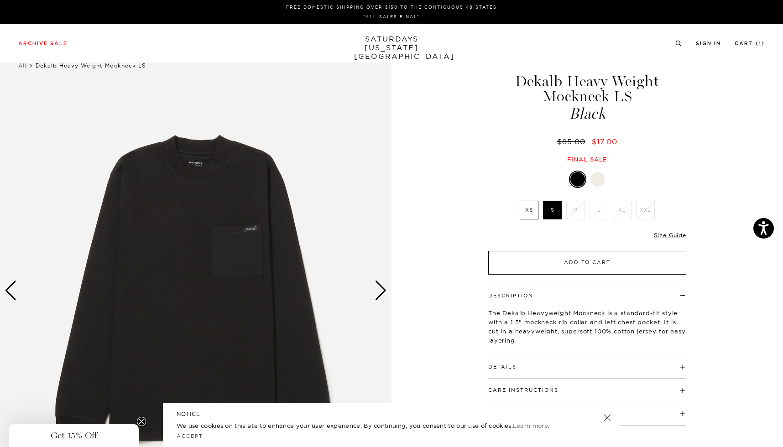
click at [606, 265] on button "Add to Cart" at bounding box center [587, 263] width 198 height 24
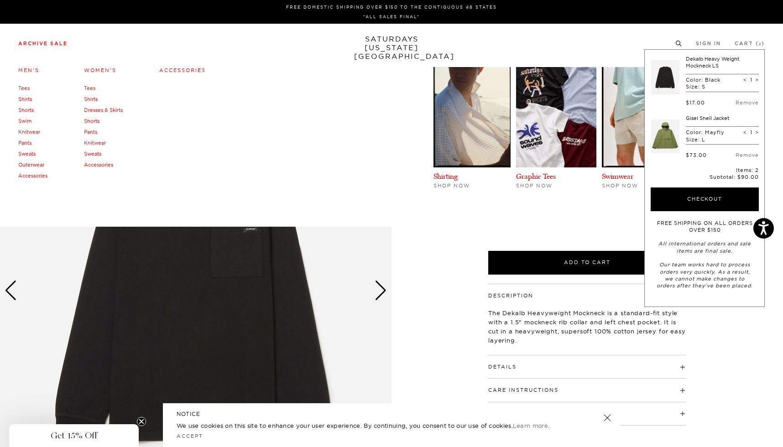
click at [37, 44] on link "Archive Sale" at bounding box center [42, 43] width 49 height 5
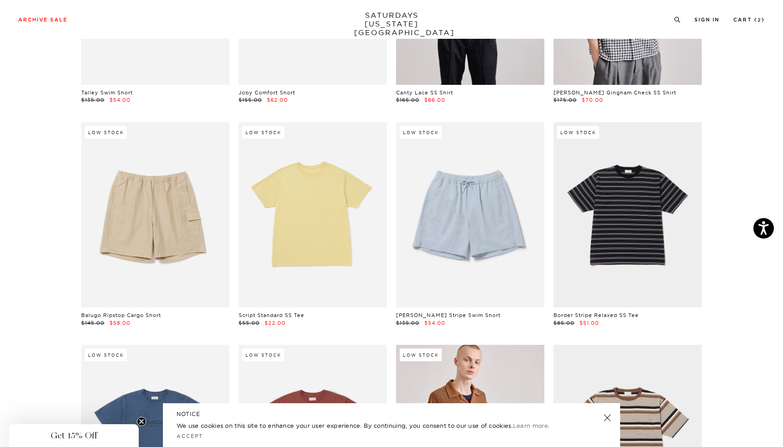
scroll to position [1562, 0]
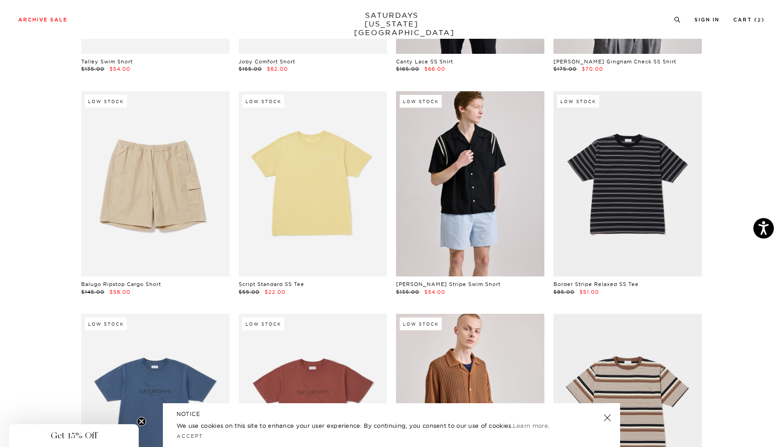
click at [479, 186] on link at bounding box center [470, 183] width 148 height 185
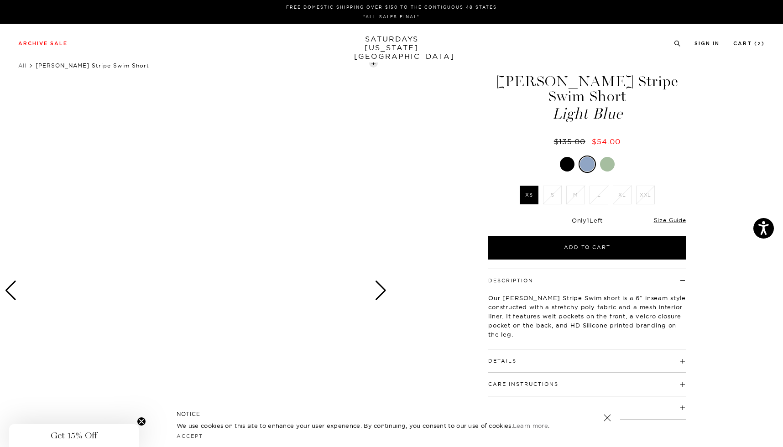
click at [609, 166] on div at bounding box center [607, 164] width 15 height 15
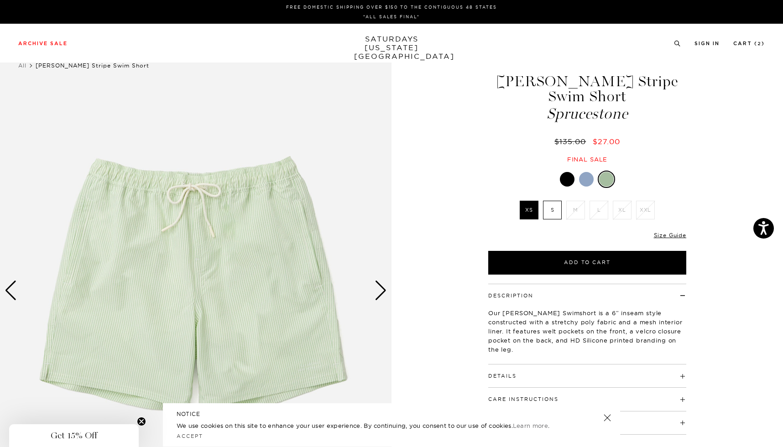
click at [582, 181] on div at bounding box center [586, 179] width 15 height 15
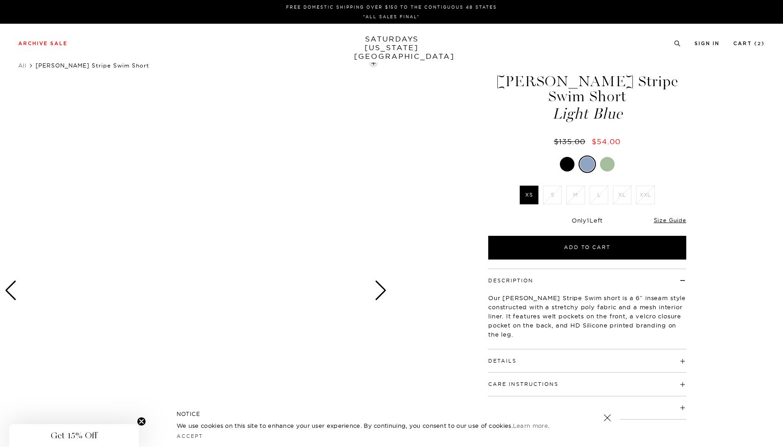
click at [566, 167] on div at bounding box center [567, 164] width 15 height 15
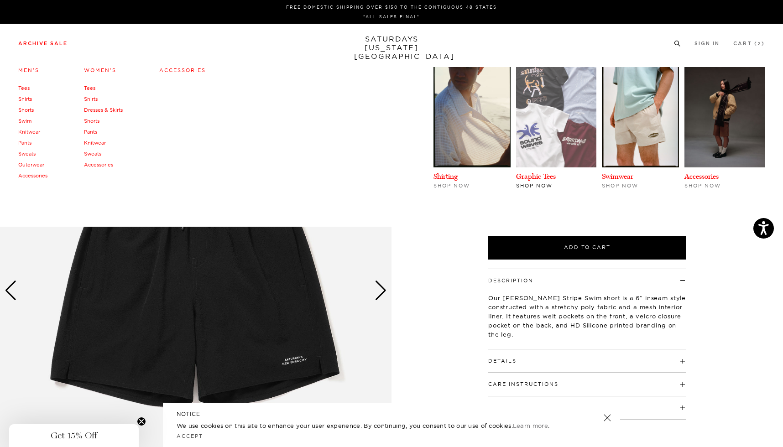
click at [576, 105] on img at bounding box center [556, 117] width 80 height 100
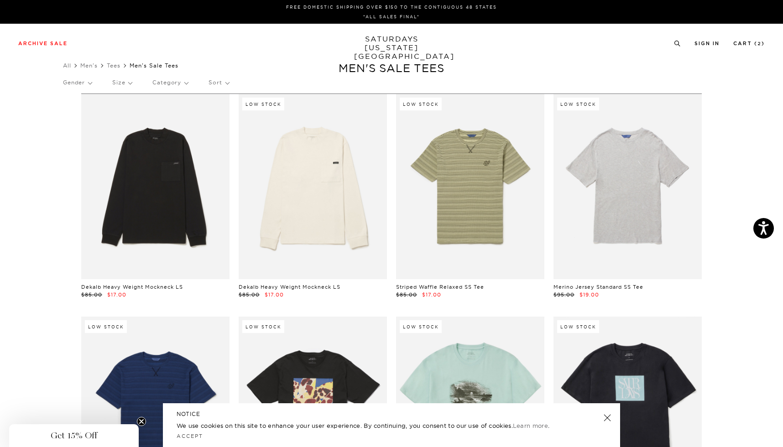
click at [126, 84] on p "Size" at bounding box center [122, 82] width 20 height 21
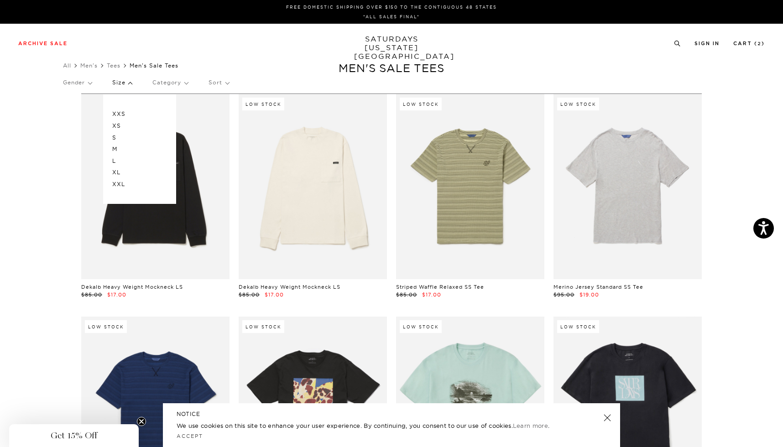
click at [119, 147] on p "M" at bounding box center [139, 149] width 55 height 12
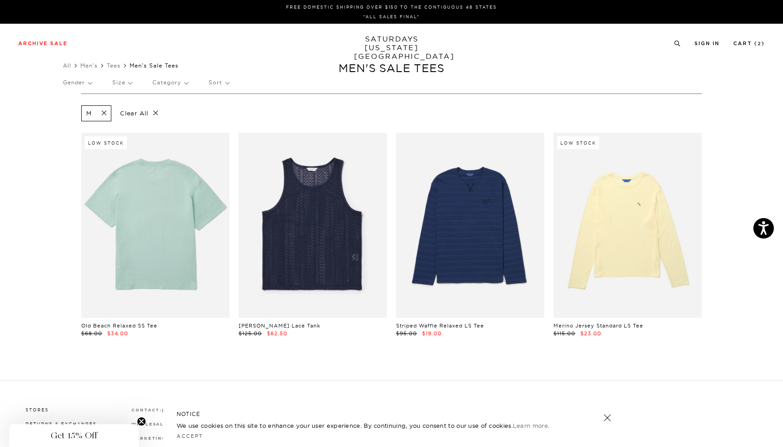
click at [164, 216] on link at bounding box center [155, 225] width 148 height 185
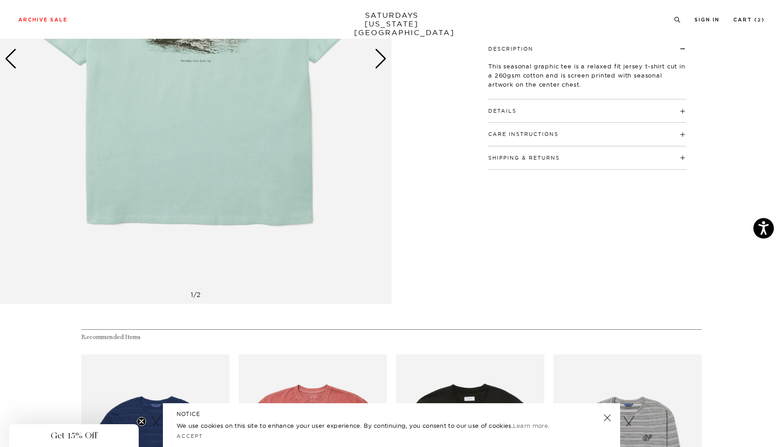
scroll to position [319, 0]
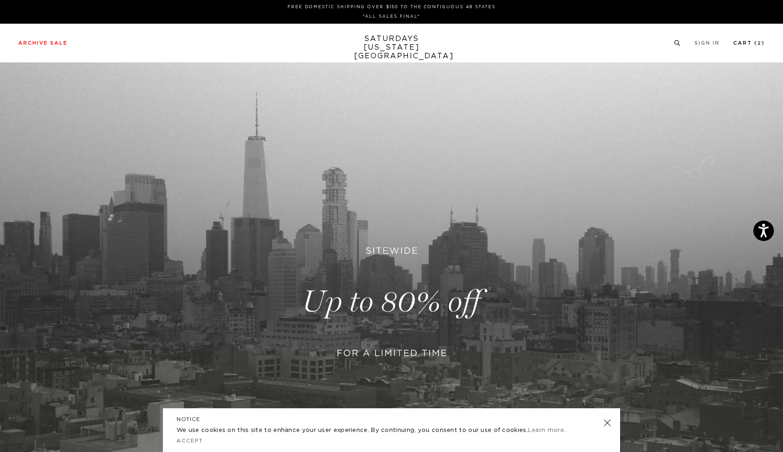
click at [748, 40] on li "Cart ( 2 )" at bounding box center [748, 43] width 31 height 8
click at [752, 43] on link "Cart ( 2 )" at bounding box center [748, 43] width 31 height 5
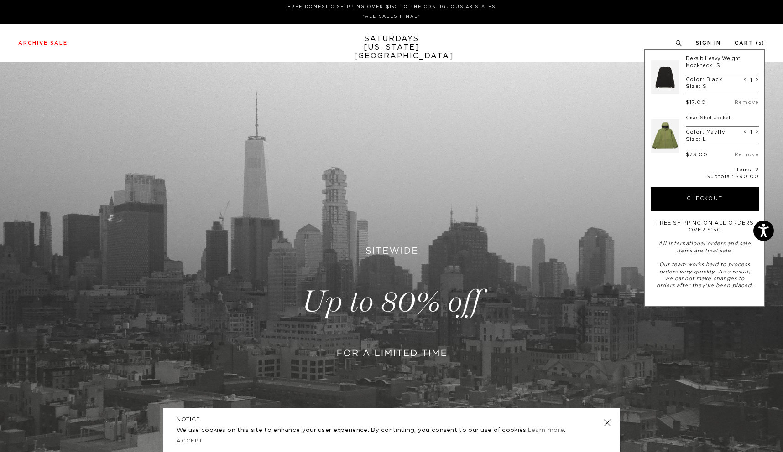
click at [669, 141] on link at bounding box center [665, 136] width 28 height 43
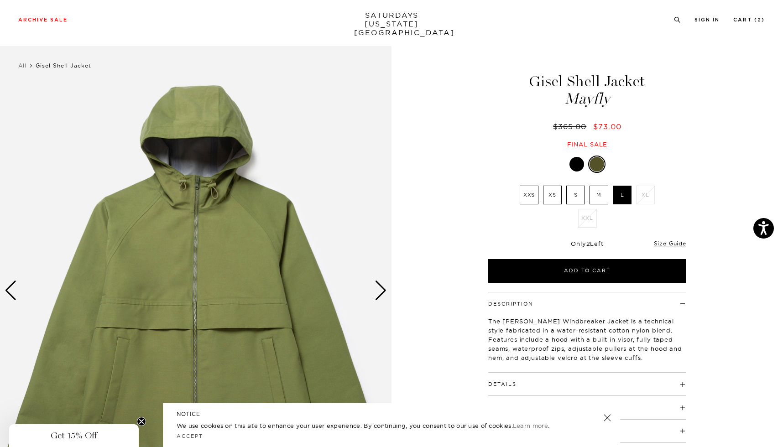
scroll to position [72, 0]
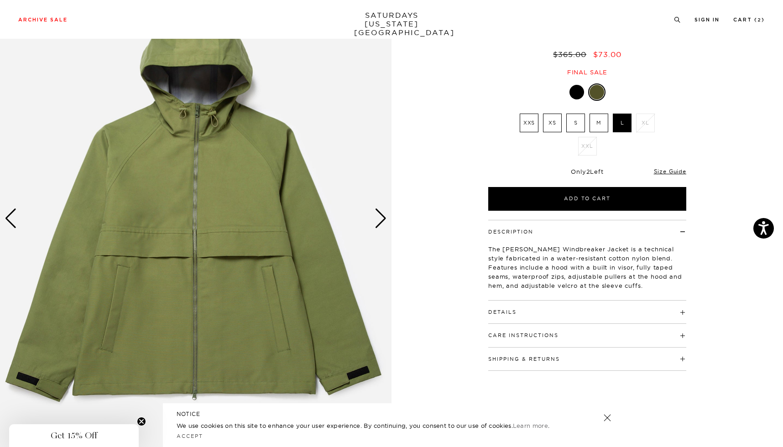
click at [382, 220] on div "Next slide" at bounding box center [380, 218] width 12 height 20
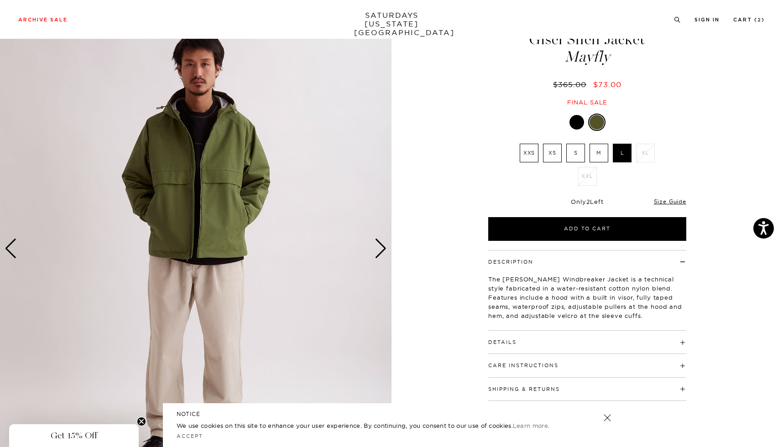
scroll to position [40, 1]
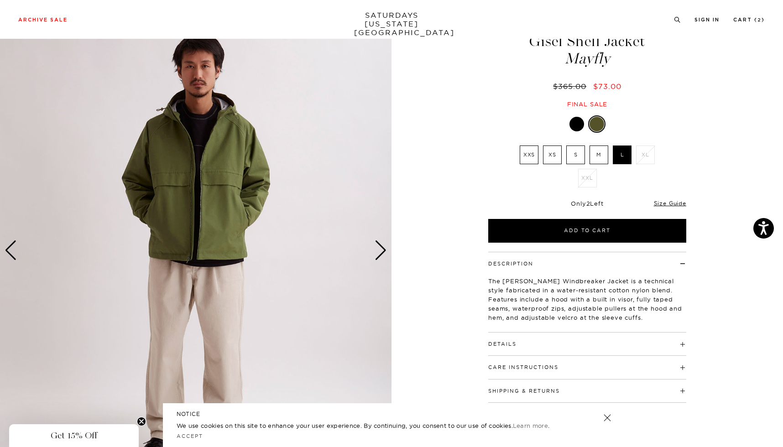
click at [382, 248] on div "Next slide" at bounding box center [380, 250] width 12 height 20
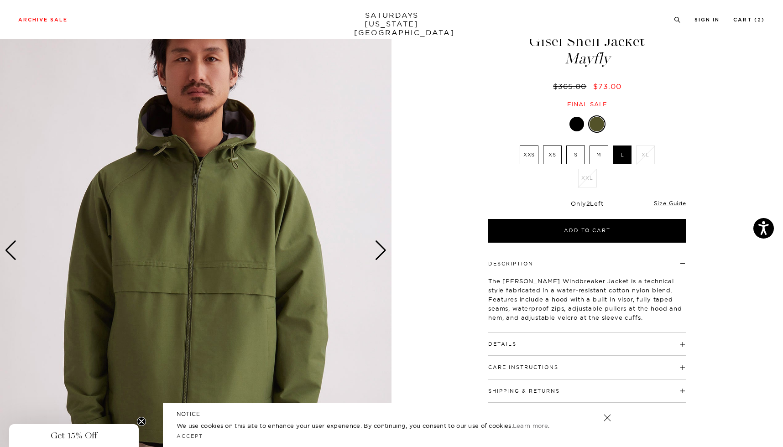
click at [382, 248] on div "Next slide" at bounding box center [380, 250] width 12 height 20
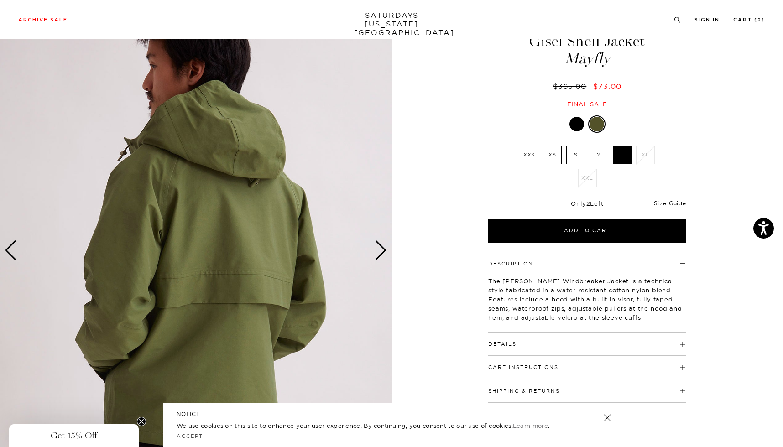
click at [382, 248] on div "Next slide" at bounding box center [380, 250] width 12 height 20
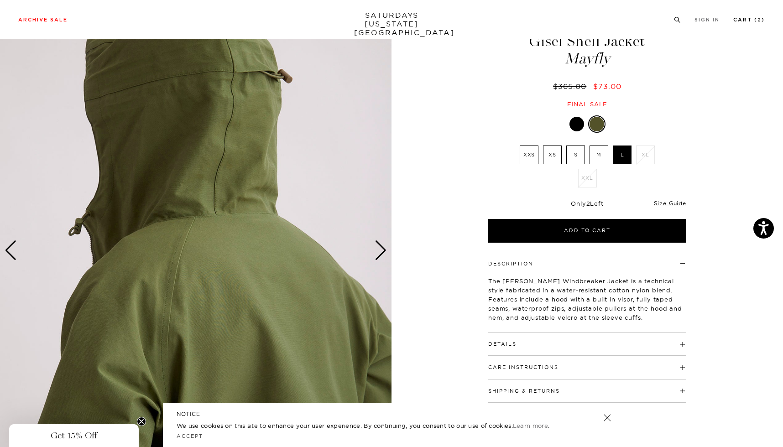
click at [746, 19] on link "Cart ( 2 )" at bounding box center [748, 19] width 31 height 5
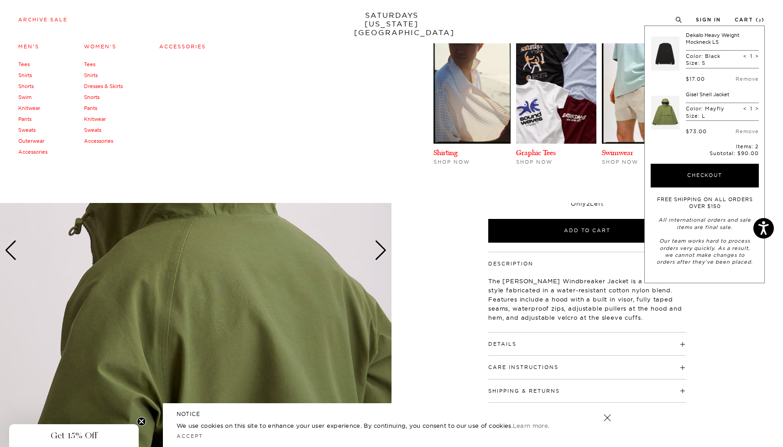
click at [45, 18] on link "Archive Sale" at bounding box center [42, 19] width 49 height 5
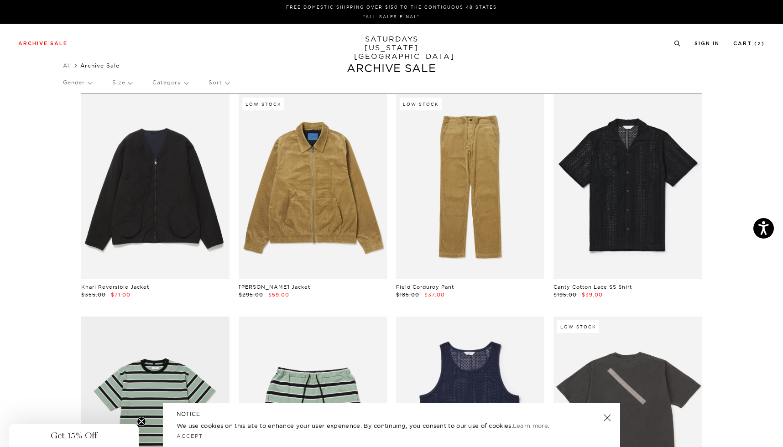
click at [126, 83] on p "Size" at bounding box center [122, 82] width 20 height 21
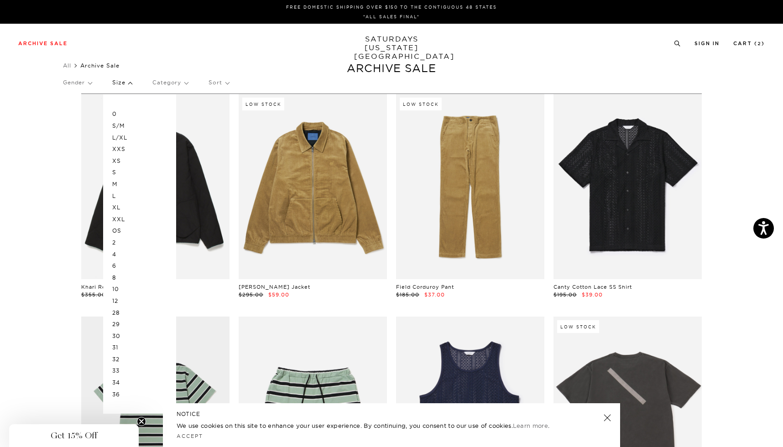
click at [117, 196] on p "L" at bounding box center [139, 196] width 55 height 12
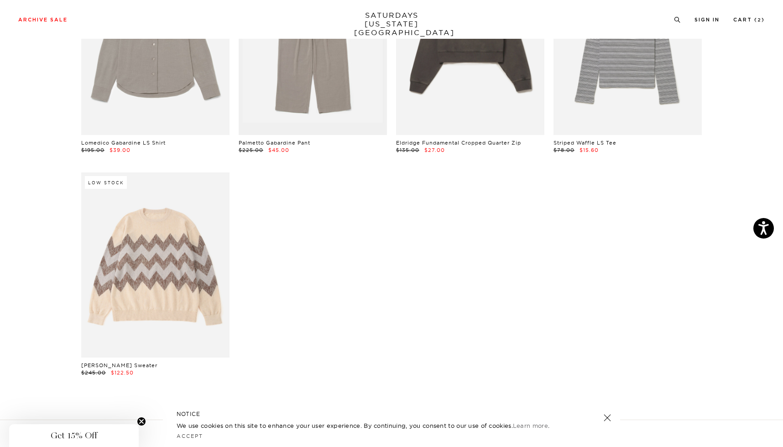
scroll to position [3992, 0]
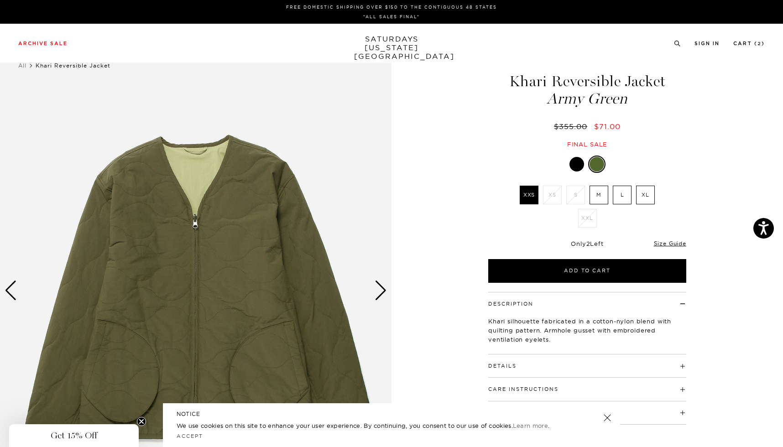
click at [379, 286] on div "Next slide" at bounding box center [380, 291] width 12 height 20
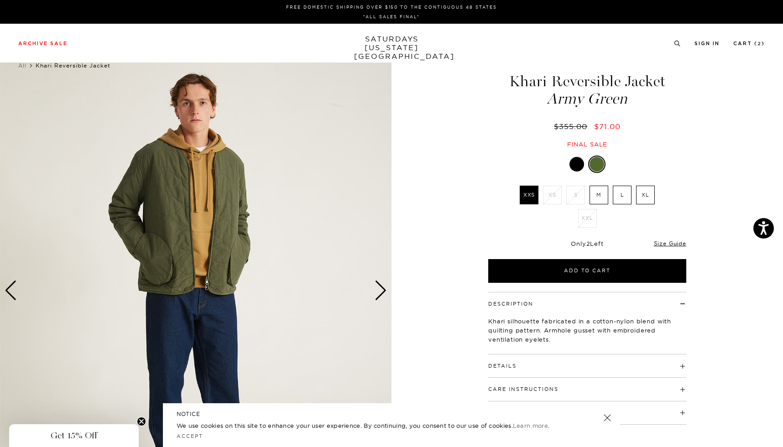
click at [379, 286] on div "Next slide" at bounding box center [380, 291] width 12 height 20
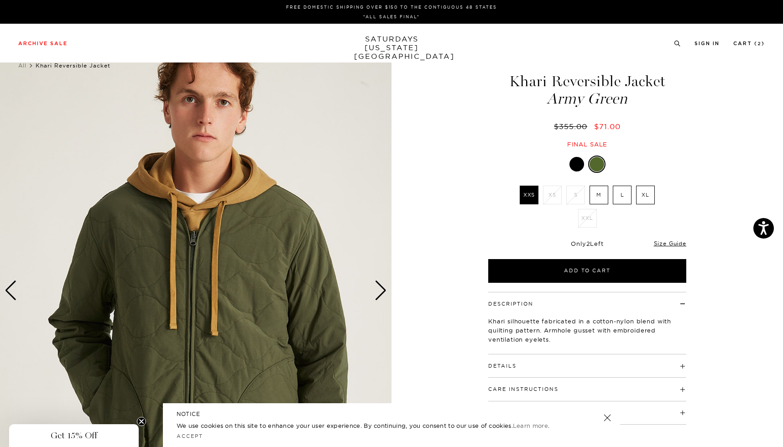
click at [384, 288] on div "Next slide" at bounding box center [380, 291] width 12 height 20
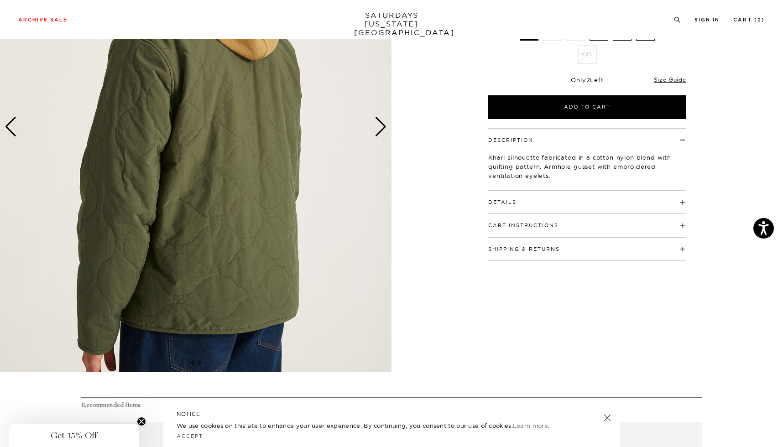
scroll to position [149, 0]
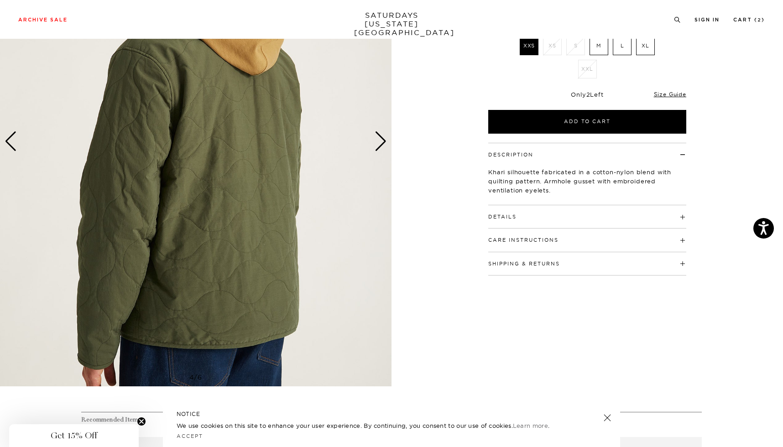
click at [385, 143] on div "Next slide" at bounding box center [380, 141] width 12 height 20
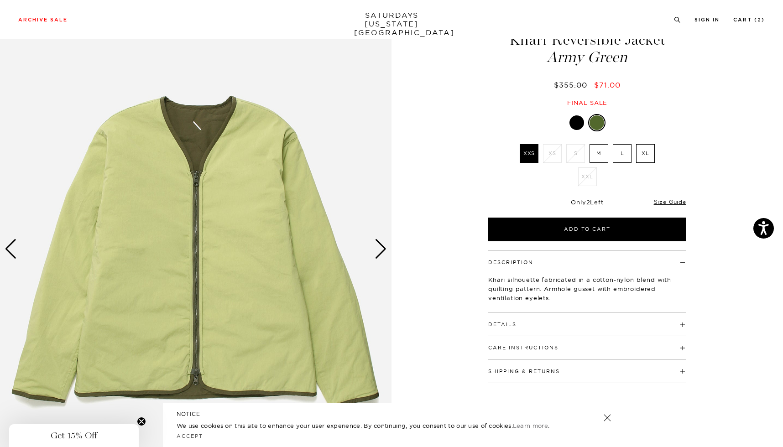
scroll to position [13, 0]
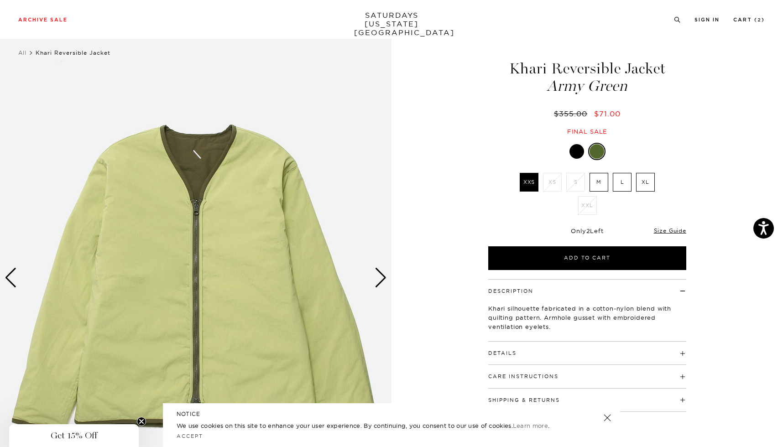
click at [577, 153] on div at bounding box center [576, 151] width 15 height 15
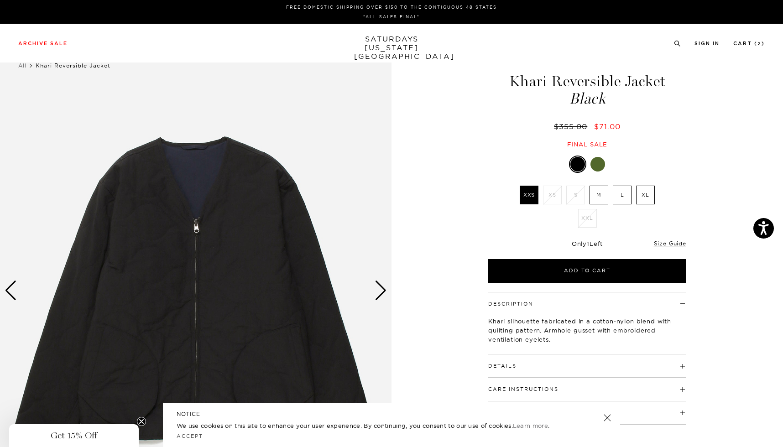
click at [599, 166] on div at bounding box center [597, 164] width 15 height 15
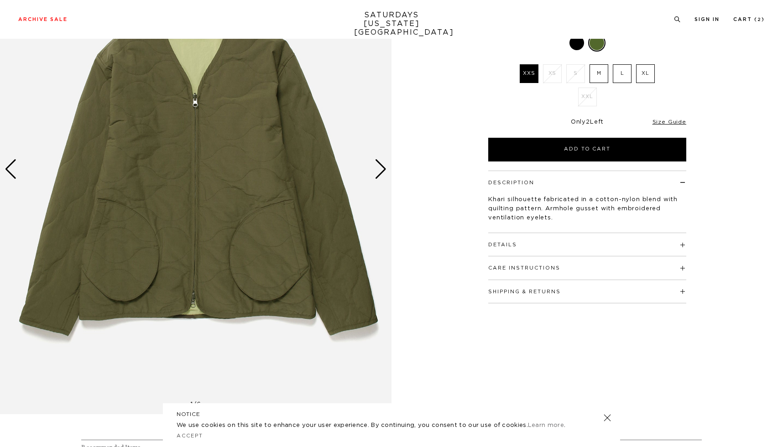
scroll to position [189, 0]
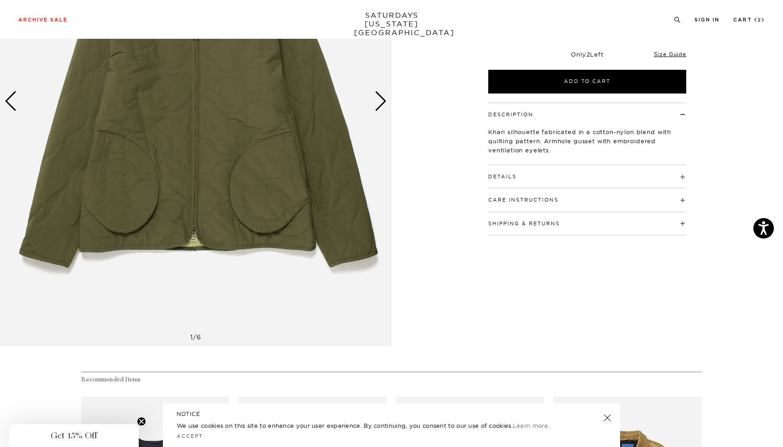
click at [536, 177] on h4 "Details" at bounding box center [587, 172] width 198 height 15
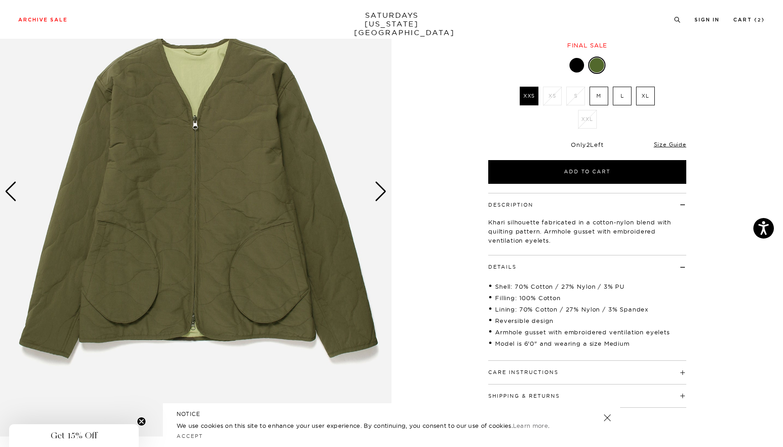
scroll to position [89, 0]
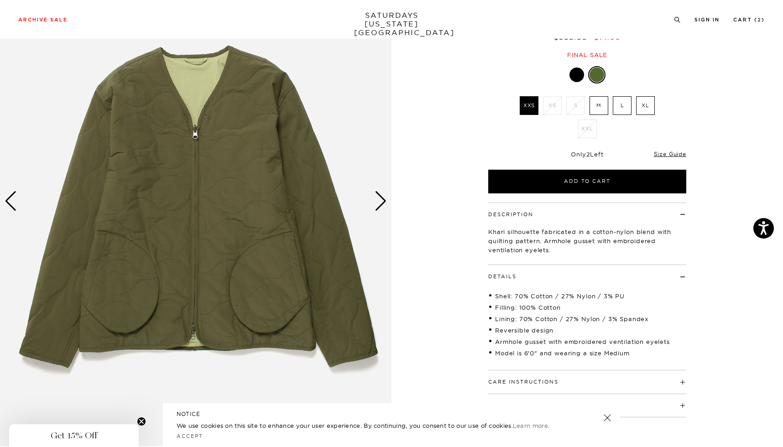
click at [382, 200] on div "Next slide" at bounding box center [380, 201] width 12 height 20
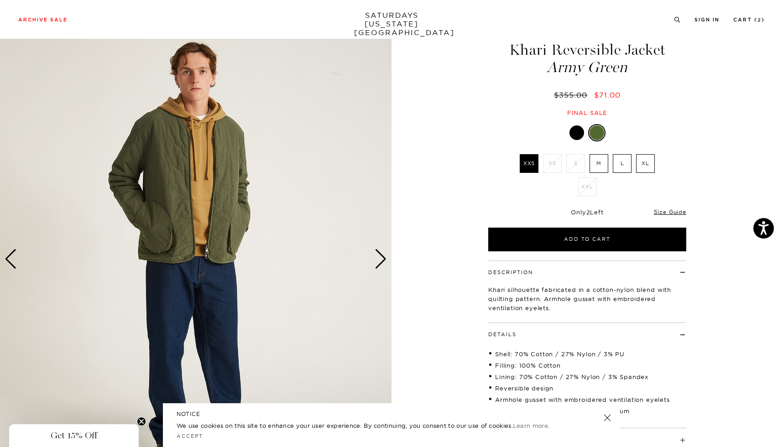
scroll to position [0, 0]
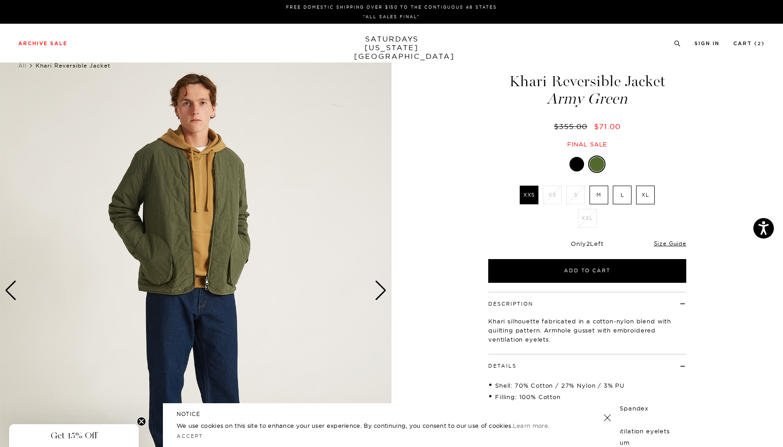
click at [602, 197] on label "M" at bounding box center [598, 195] width 19 height 19
click at [0, 0] on input "M" at bounding box center [0, 0] width 0 height 0
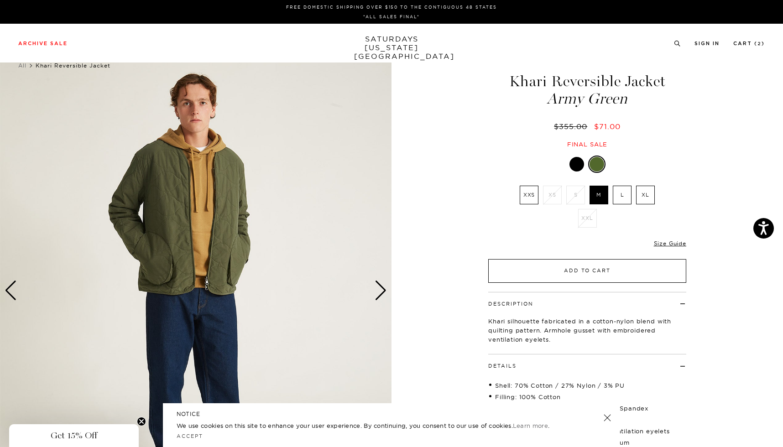
click at [615, 275] on button "Add to Cart" at bounding box center [587, 271] width 198 height 24
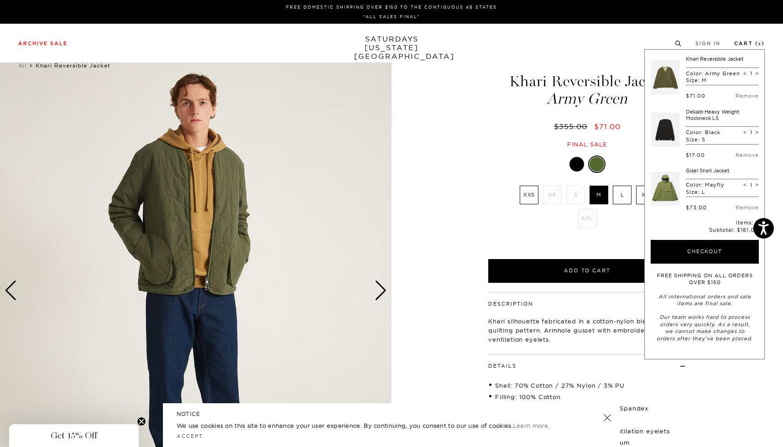
click at [756, 43] on link "Cart ( 3 )" at bounding box center [749, 43] width 31 height 5
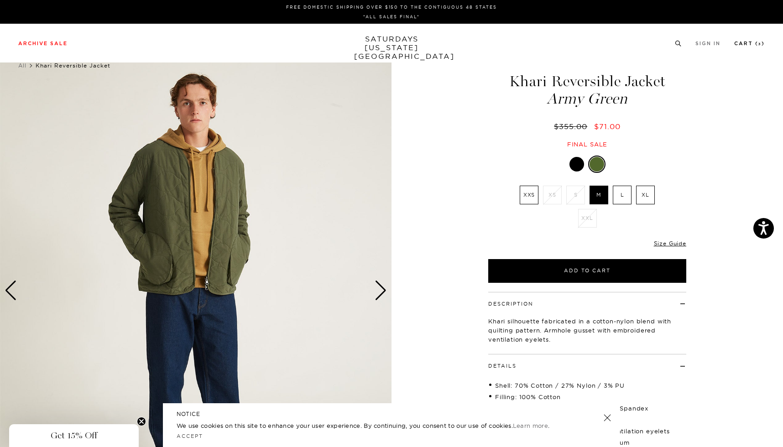
click at [756, 43] on link "Cart ( 3 )" at bounding box center [749, 43] width 31 height 5
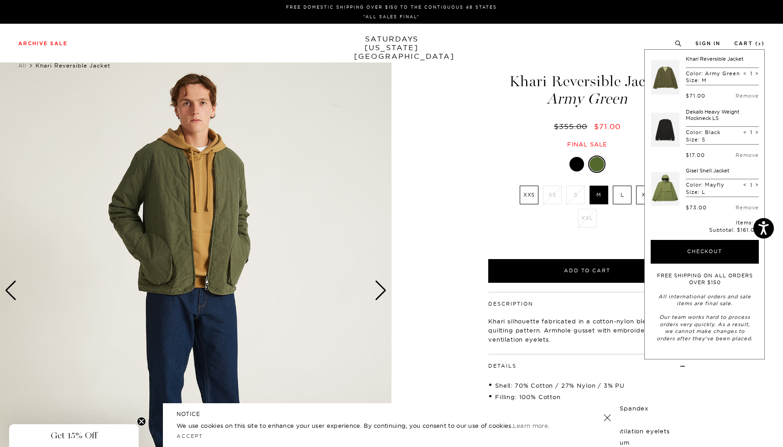
click at [745, 133] on span "<" at bounding box center [745, 132] width 4 height 6
type input "0"
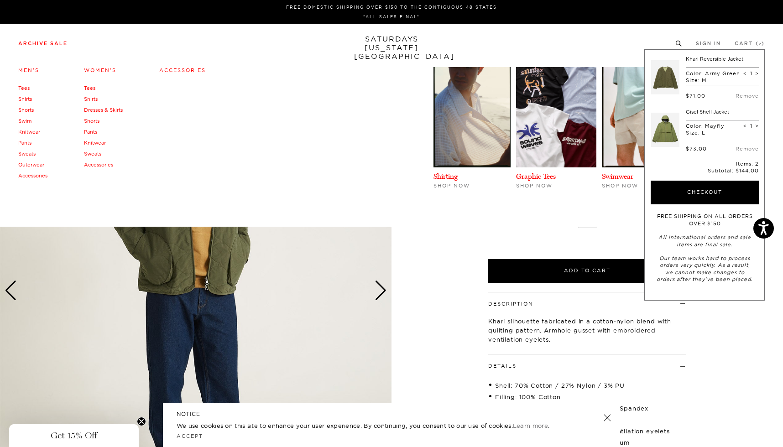
click at [22, 86] on link "Tees" at bounding box center [23, 88] width 11 height 6
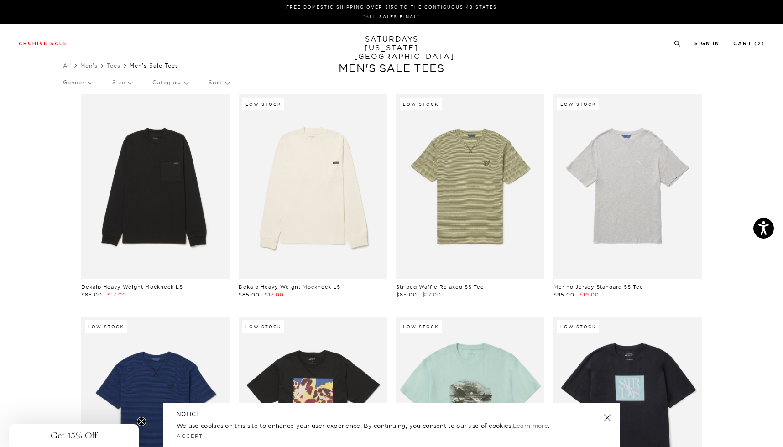
click at [123, 83] on p "Size" at bounding box center [122, 82] width 20 height 21
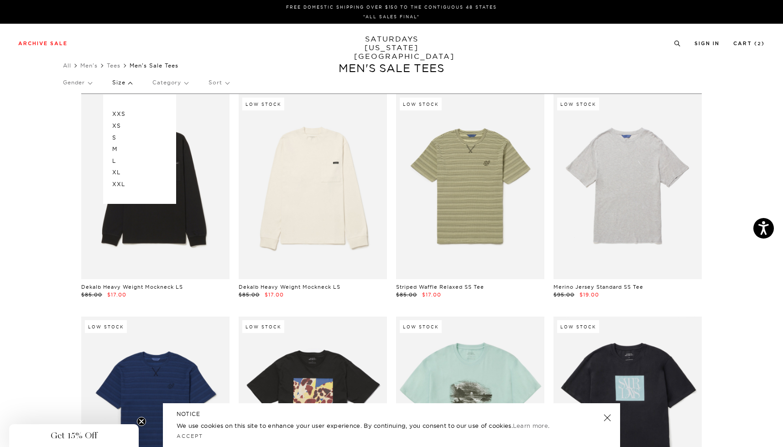
click at [119, 150] on p "M" at bounding box center [139, 149] width 55 height 12
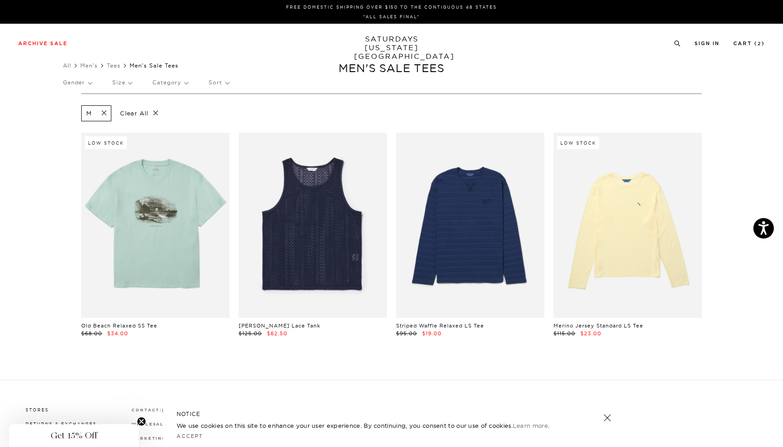
click at [125, 80] on p "Size" at bounding box center [122, 82] width 20 height 21
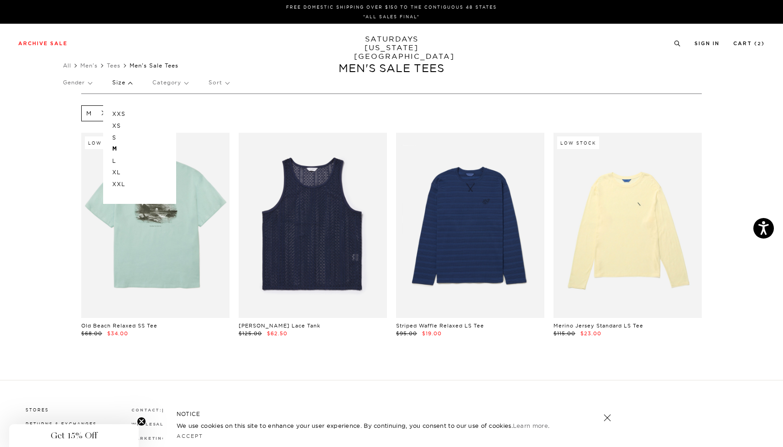
click at [116, 159] on p "L" at bounding box center [139, 161] width 55 height 12
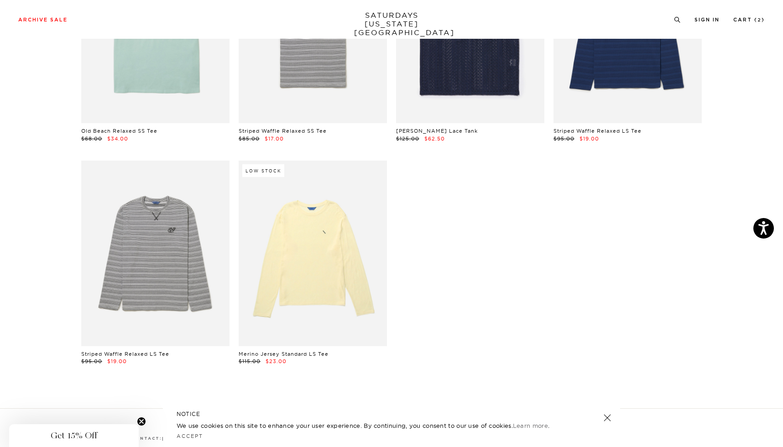
scroll to position [196, 0]
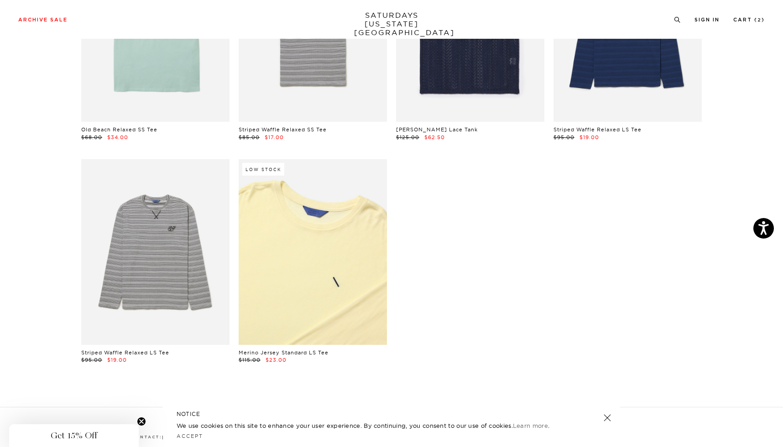
click at [349, 245] on link at bounding box center [313, 251] width 148 height 185
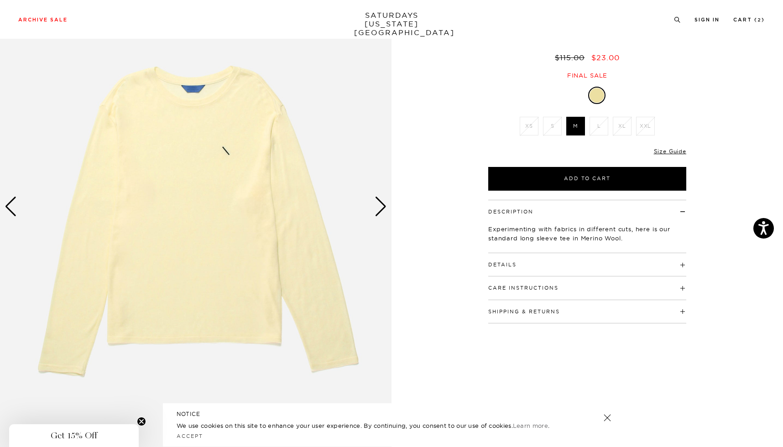
scroll to position [142, 0]
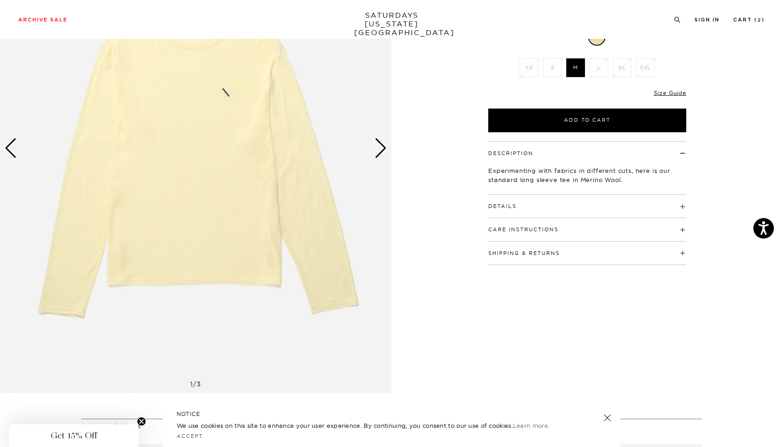
click at [382, 146] on div "Next slide" at bounding box center [380, 148] width 12 height 20
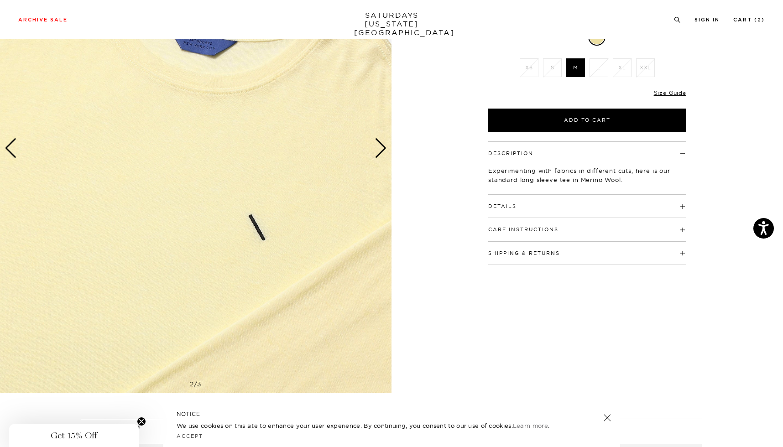
click at [382, 146] on div "Next slide" at bounding box center [380, 148] width 12 height 20
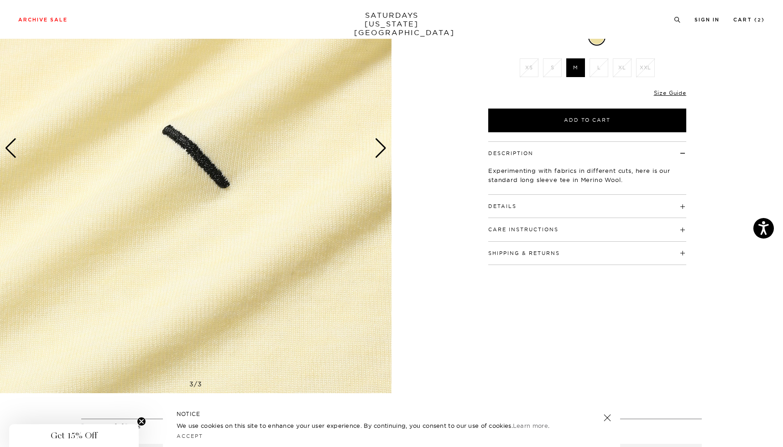
click at [532, 212] on div "Details 77% Tencel / 23% Wool Model is 6'0" and wearing a size Medium" at bounding box center [587, 206] width 198 height 23
click at [509, 206] on button "Details" at bounding box center [502, 206] width 28 height 5
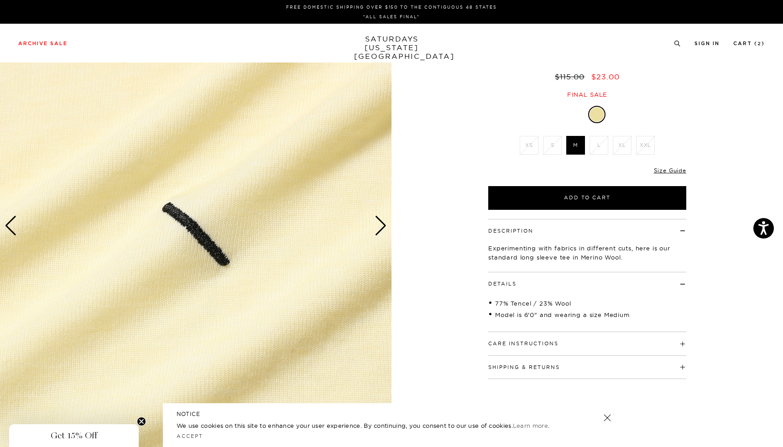
scroll to position [0, 0]
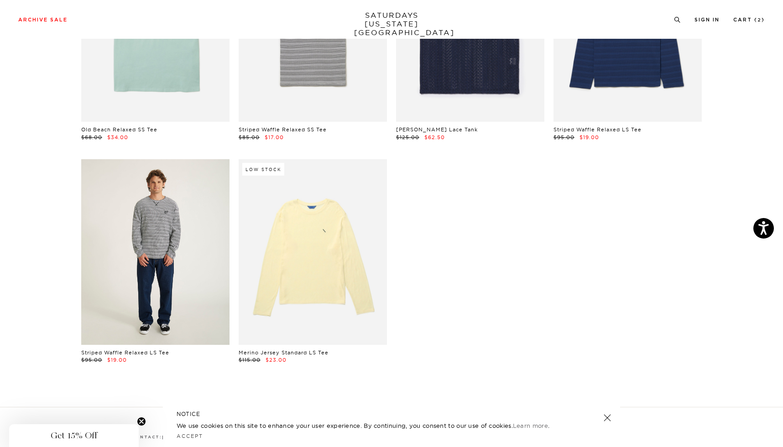
click at [172, 226] on link at bounding box center [155, 251] width 148 height 185
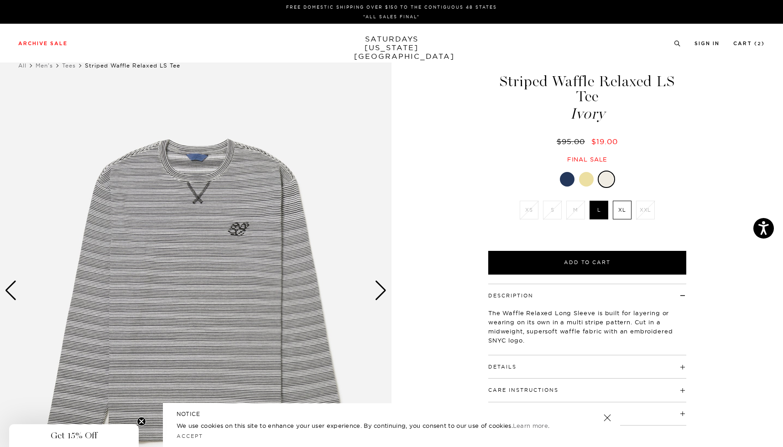
click at [504, 364] on button "Details" at bounding box center [502, 366] width 28 height 5
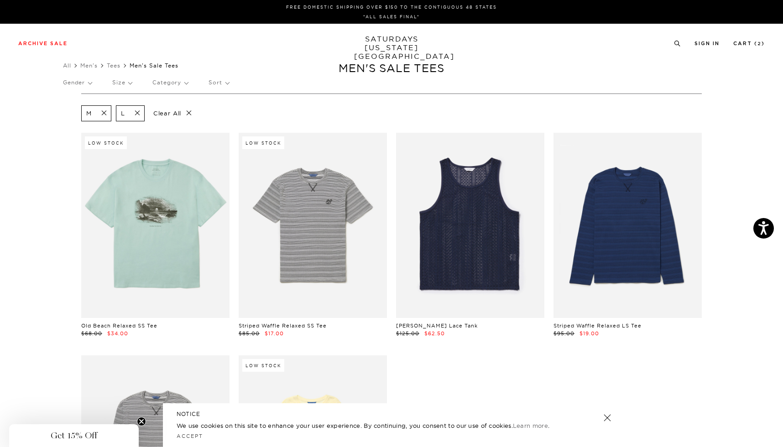
click at [103, 114] on span at bounding box center [101, 113] width 19 height 9
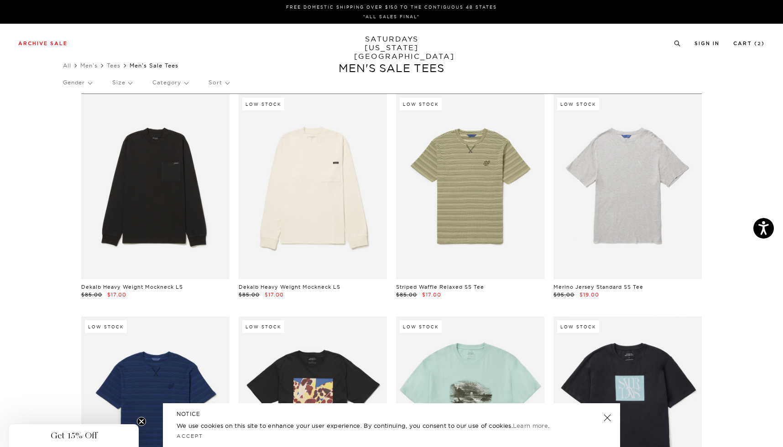
click at [123, 85] on p "Size" at bounding box center [122, 82] width 20 height 21
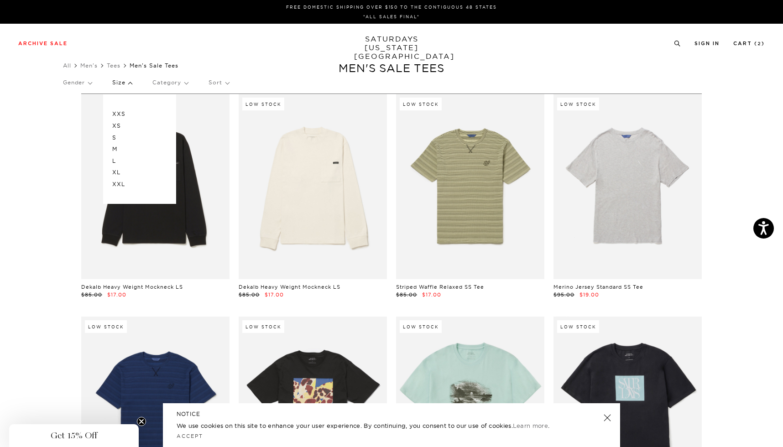
click at [117, 136] on p "S" at bounding box center [139, 138] width 55 height 12
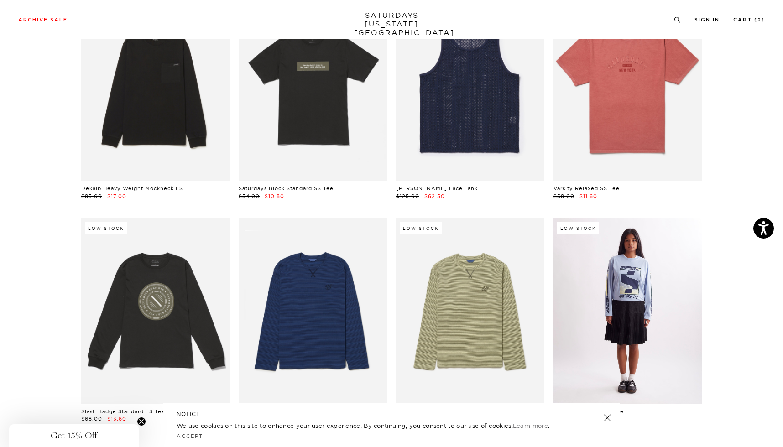
scroll to position [78, 0]
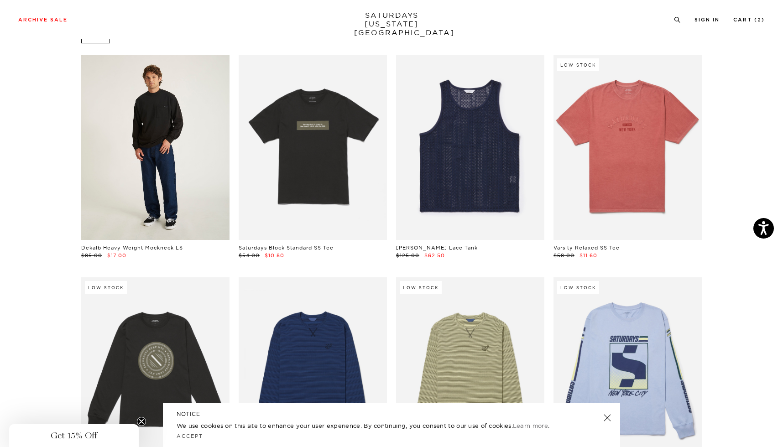
click at [134, 172] on link at bounding box center [155, 147] width 148 height 185
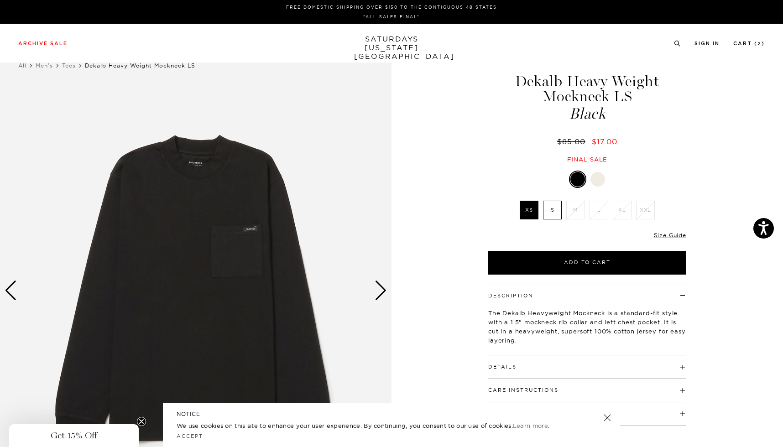
click at [554, 213] on label "S" at bounding box center [552, 210] width 19 height 19
click at [0, 0] on input "S" at bounding box center [0, 0] width 0 height 0
click at [601, 181] on div at bounding box center [597, 179] width 15 height 15
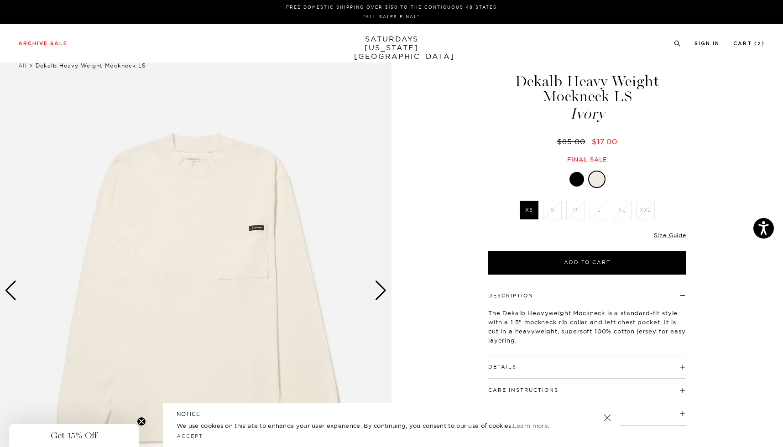
click at [574, 180] on div at bounding box center [576, 179] width 15 height 15
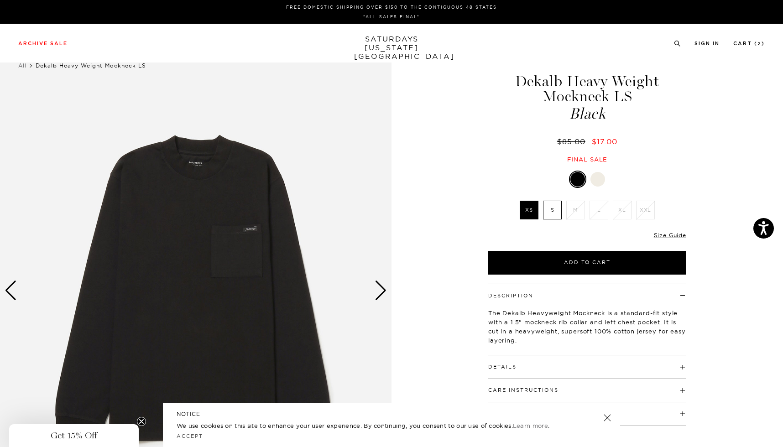
click at [555, 206] on label "S" at bounding box center [552, 210] width 19 height 19
click at [0, 0] on input "S" at bounding box center [0, 0] width 0 height 0
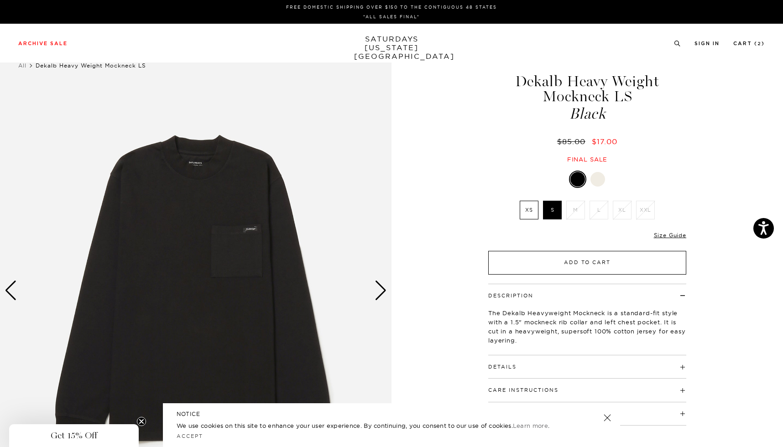
click at [598, 261] on button "Add to Cart" at bounding box center [587, 263] width 198 height 24
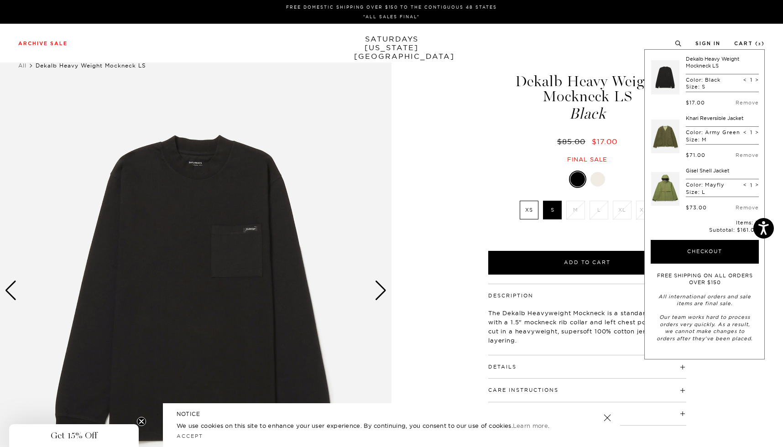
click at [719, 115] on link "Khari Reversible Jacket" at bounding box center [714, 118] width 57 height 6
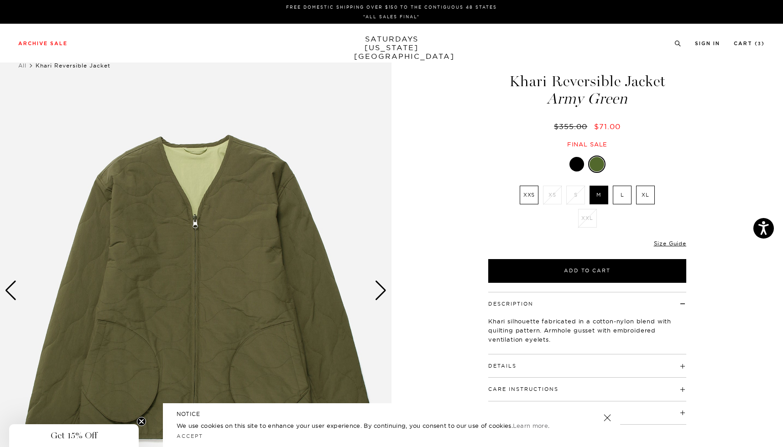
click at [575, 164] on div at bounding box center [576, 164] width 15 height 15
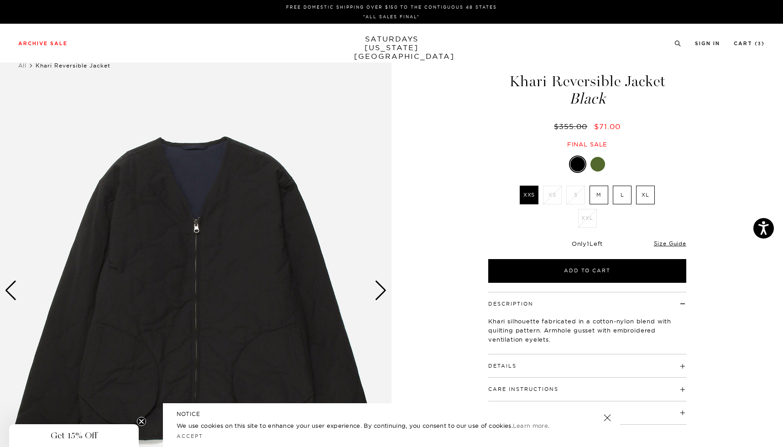
click at [382, 290] on div "Next slide" at bounding box center [380, 291] width 12 height 20
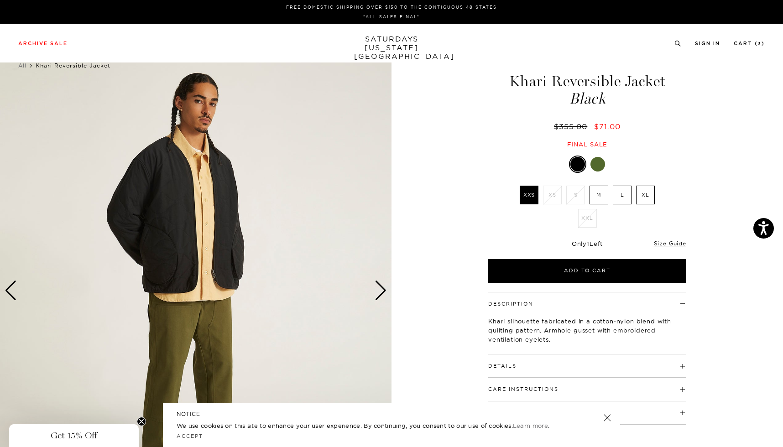
click at [382, 290] on div "Next slide" at bounding box center [380, 291] width 12 height 20
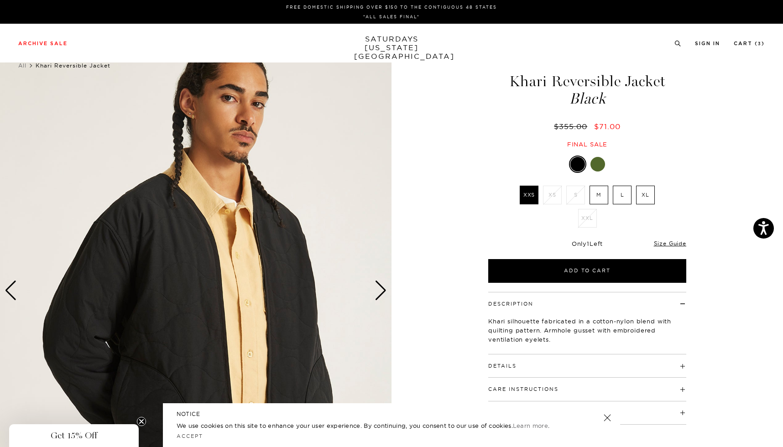
click at [382, 290] on div "Next slide" at bounding box center [380, 291] width 12 height 20
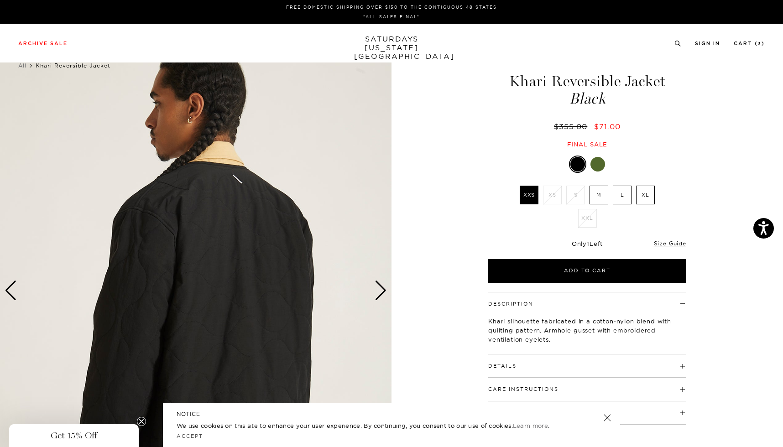
click at [382, 290] on div "Next slide" at bounding box center [380, 291] width 12 height 20
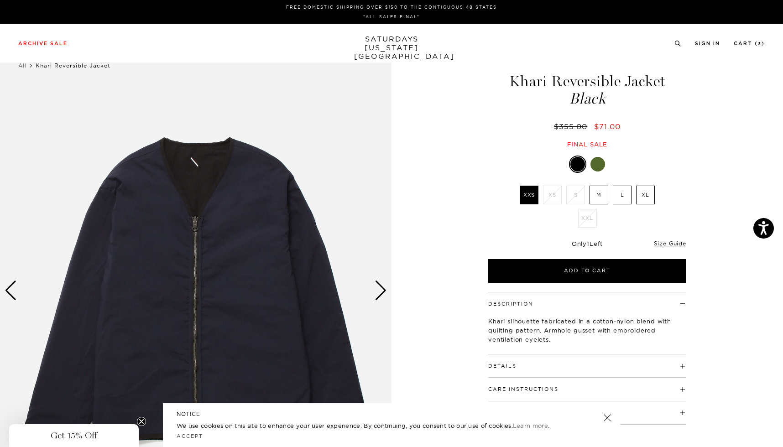
click at [382, 290] on div "Next slide" at bounding box center [380, 291] width 12 height 20
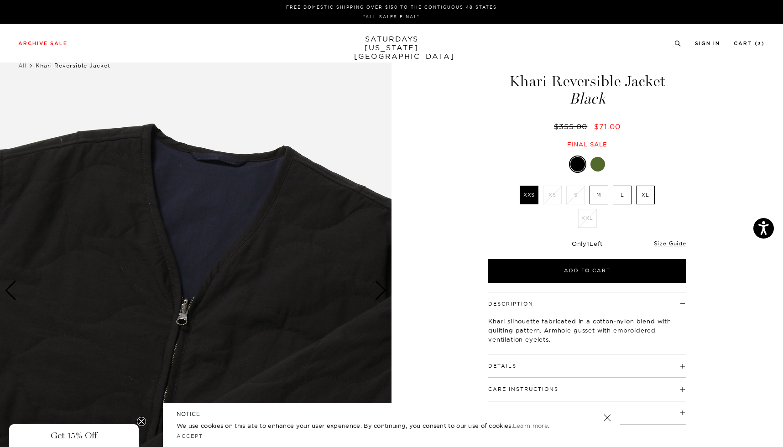
click at [382, 290] on div "Next slide" at bounding box center [380, 291] width 12 height 20
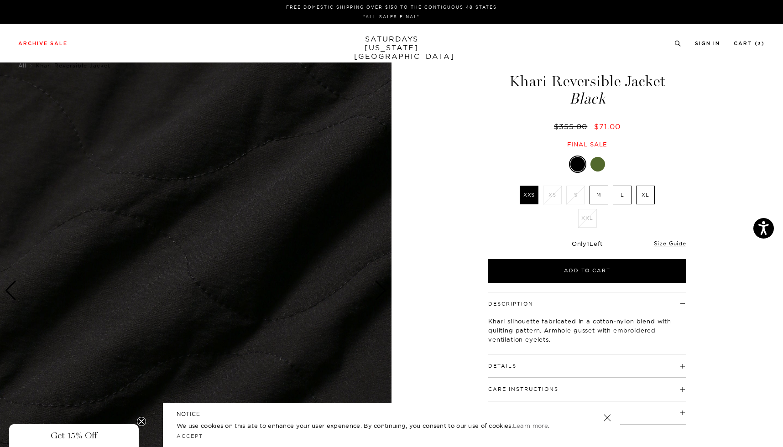
click at [382, 290] on div "Next slide" at bounding box center [380, 291] width 12 height 20
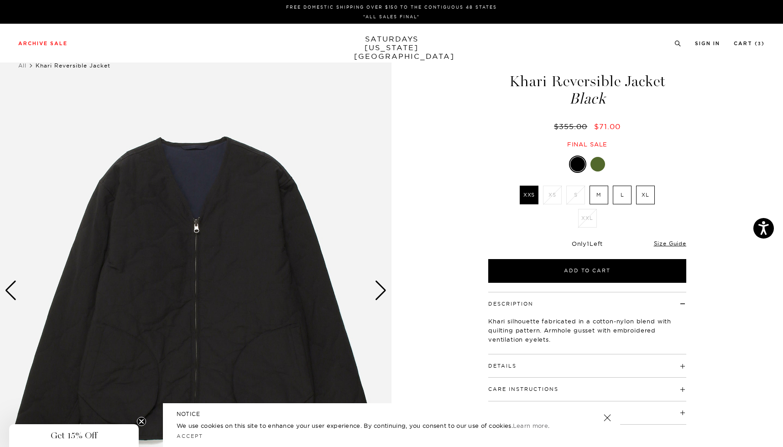
click at [382, 290] on div "Next slide" at bounding box center [380, 291] width 12 height 20
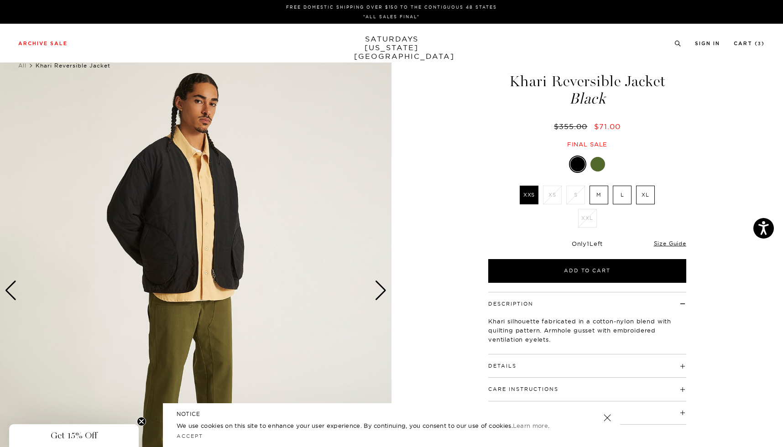
click at [382, 290] on div "Next slide" at bounding box center [380, 291] width 12 height 20
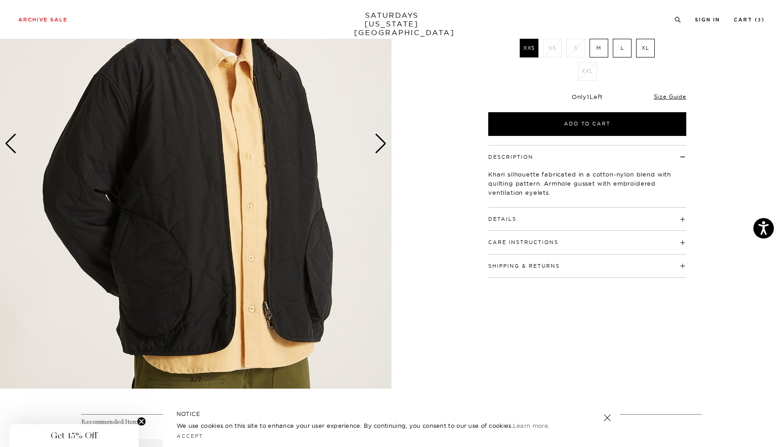
scroll to position [152, 0]
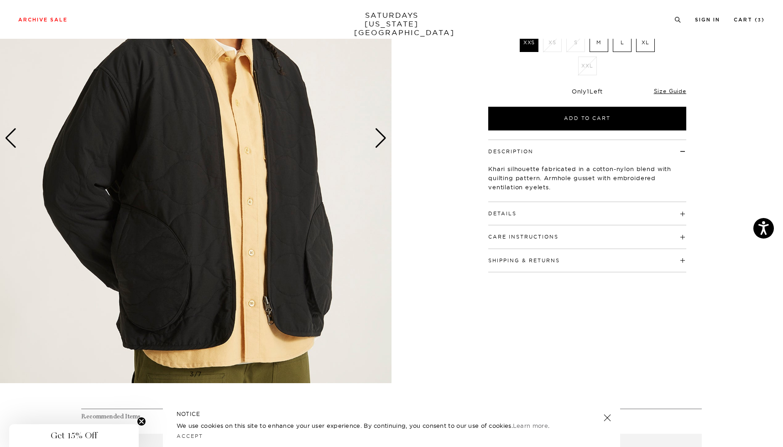
click at [524, 214] on h4 "Details" at bounding box center [587, 209] width 198 height 15
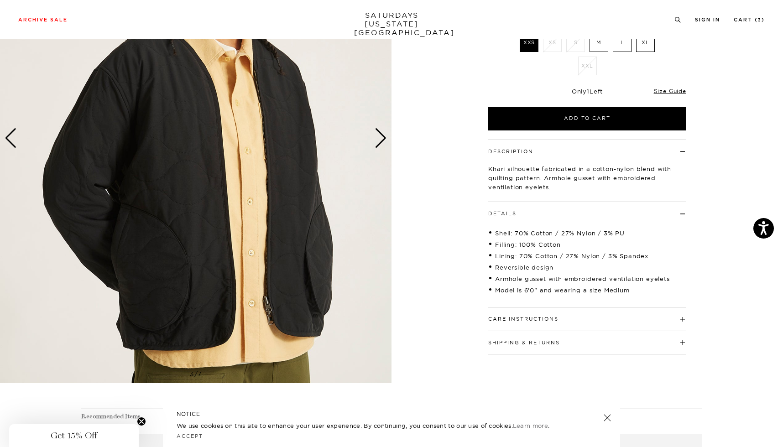
click at [524, 213] on h4 "Details" at bounding box center [587, 209] width 198 height 15
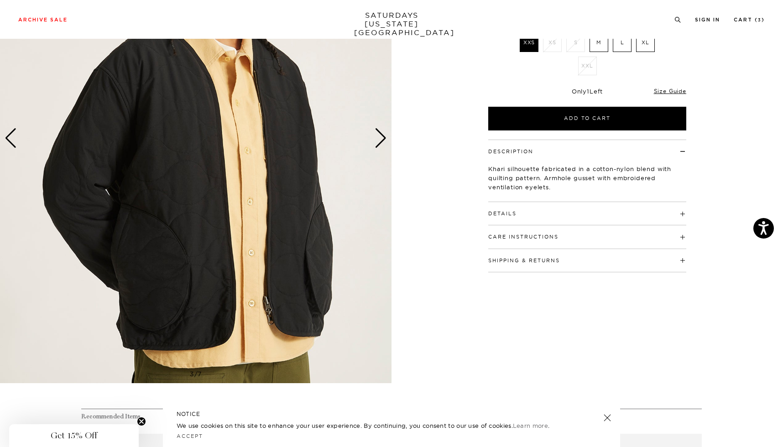
scroll to position [99, 0]
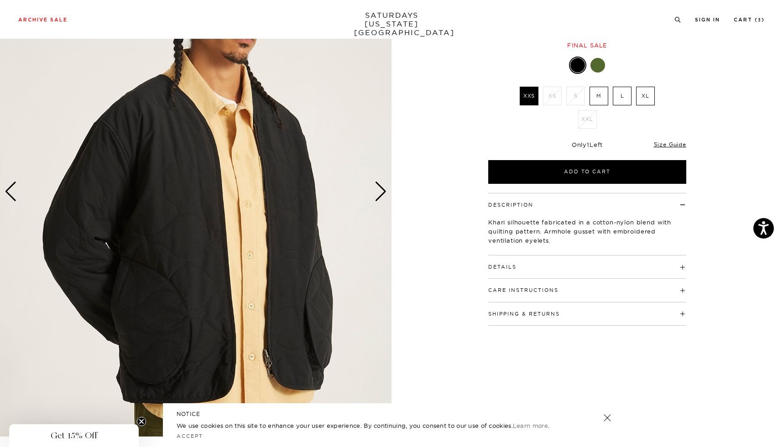
click at [385, 193] on div "Next slide" at bounding box center [380, 192] width 12 height 20
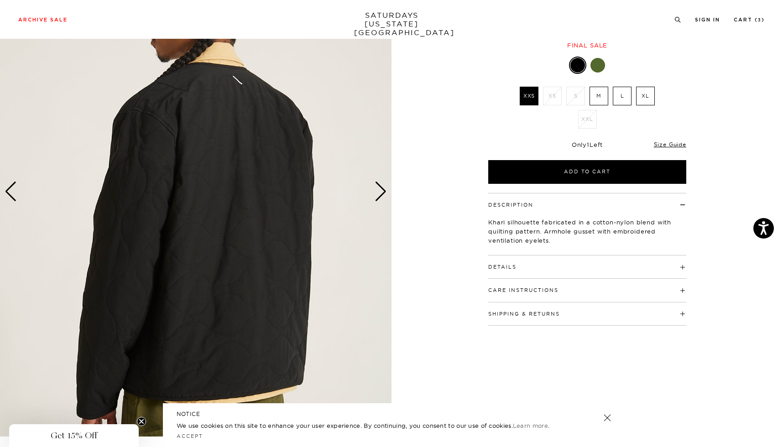
click at [385, 193] on div "Next slide" at bounding box center [380, 192] width 12 height 20
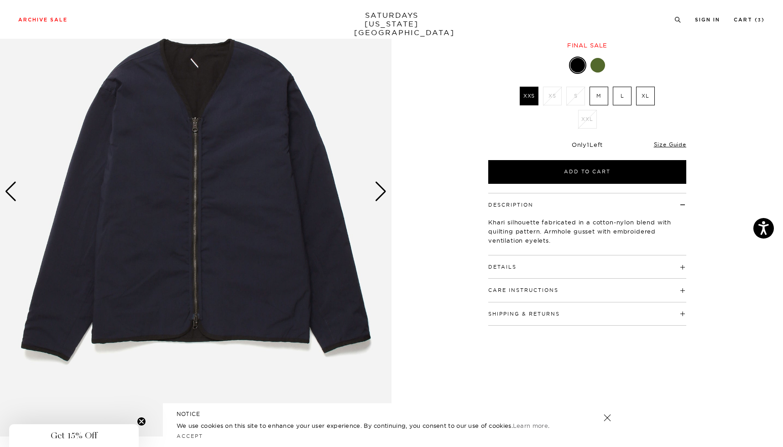
click at [385, 193] on div "Next slide" at bounding box center [380, 192] width 12 height 20
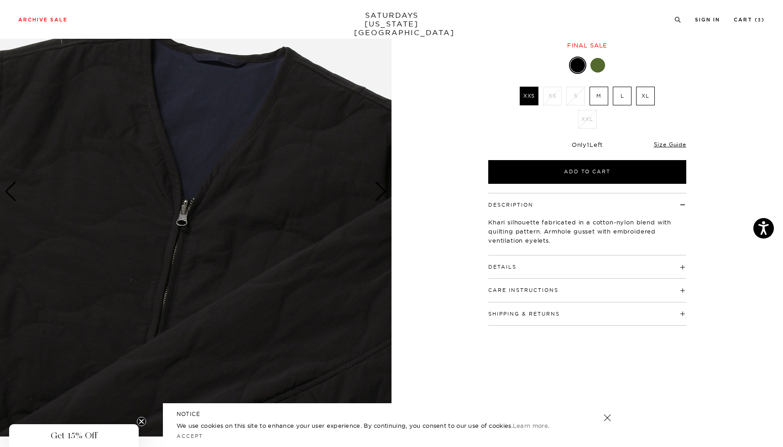
click at [599, 66] on div at bounding box center [597, 65] width 15 height 15
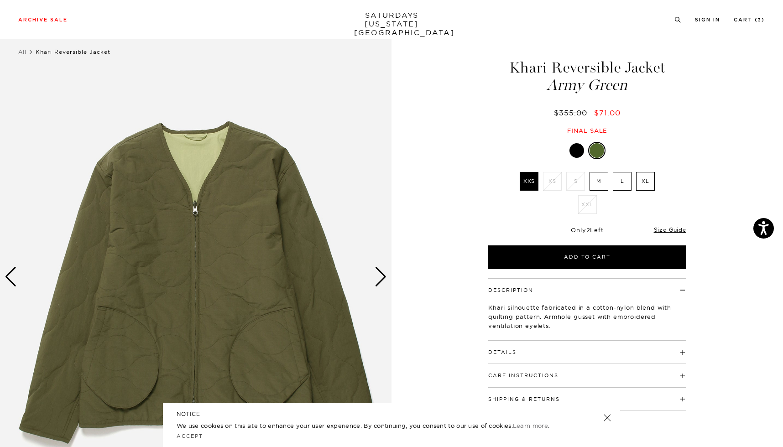
scroll to position [22, 0]
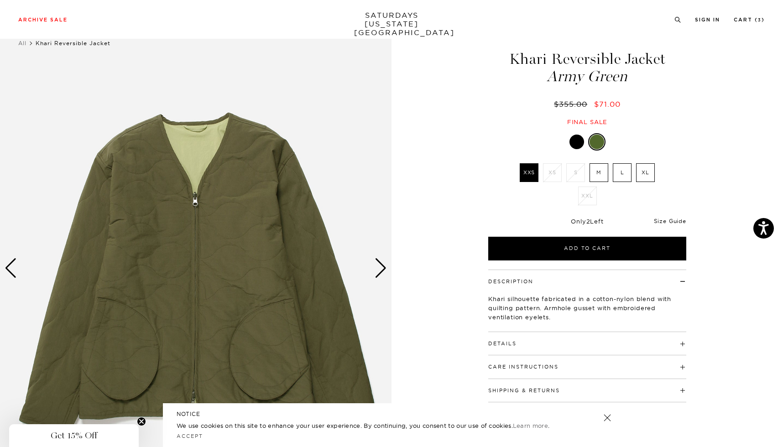
click at [675, 221] on link "Size Guide" at bounding box center [670, 221] width 32 height 7
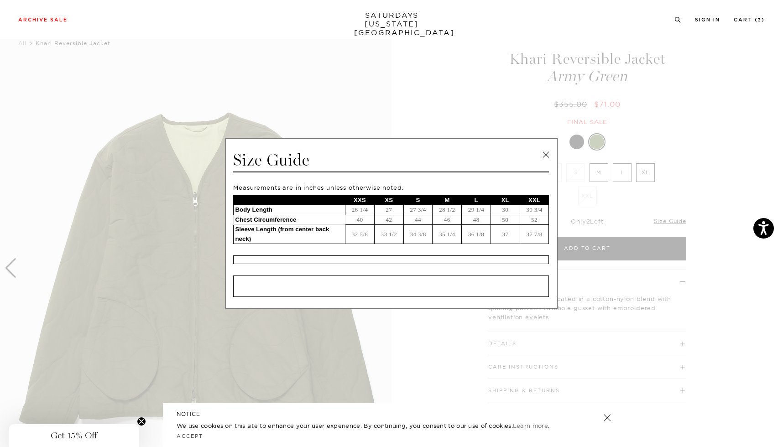
click at [544, 155] on link at bounding box center [546, 155] width 14 height 14
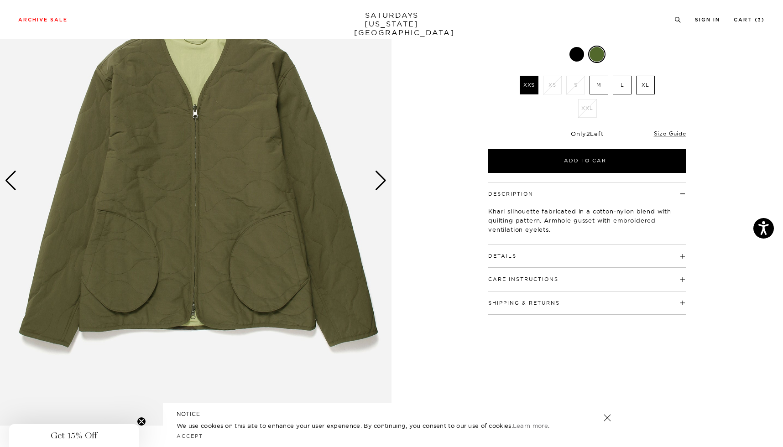
scroll to position [115, 0]
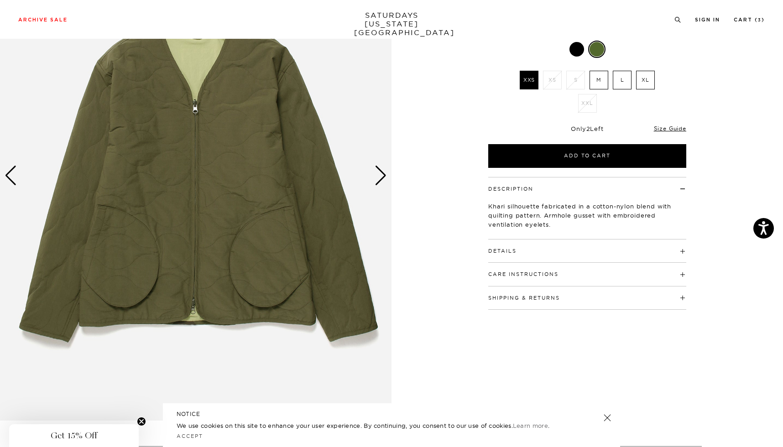
click at [383, 173] on div "Next slide" at bounding box center [380, 176] width 12 height 20
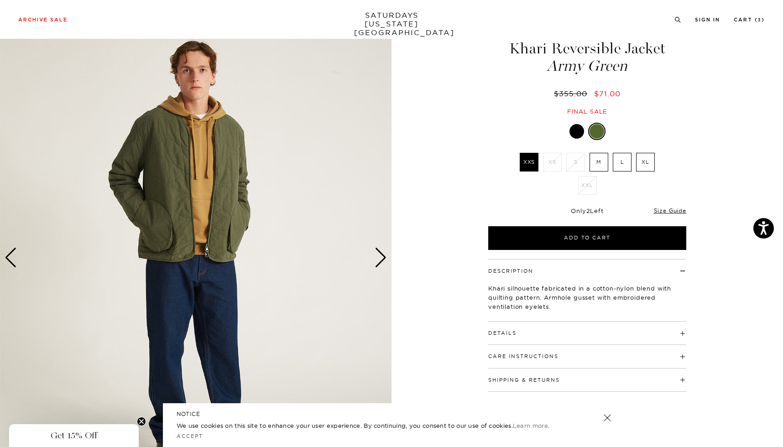
scroll to position [33, 0]
click at [381, 258] on div "Next slide" at bounding box center [380, 258] width 12 height 20
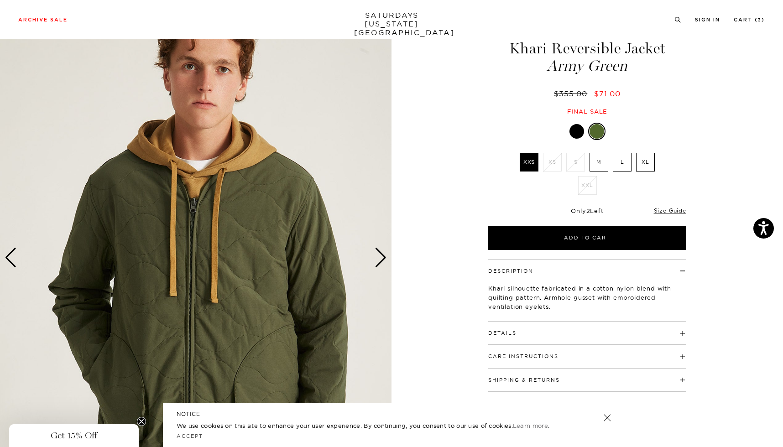
click at [383, 259] on div "Next slide" at bounding box center [380, 258] width 12 height 20
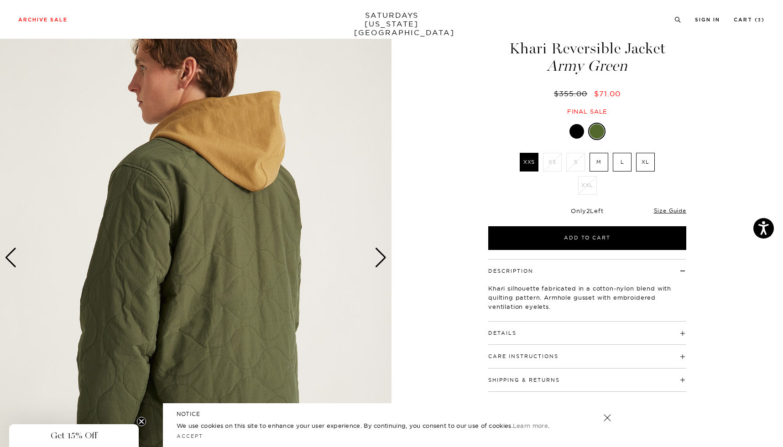
click at [383, 258] on div "Next slide" at bounding box center [380, 258] width 12 height 20
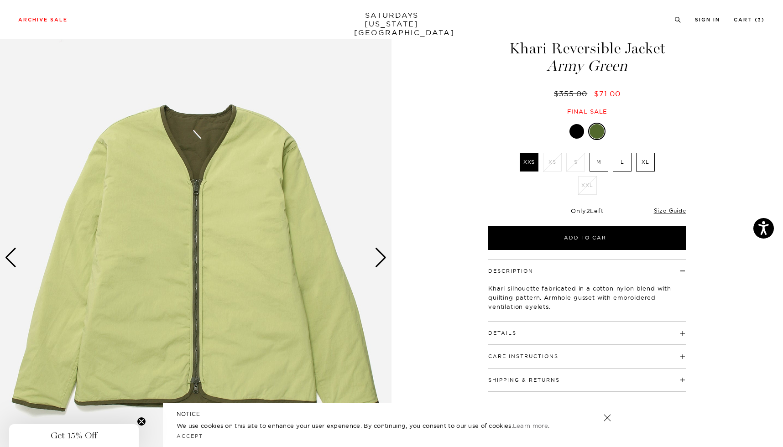
click at [383, 258] on div "Next slide" at bounding box center [380, 258] width 12 height 20
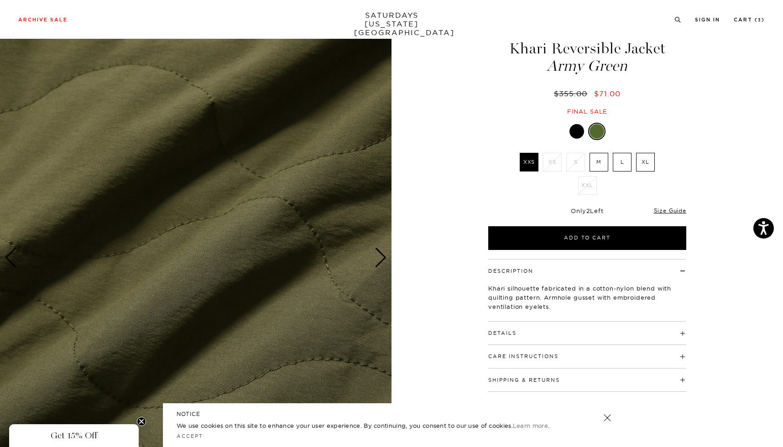
click at [383, 258] on div "Next slide" at bounding box center [380, 258] width 12 height 20
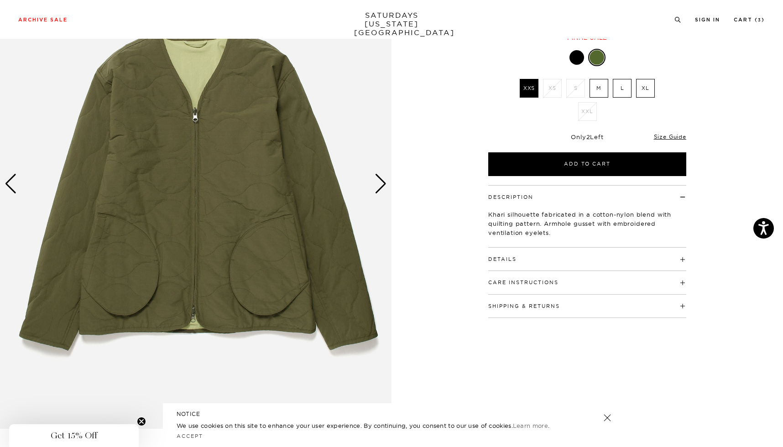
scroll to position [112, 0]
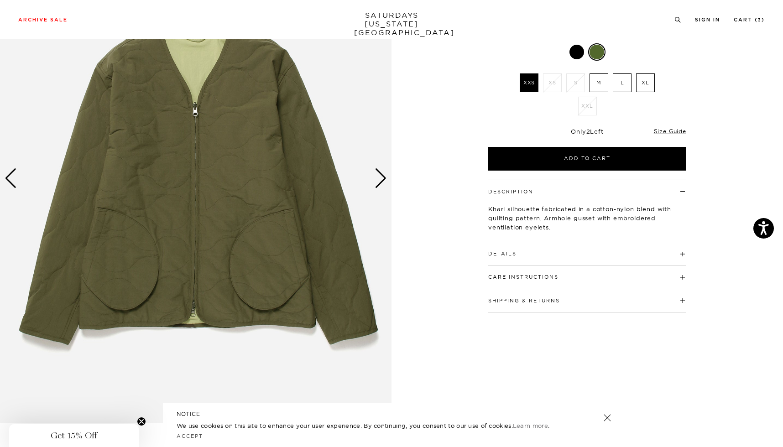
click at [517, 280] on button "Care Instructions" at bounding box center [523, 277] width 70 height 5
click at [516, 277] on button "Care Instructions" at bounding box center [523, 277] width 70 height 5
click at [512, 250] on h4 "Details" at bounding box center [587, 249] width 198 height 15
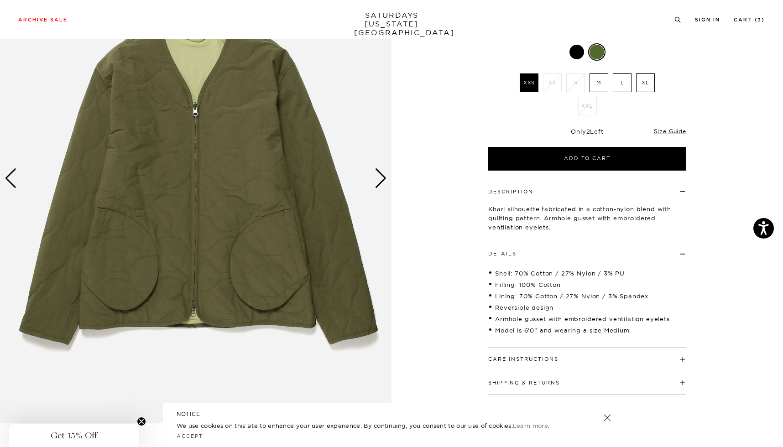
click at [512, 250] on h4 "Details" at bounding box center [587, 249] width 198 height 15
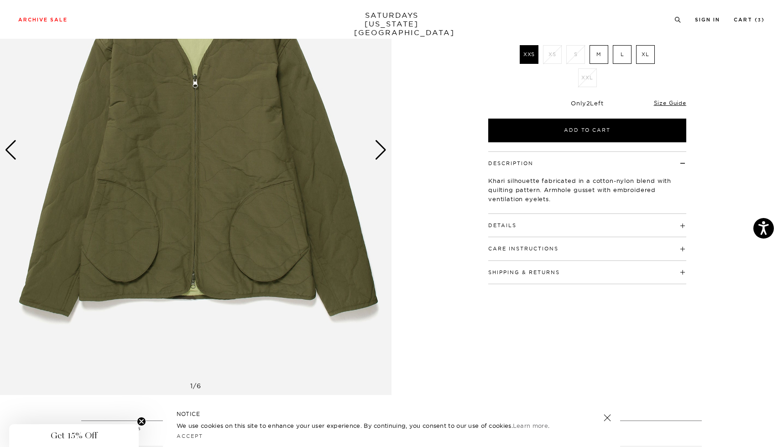
scroll to position [191, 0]
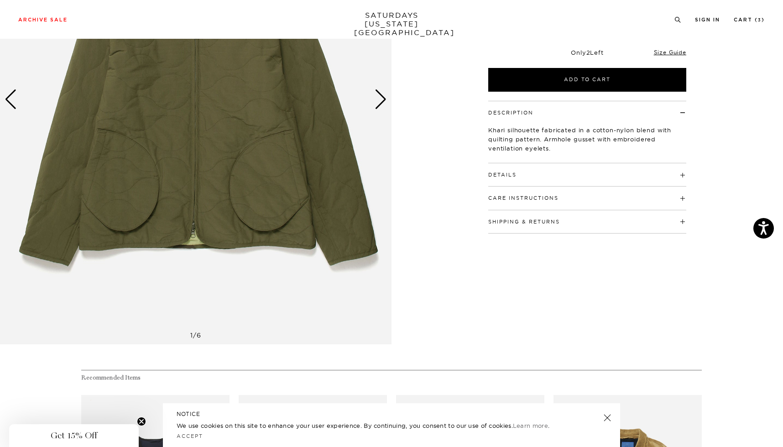
click at [521, 201] on button "Care Instructions" at bounding box center [523, 198] width 70 height 5
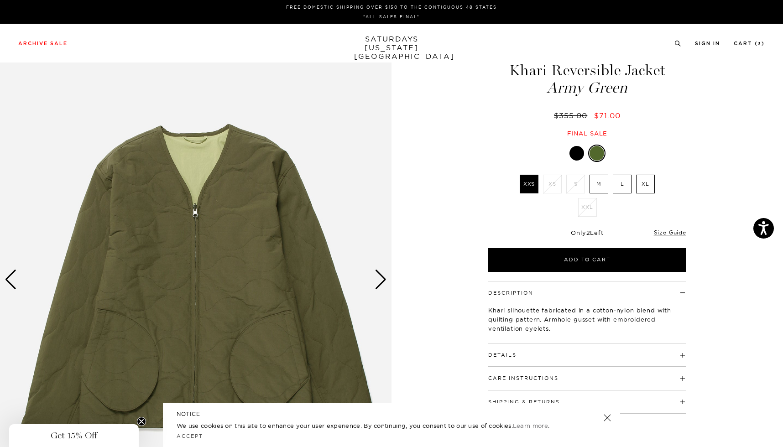
scroll to position [0, 0]
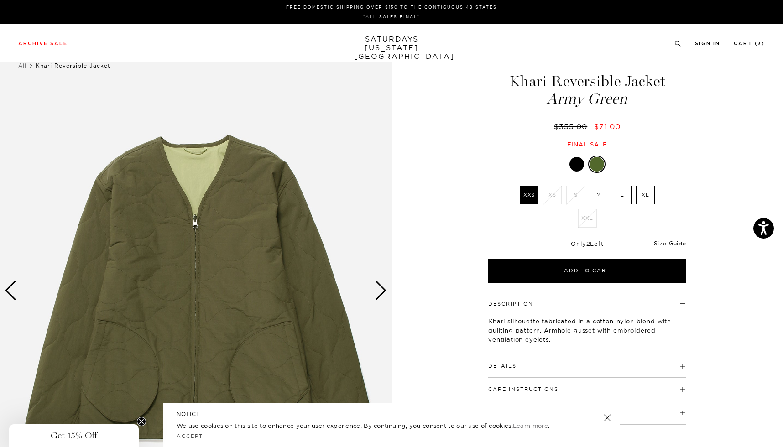
click at [580, 164] on div at bounding box center [576, 164] width 15 height 15
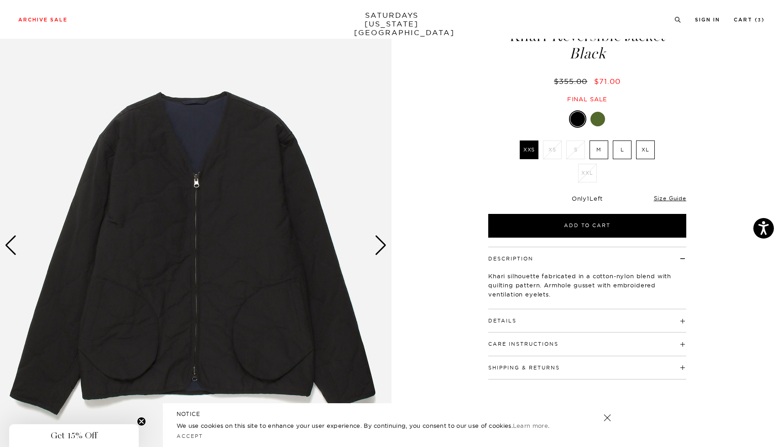
scroll to position [82, 0]
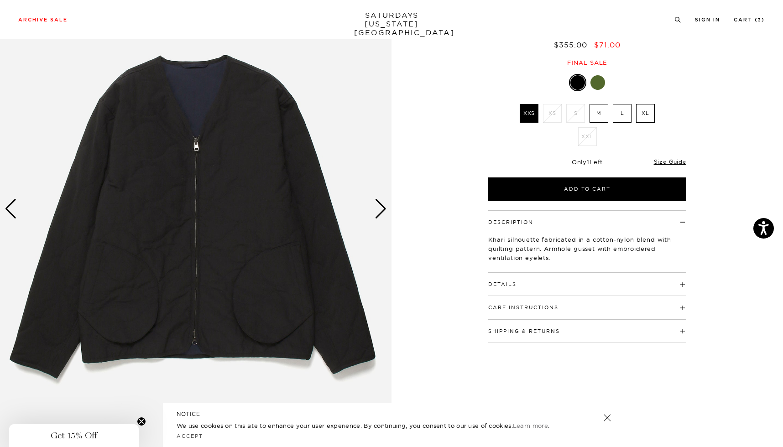
click at [525, 279] on h4 "Details" at bounding box center [587, 280] width 198 height 15
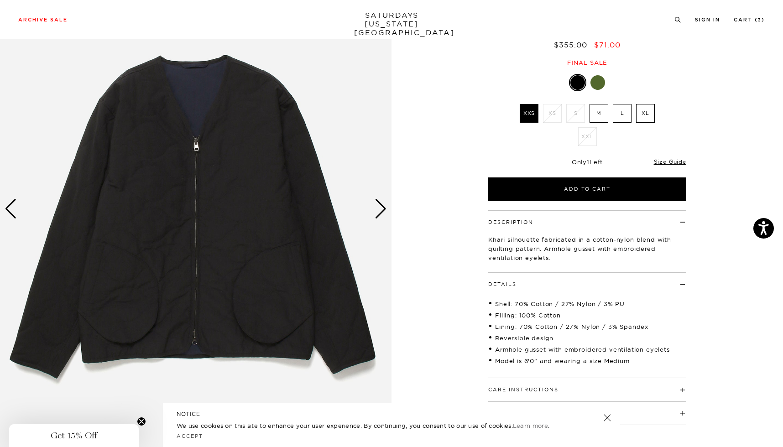
click at [600, 86] on div at bounding box center [597, 82] width 15 height 15
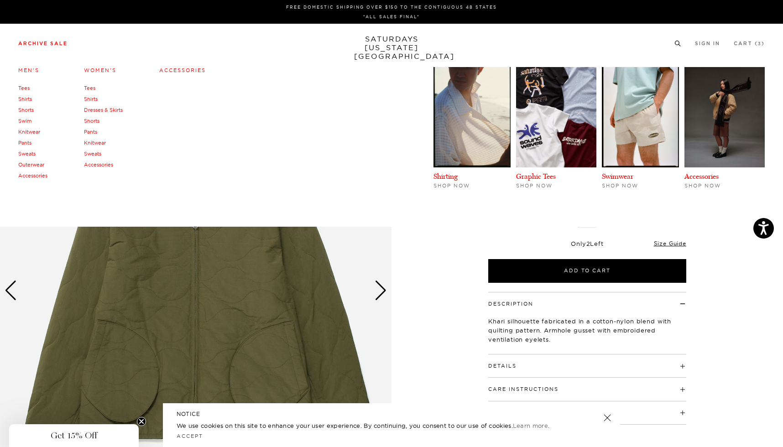
click at [39, 41] on link "Archive Sale" at bounding box center [42, 43] width 49 height 5
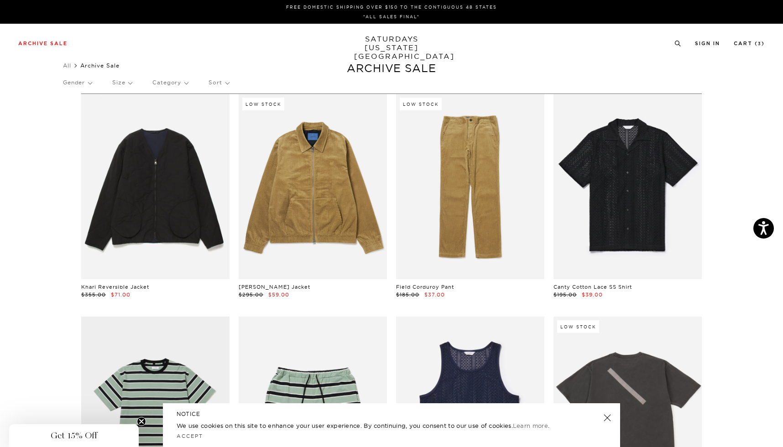
click at [181, 82] on p "Category" at bounding box center [170, 82] width 36 height 21
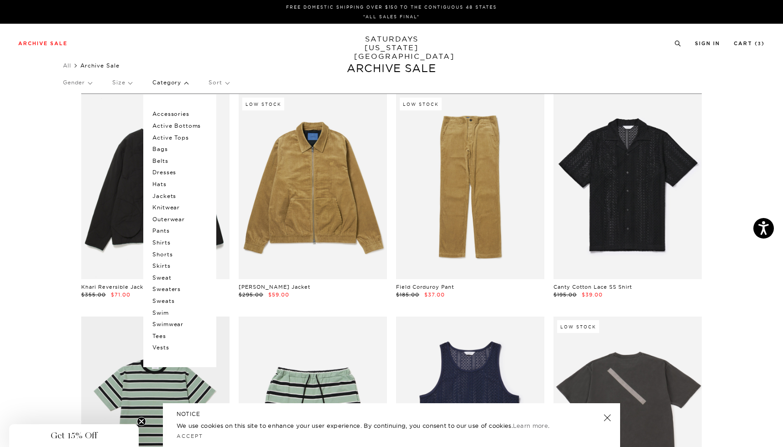
click at [128, 76] on p "Size" at bounding box center [122, 82] width 20 height 21
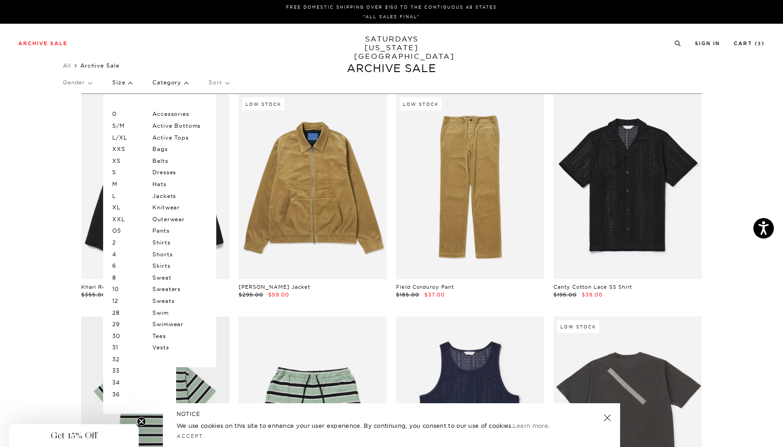
click at [125, 182] on p "M" at bounding box center [139, 184] width 55 height 12
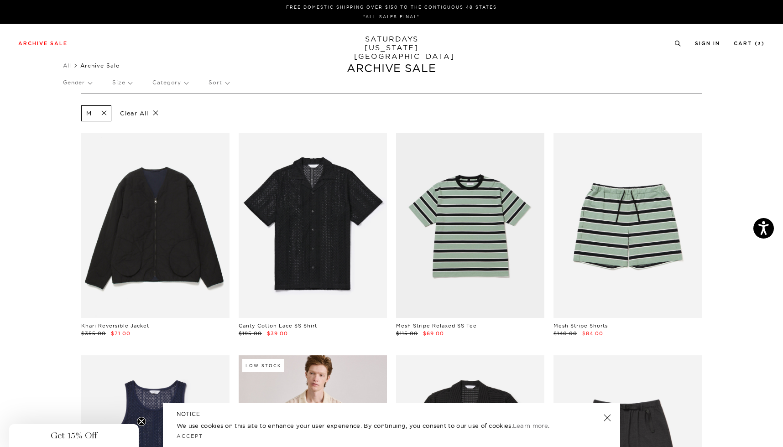
click at [130, 79] on p "Size" at bounding box center [122, 82] width 20 height 21
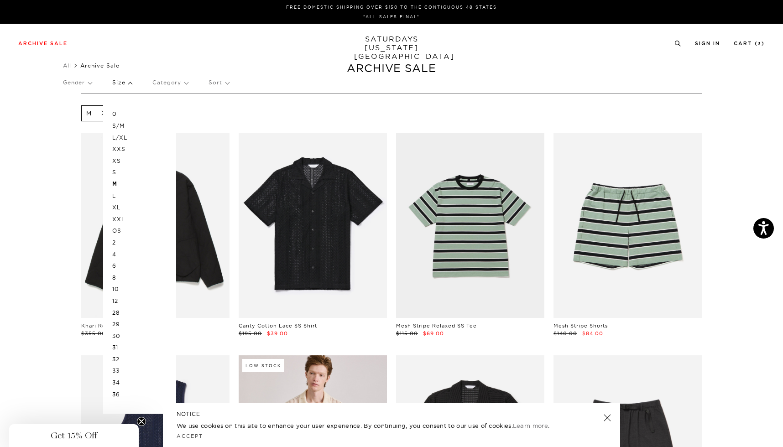
click at [119, 195] on p "L" at bounding box center [139, 196] width 55 height 12
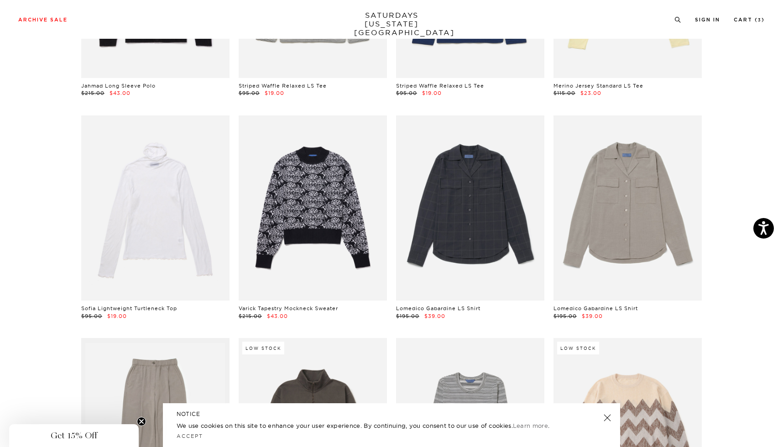
scroll to position [4425, 0]
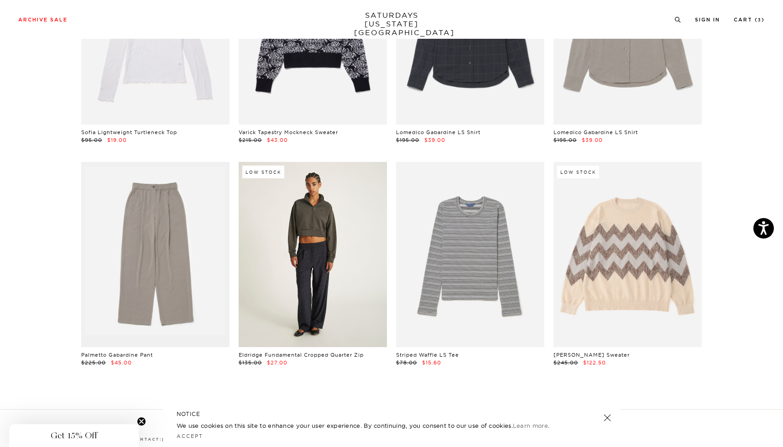
click at [304, 247] on link at bounding box center [313, 254] width 148 height 185
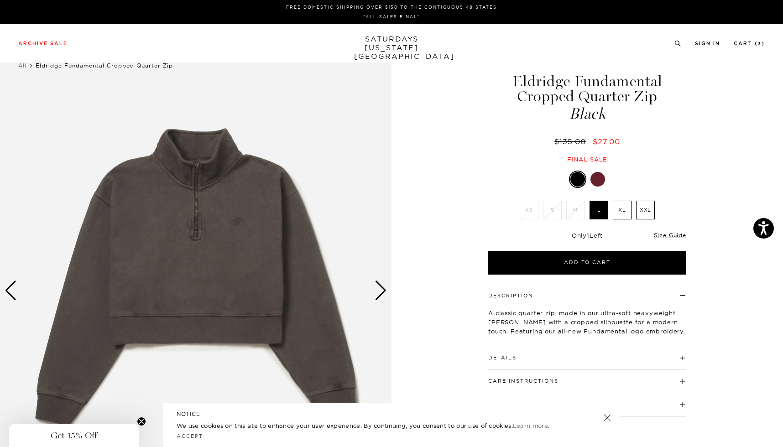
click at [380, 286] on div "Next slide" at bounding box center [380, 291] width 12 height 20
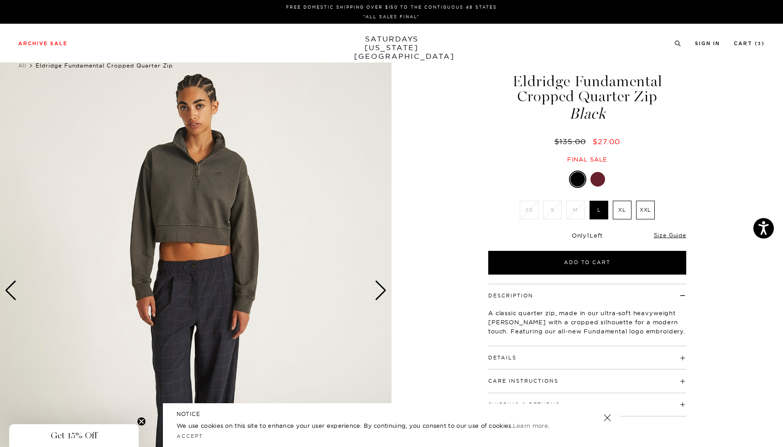
click at [380, 286] on div "Next slide" at bounding box center [380, 291] width 12 height 20
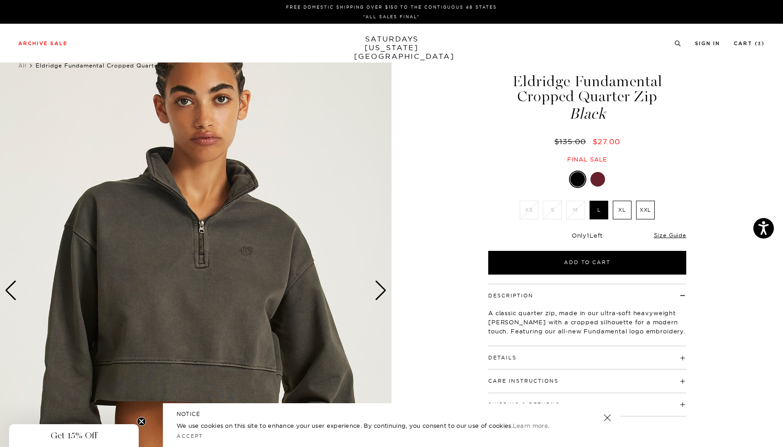
click at [599, 173] on div at bounding box center [597, 179] width 15 height 15
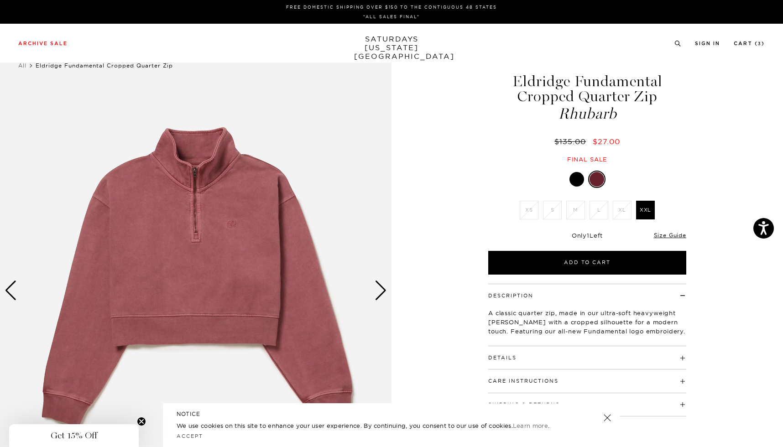
click at [575, 180] on div at bounding box center [576, 179] width 15 height 15
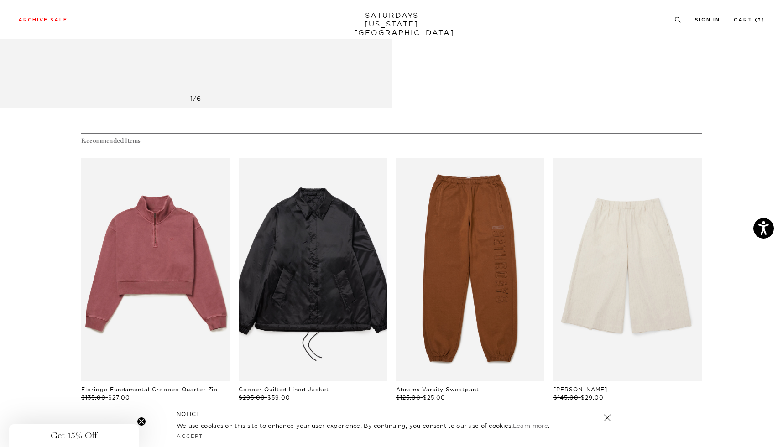
scroll to position [434, 0]
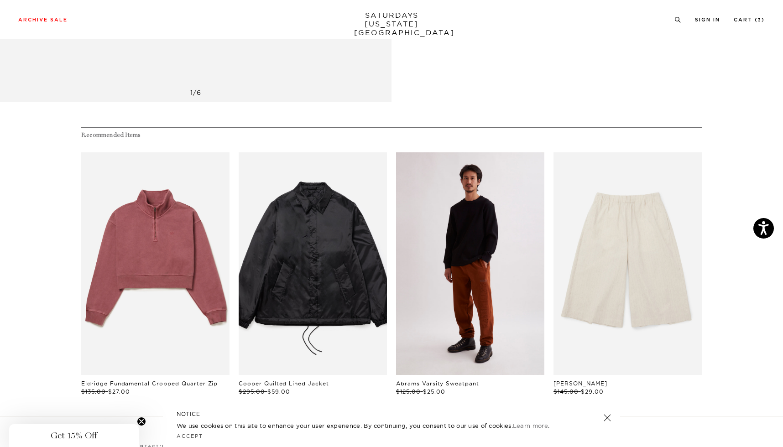
click at [491, 250] on link "files/U12404SW01-TORTOISE-SHELL_05.jpg" at bounding box center [470, 263] width 148 height 223
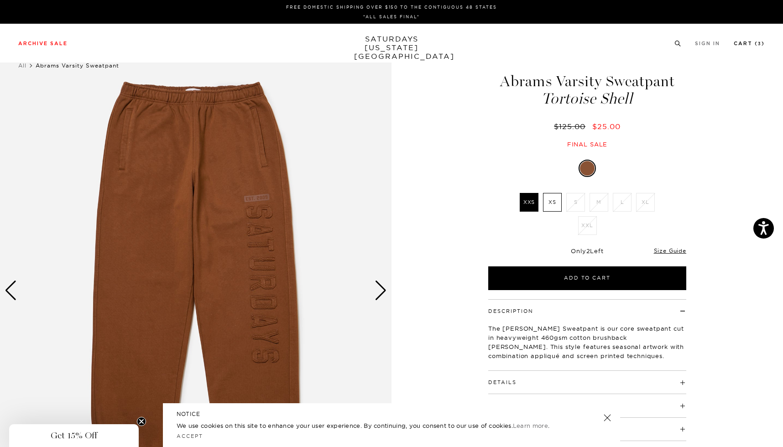
click at [754, 43] on link "Cart ( 3 )" at bounding box center [748, 43] width 31 height 5
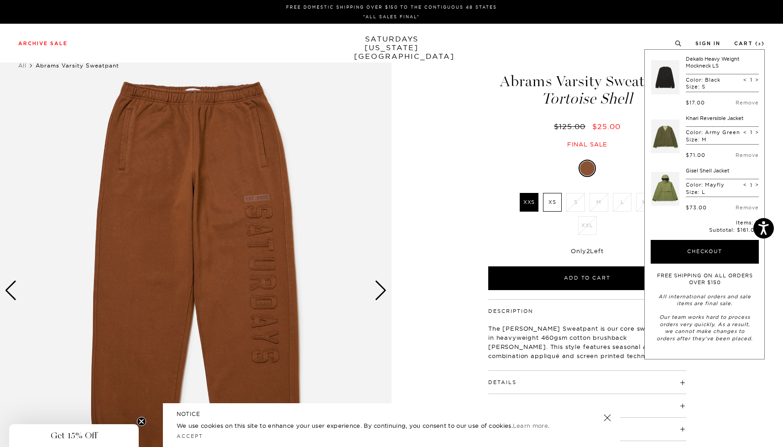
click at [665, 189] on link at bounding box center [665, 188] width 28 height 43
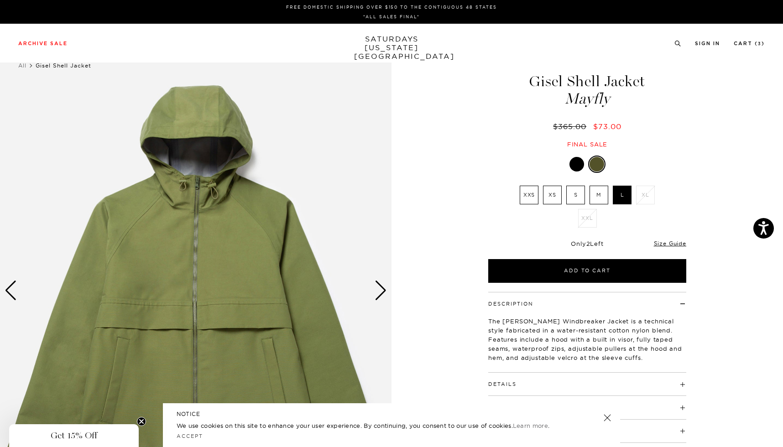
click at [382, 293] on div "Next slide" at bounding box center [380, 291] width 12 height 20
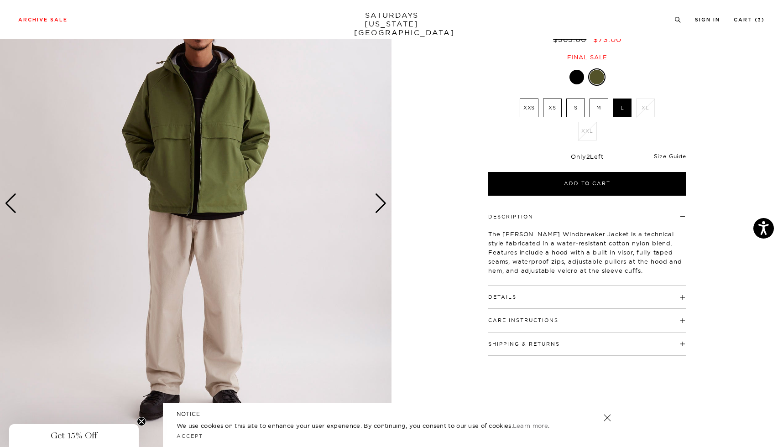
scroll to position [83, 0]
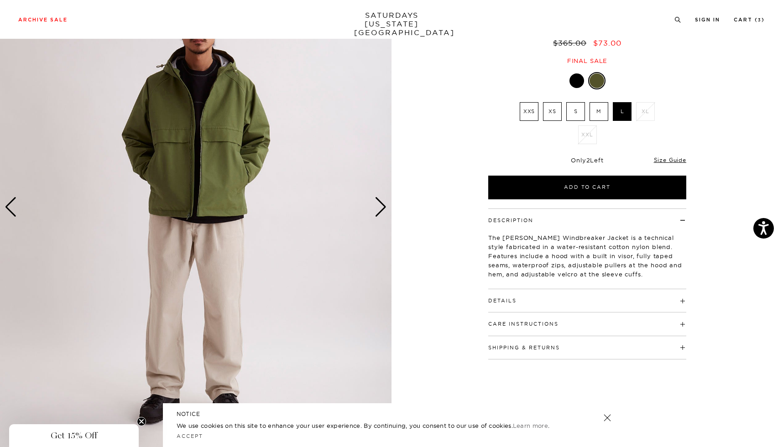
click at [383, 206] on div "Next slide" at bounding box center [380, 207] width 12 height 20
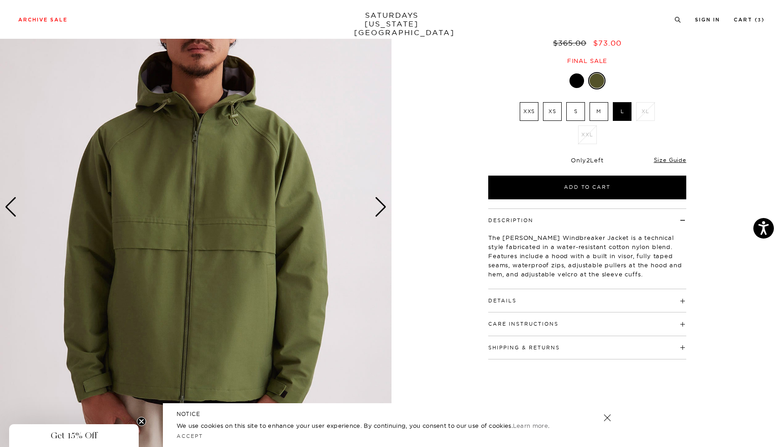
click at [383, 206] on div "Next slide" at bounding box center [380, 207] width 12 height 20
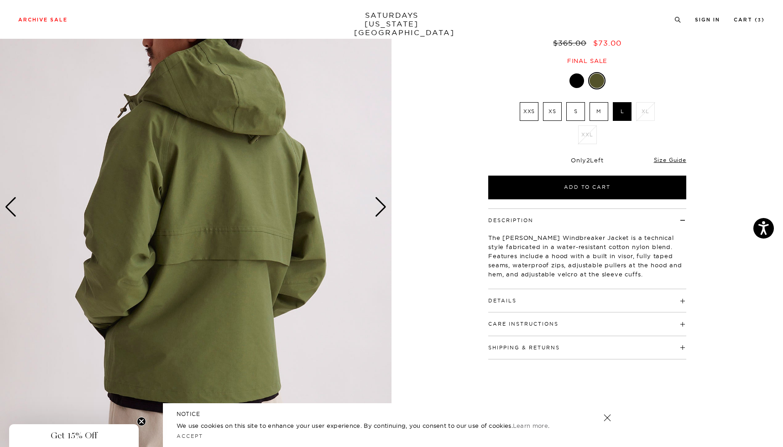
click at [383, 206] on div "Next slide" at bounding box center [380, 207] width 12 height 20
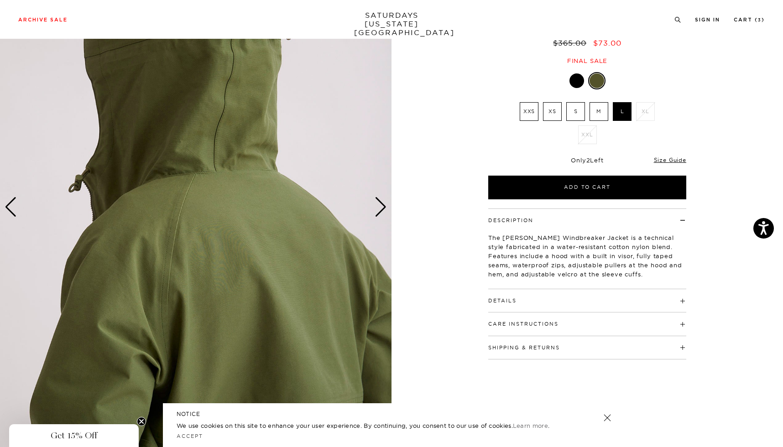
click at [383, 206] on div "Next slide" at bounding box center [380, 207] width 12 height 20
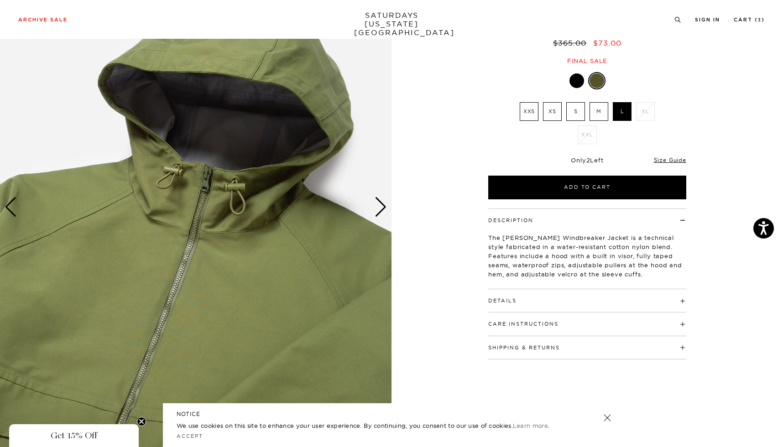
click at [383, 206] on div "Next slide" at bounding box center [380, 207] width 12 height 20
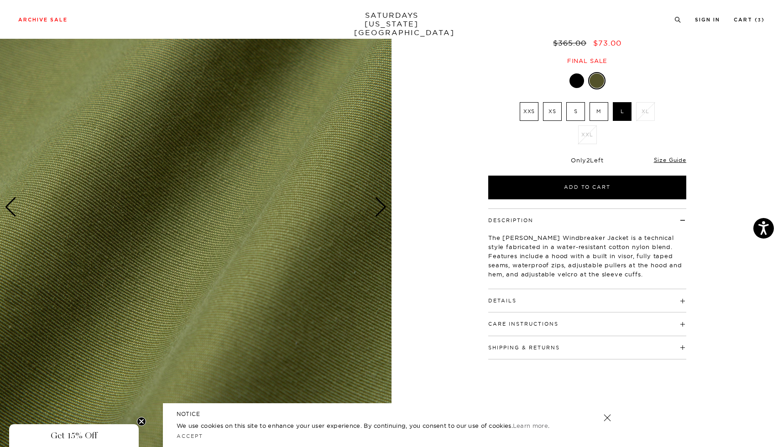
click at [383, 206] on div "Next slide" at bounding box center [380, 207] width 12 height 20
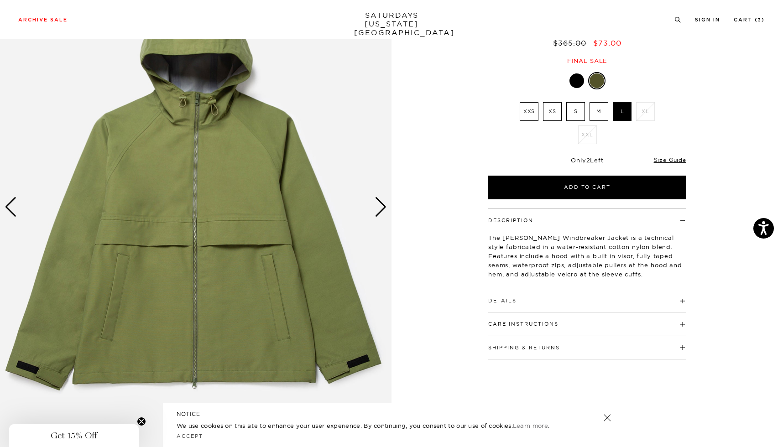
click at [383, 206] on div "Next slide" at bounding box center [380, 207] width 12 height 20
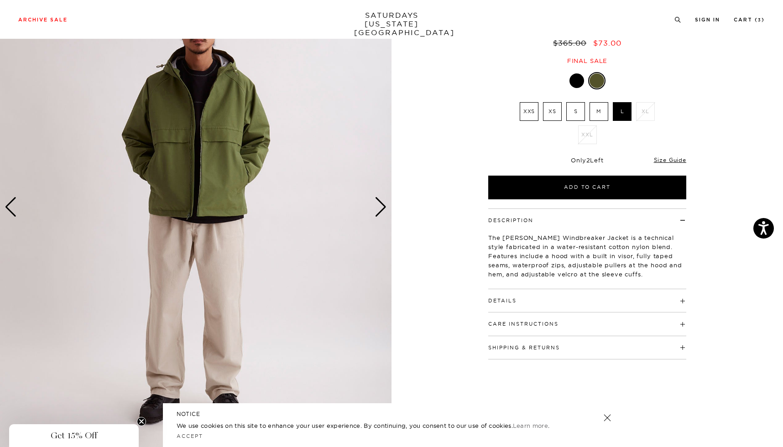
click at [383, 207] on div "Next slide" at bounding box center [380, 207] width 12 height 20
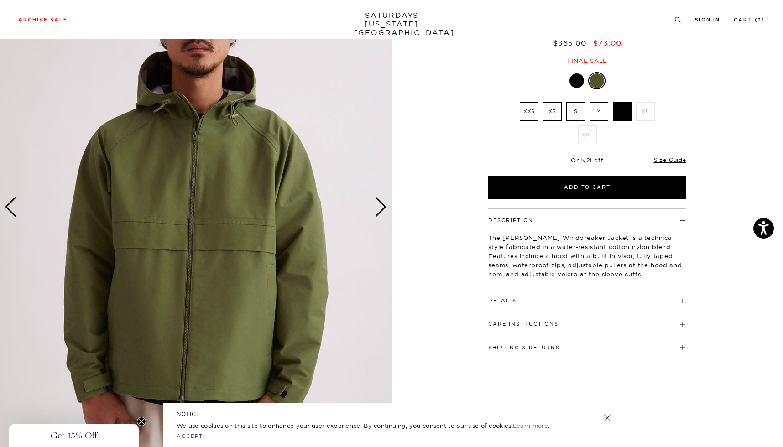
click at [383, 207] on div "Next slide" at bounding box center [380, 207] width 12 height 20
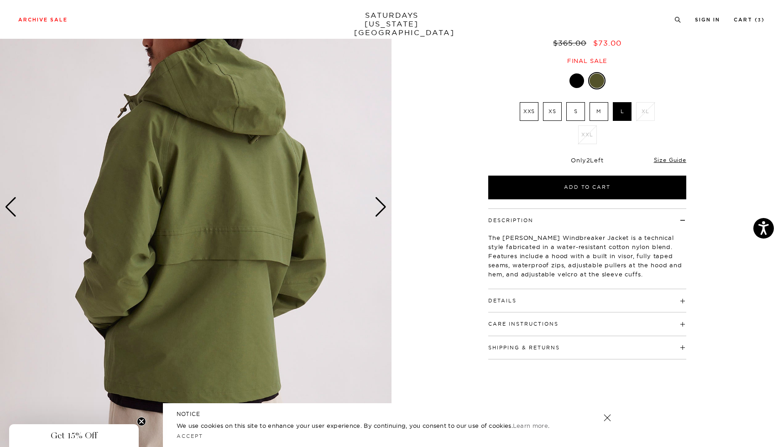
click at [383, 207] on div "Next slide" at bounding box center [380, 207] width 12 height 20
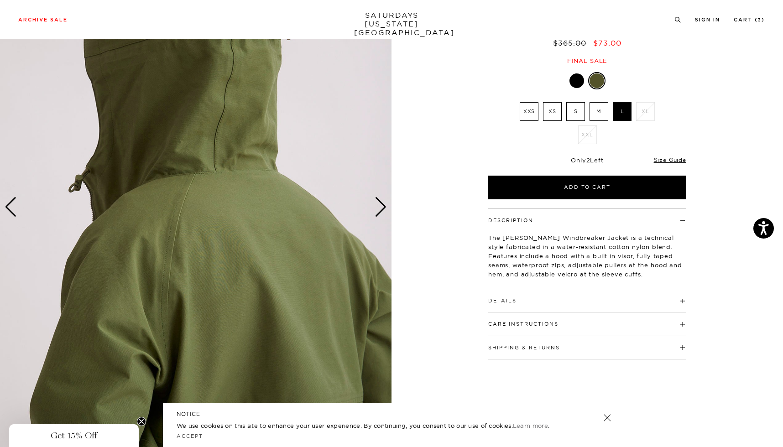
click at [383, 207] on div "Next slide" at bounding box center [380, 207] width 12 height 20
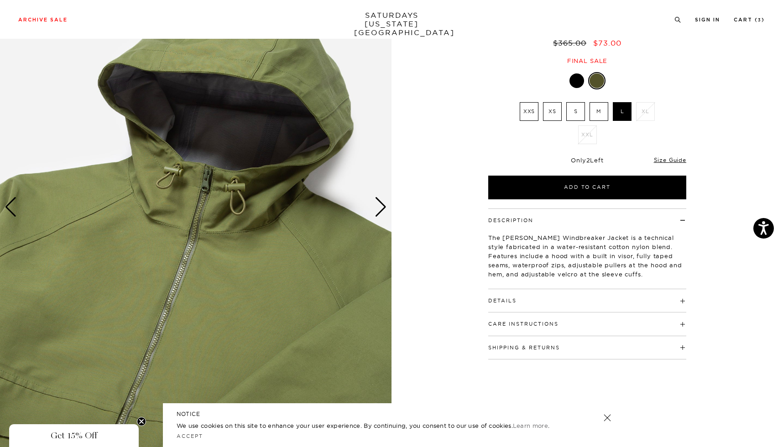
click at [383, 207] on div "Next slide" at bounding box center [380, 207] width 12 height 20
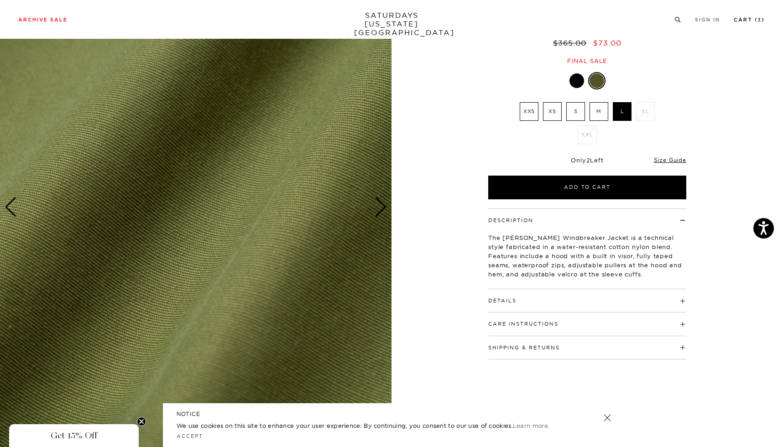
click at [748, 22] on link "Cart ( 3 )" at bounding box center [748, 19] width 31 height 5
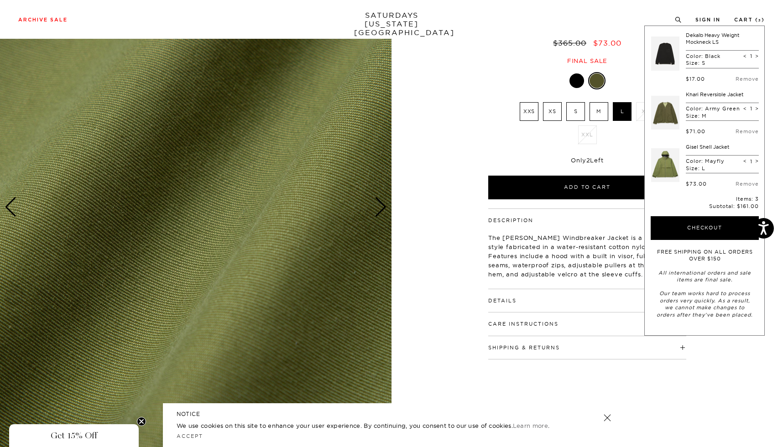
click at [744, 109] on span "<" at bounding box center [745, 108] width 4 height 6
type input "0"
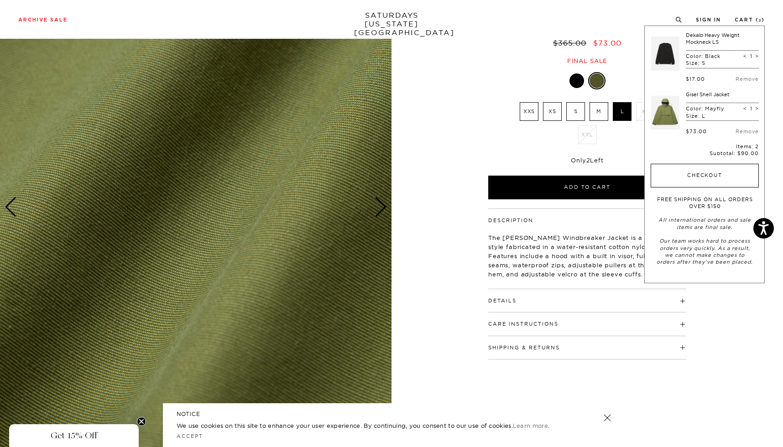
click at [721, 176] on button "Checkout" at bounding box center [704, 176] width 108 height 24
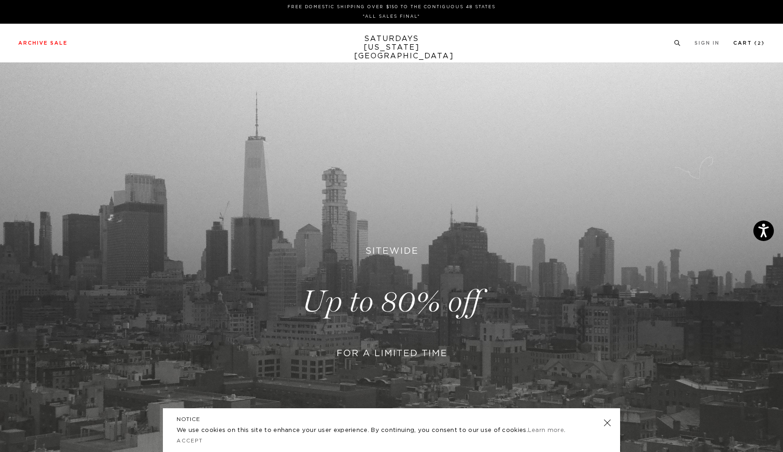
click at [750, 44] on link "Cart ( 2 )" at bounding box center [748, 43] width 31 height 5
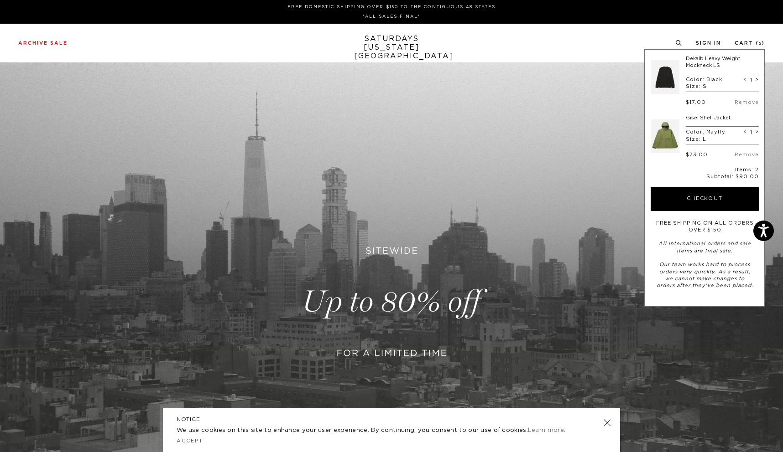
click at [745, 78] on span "<" at bounding box center [745, 80] width 4 height 6
type input "0"
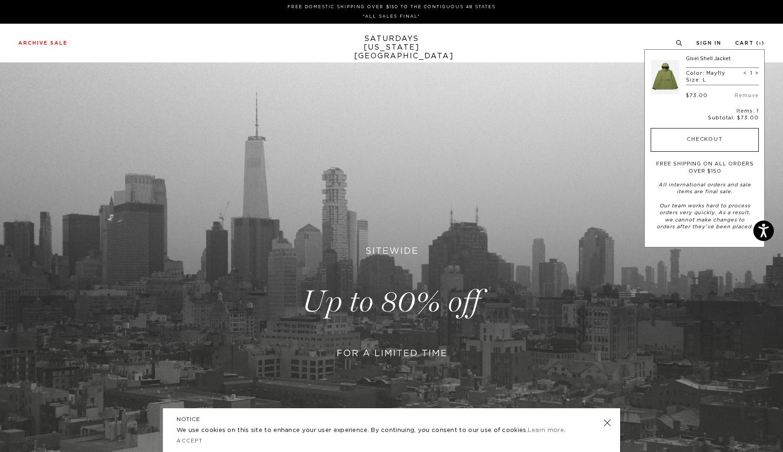
click at [715, 136] on button "Checkout" at bounding box center [704, 140] width 108 height 24
